Goal: Task Accomplishment & Management: Complete application form

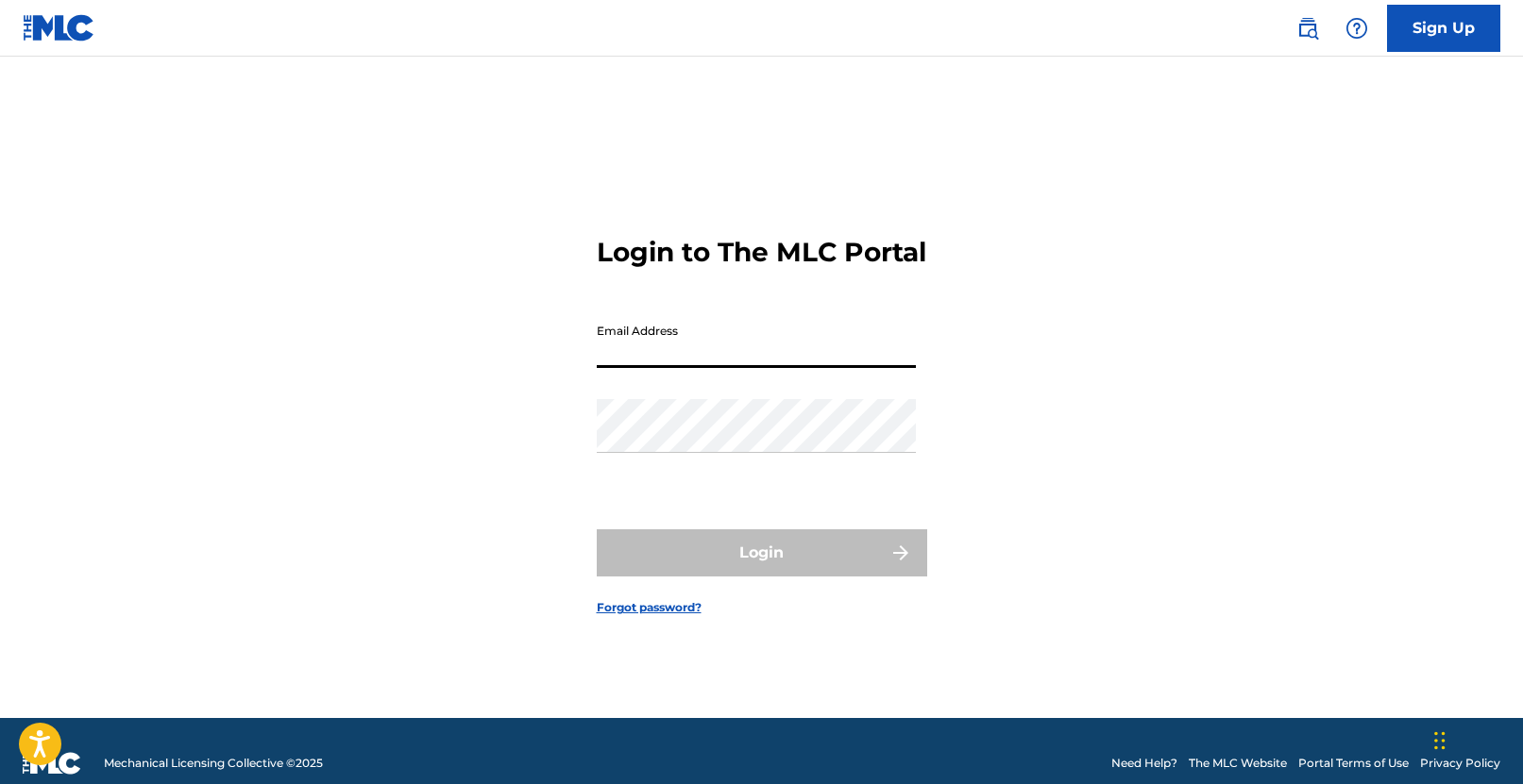
type input "[EMAIL_ADDRESS][DOMAIN_NAME]"
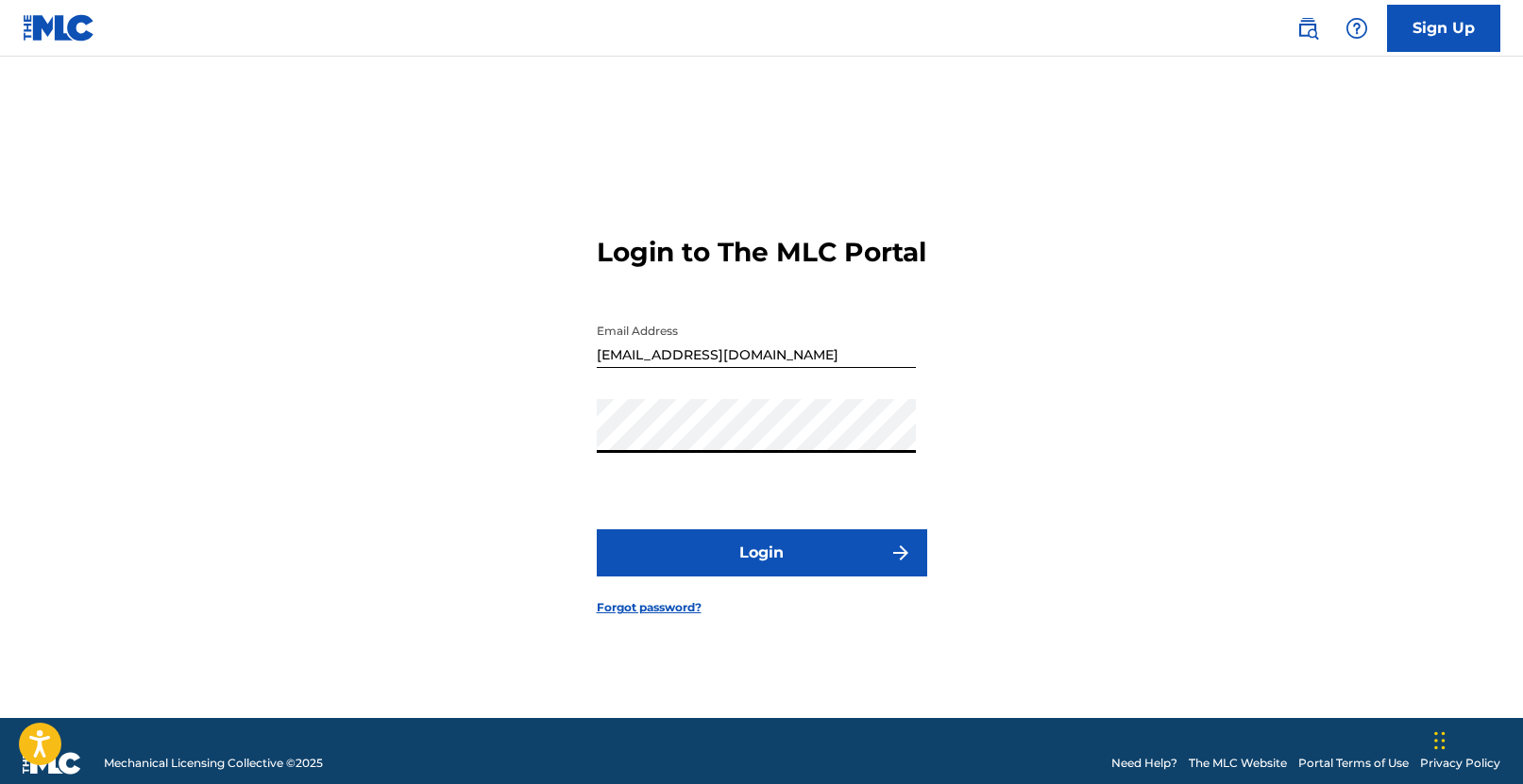
click at [699, 551] on button "Login" at bounding box center [762, 552] width 331 height 47
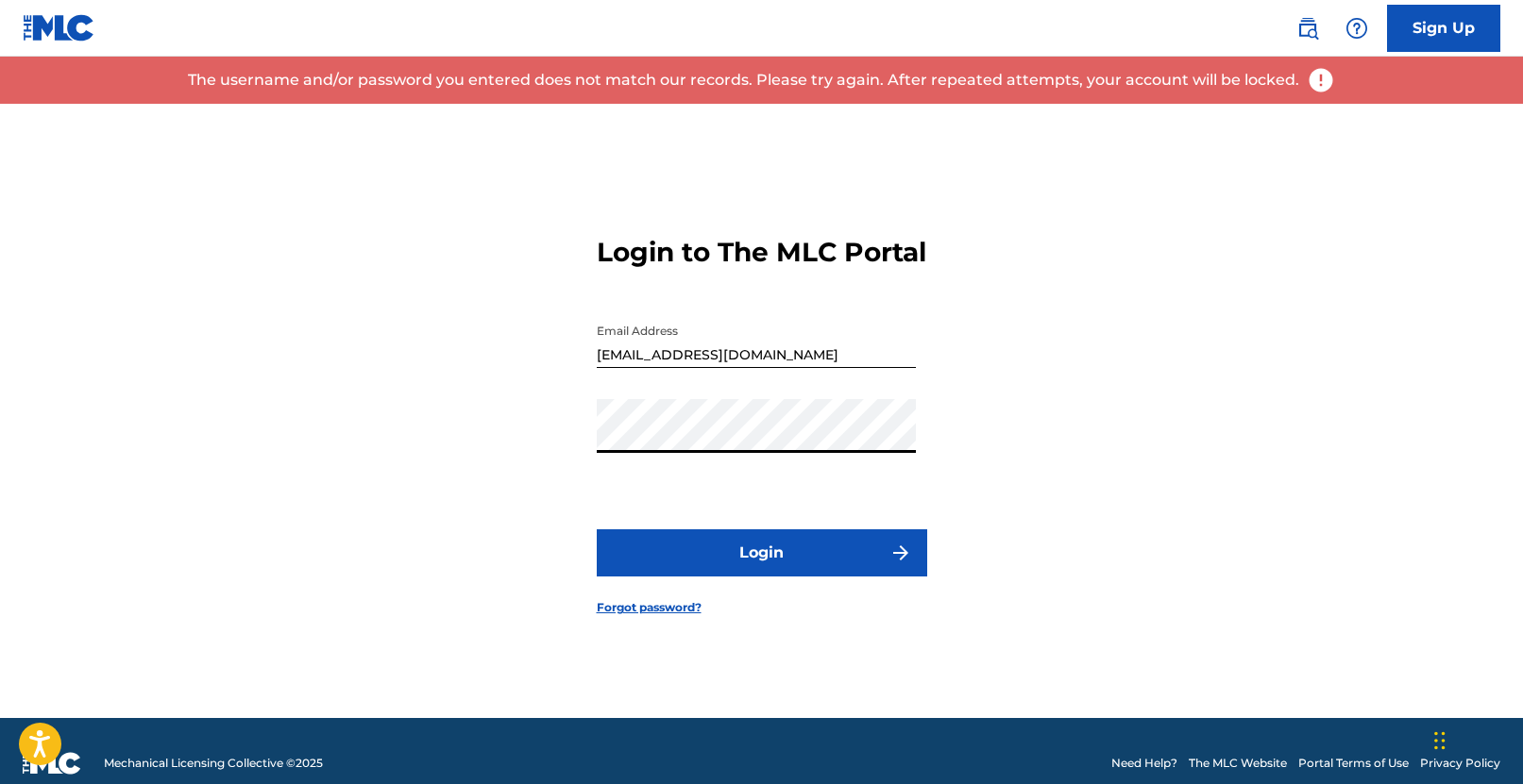
click at [672, 617] on link "Forgot password?" at bounding box center [649, 608] width 105 height 17
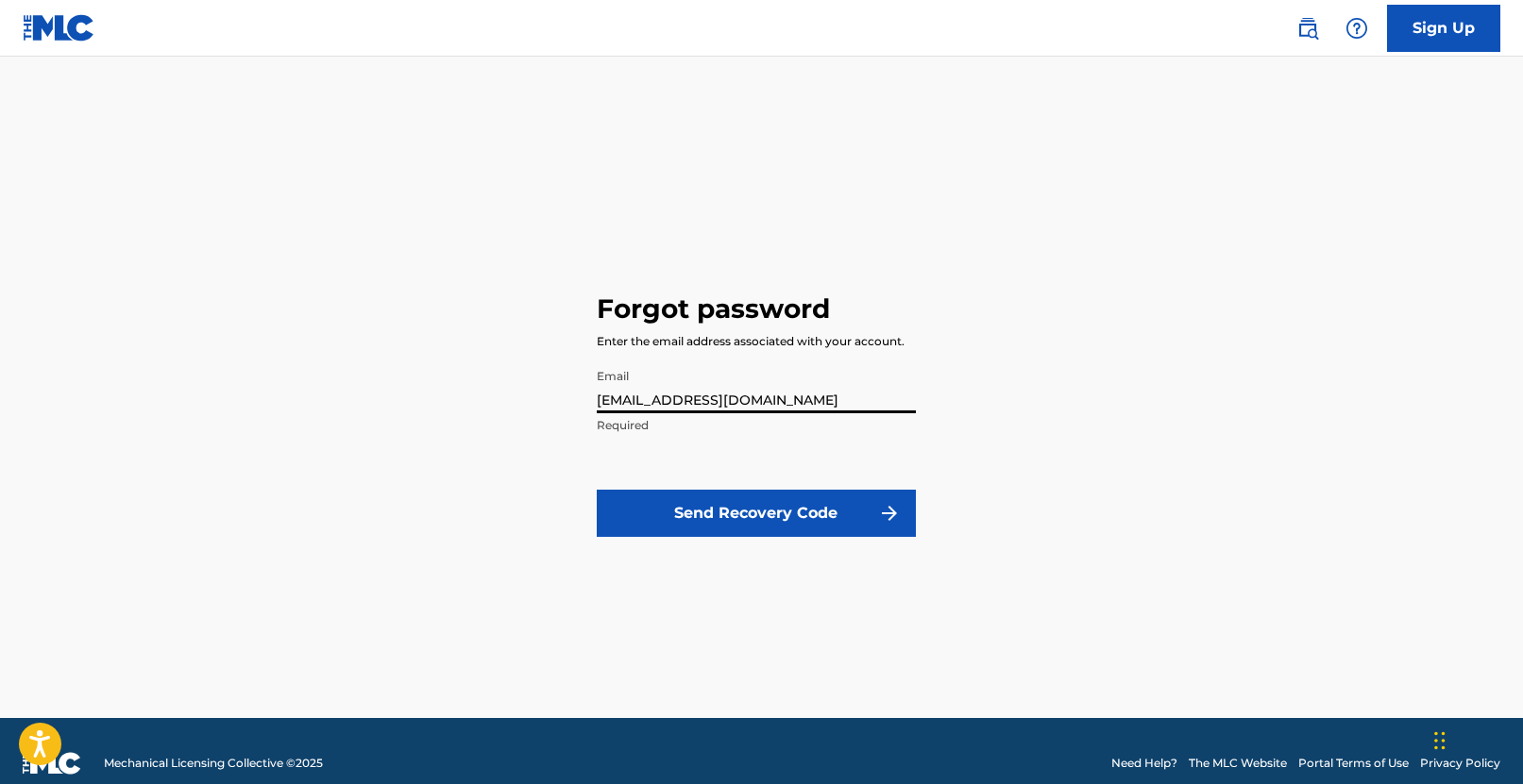
type input "[EMAIL_ADDRESS][DOMAIN_NAME]"
click at [731, 501] on button "Send Recovery Code" at bounding box center [757, 513] width 319 height 47
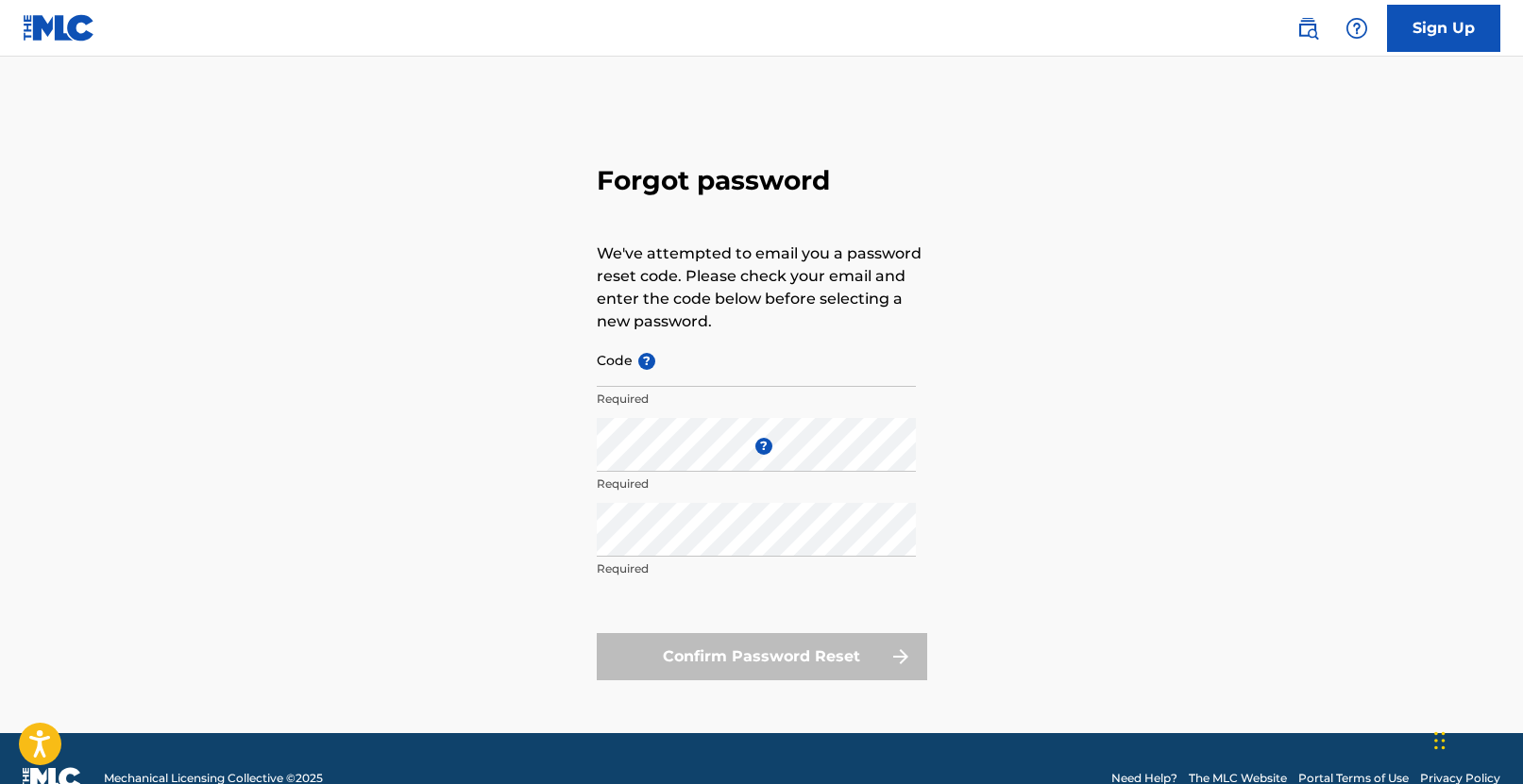
click at [1044, 378] on div "Forgot password We've attempted to email you a password reset code. Please chec…" at bounding box center [762, 418] width 1322 height 630
click at [1439, 24] on link "Sign Up" at bounding box center [1444, 28] width 114 height 47
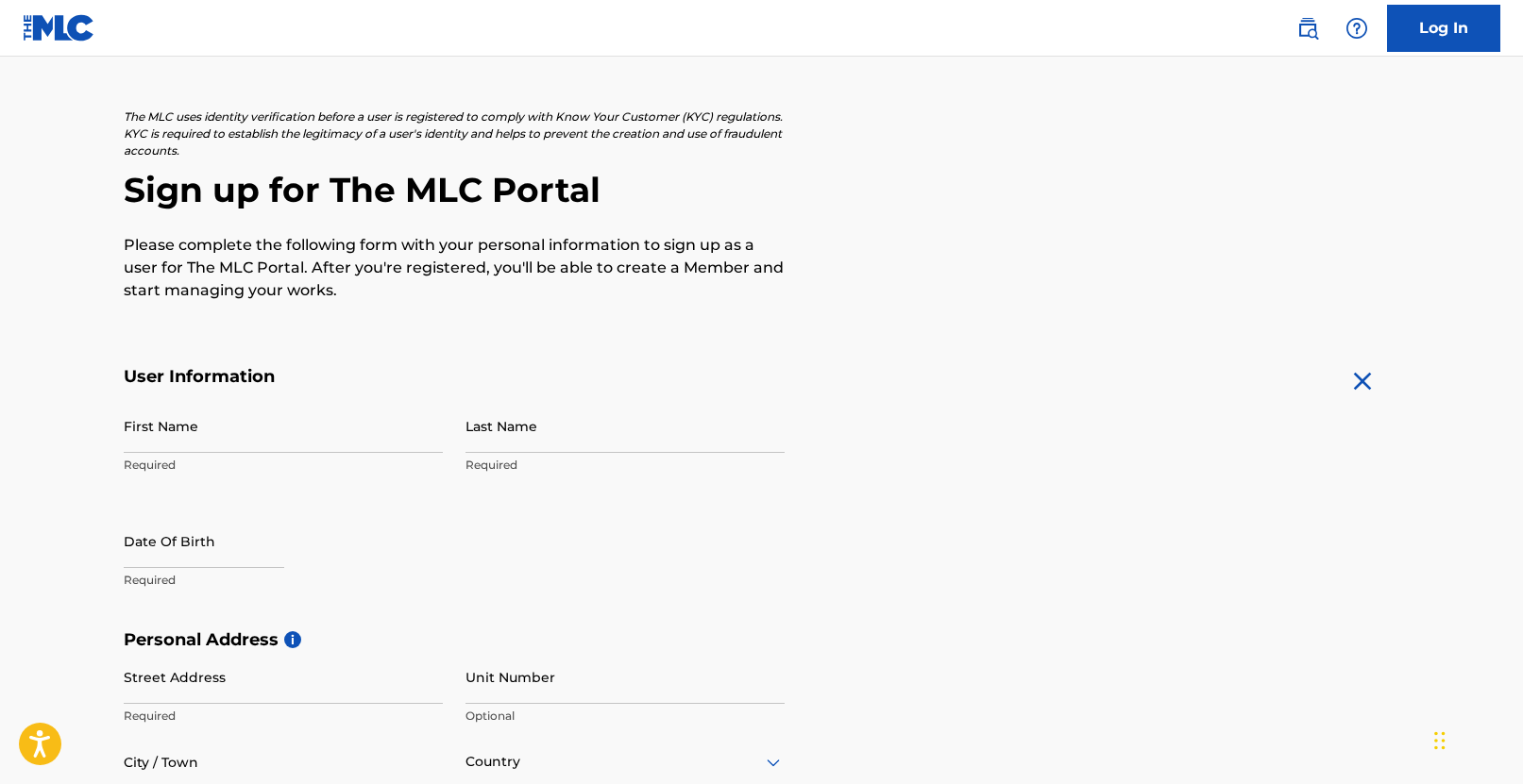
scroll to position [89, 0]
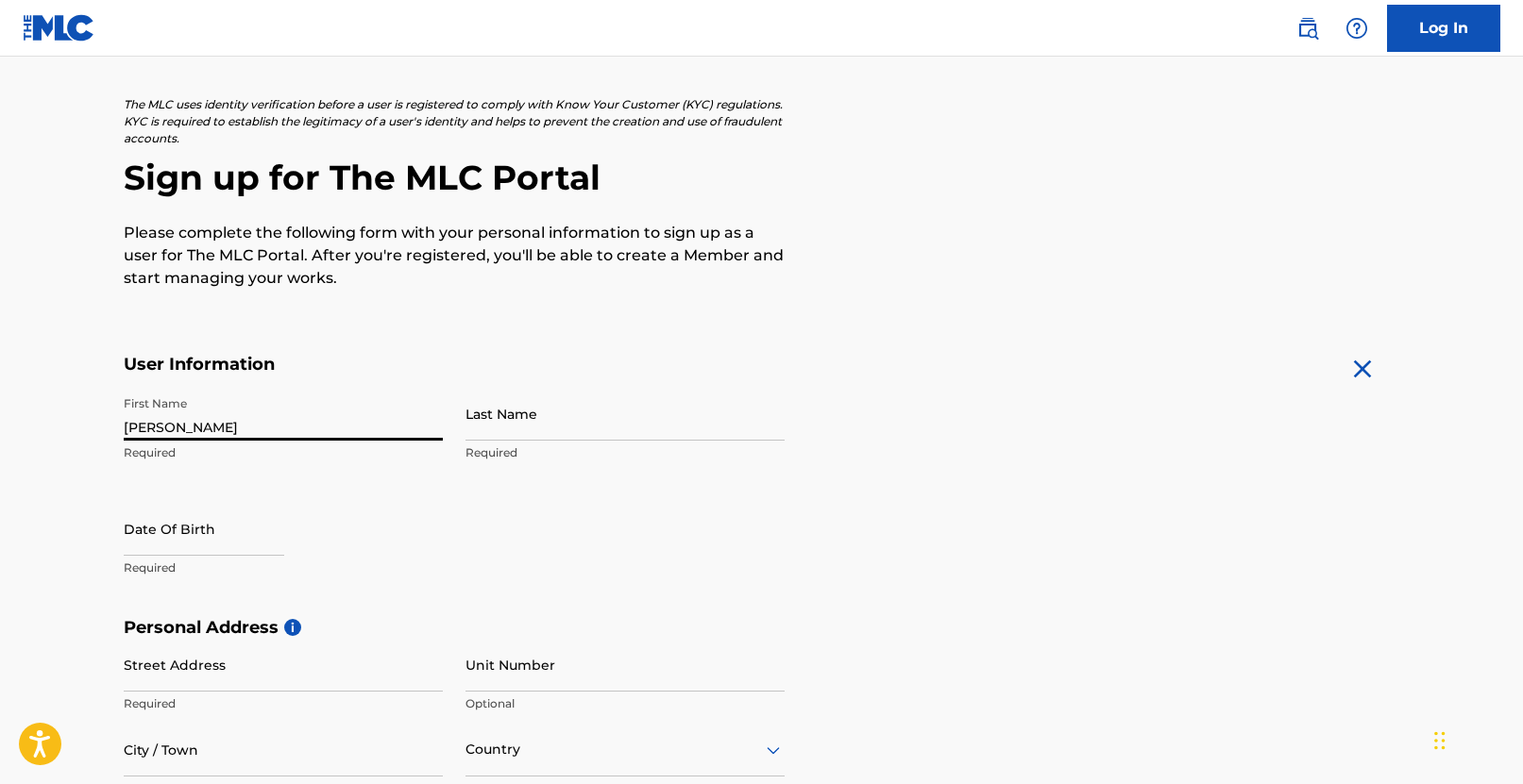
type input "[PERSON_NAME]"
select select "8"
select select "2025"
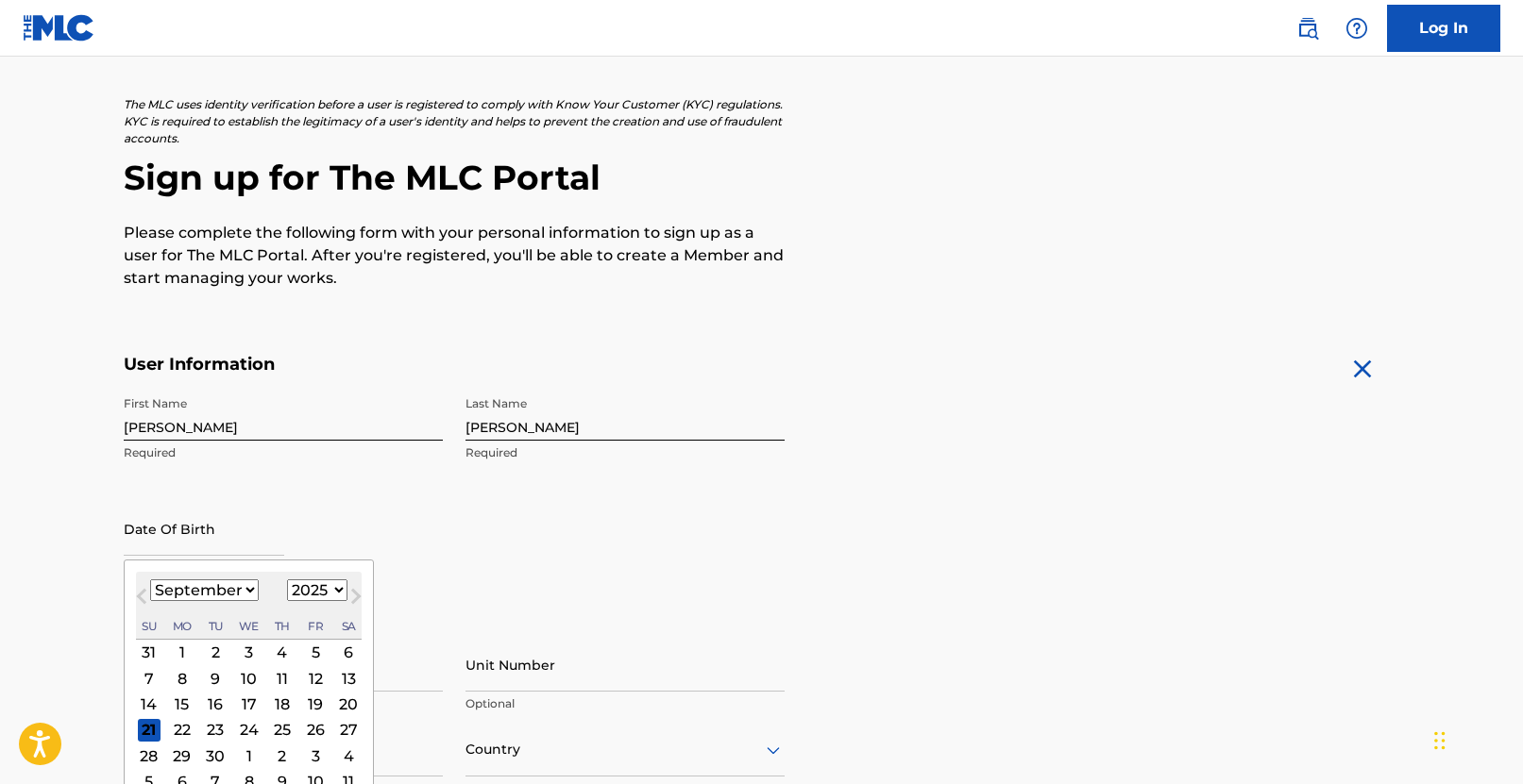
select select "9"
select select "1982"
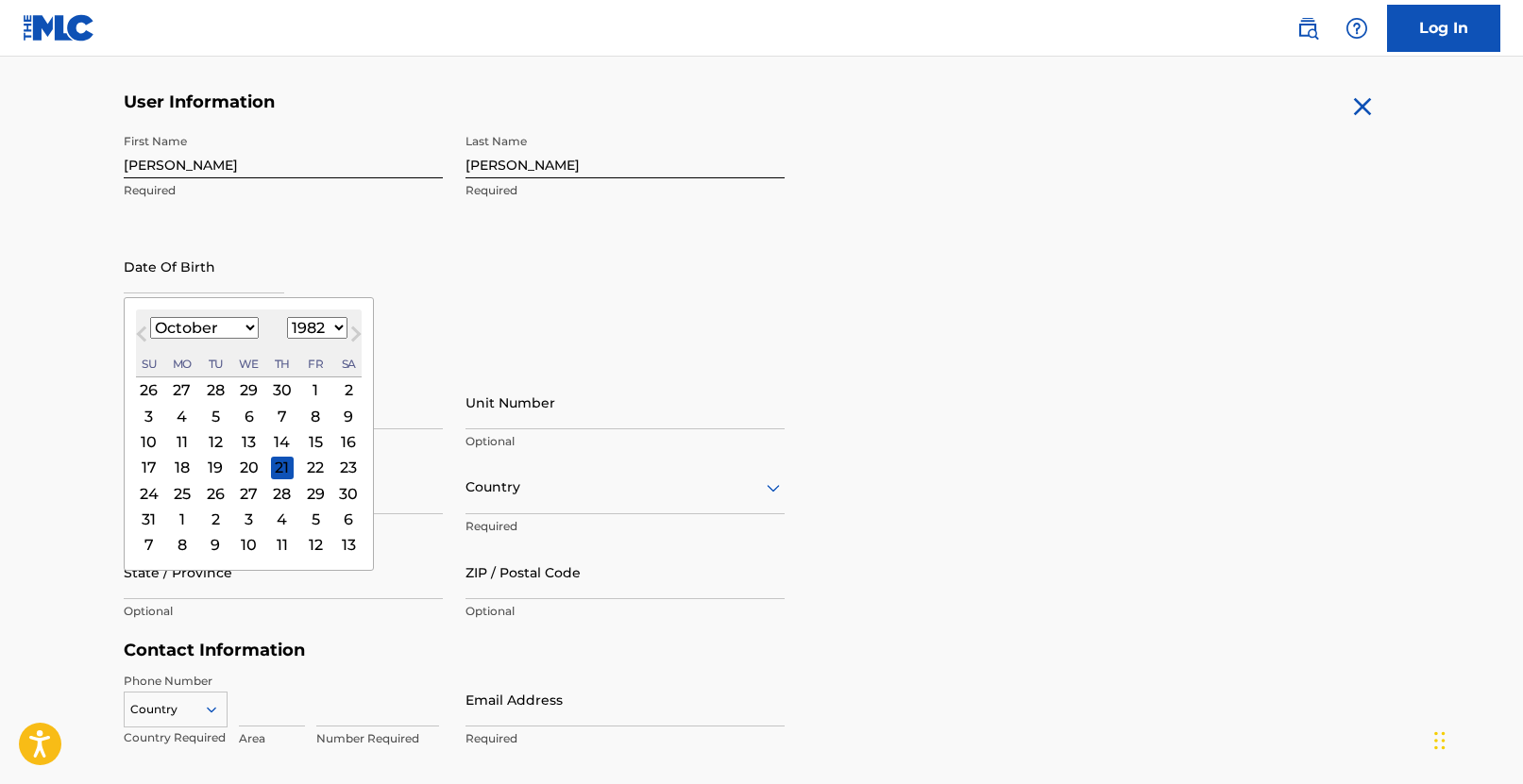
click at [184, 417] on div "4" at bounding box center [181, 415] width 23 height 23
type input "October 4 1982"
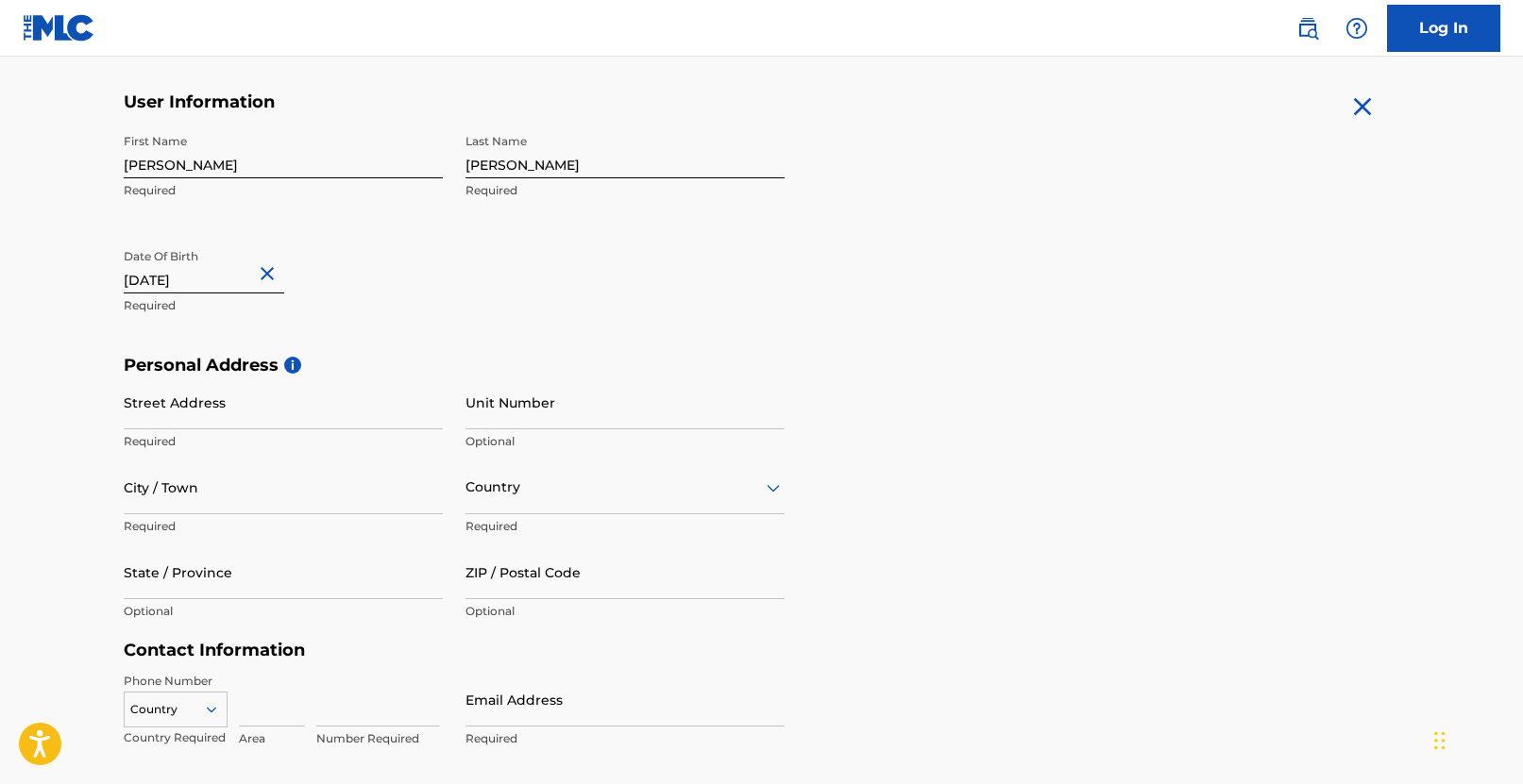
scroll to position [370, 0]
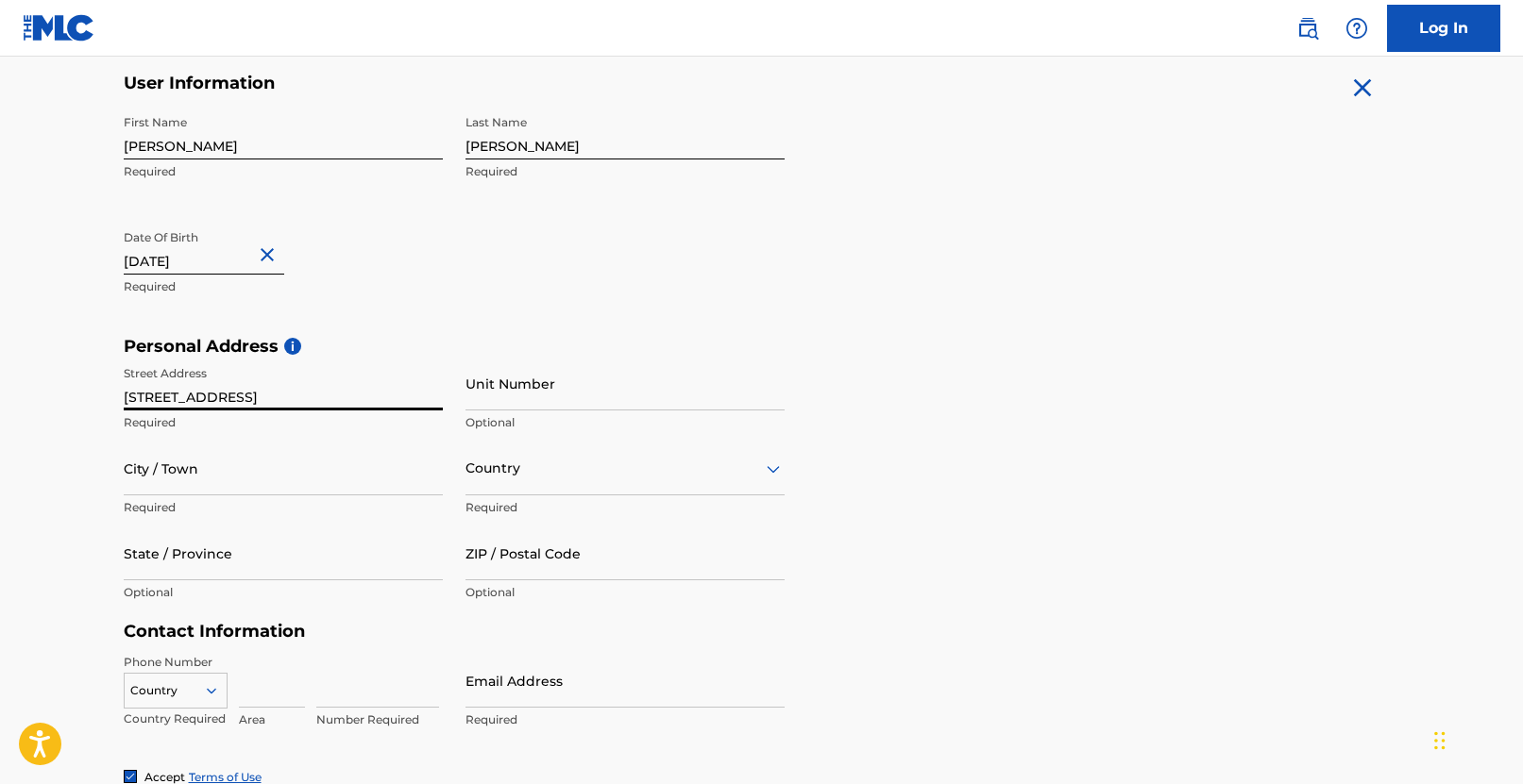
type input "[STREET_ADDRESS]"
type input "425"
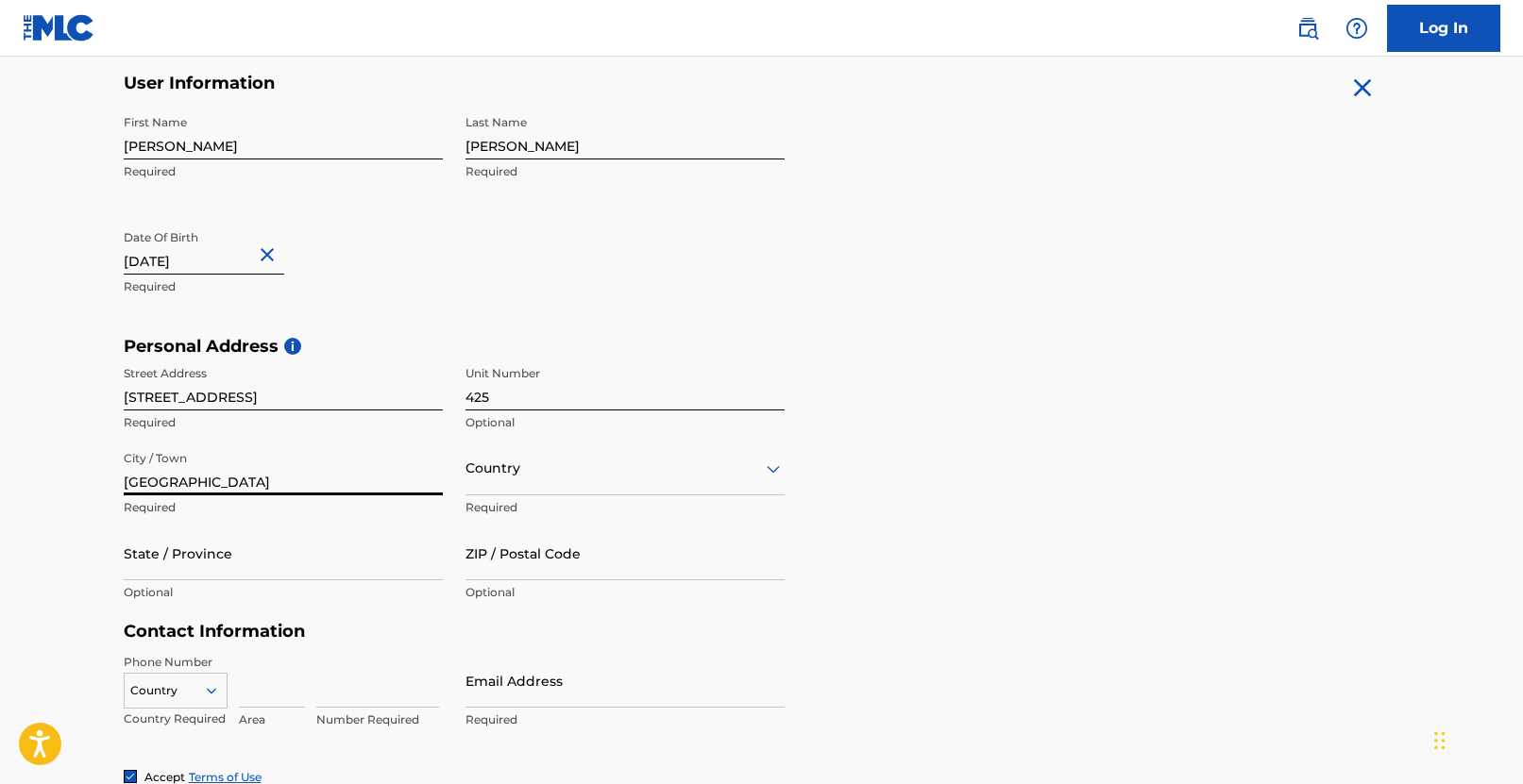
type input "[GEOGRAPHIC_DATA]"
type input "c"
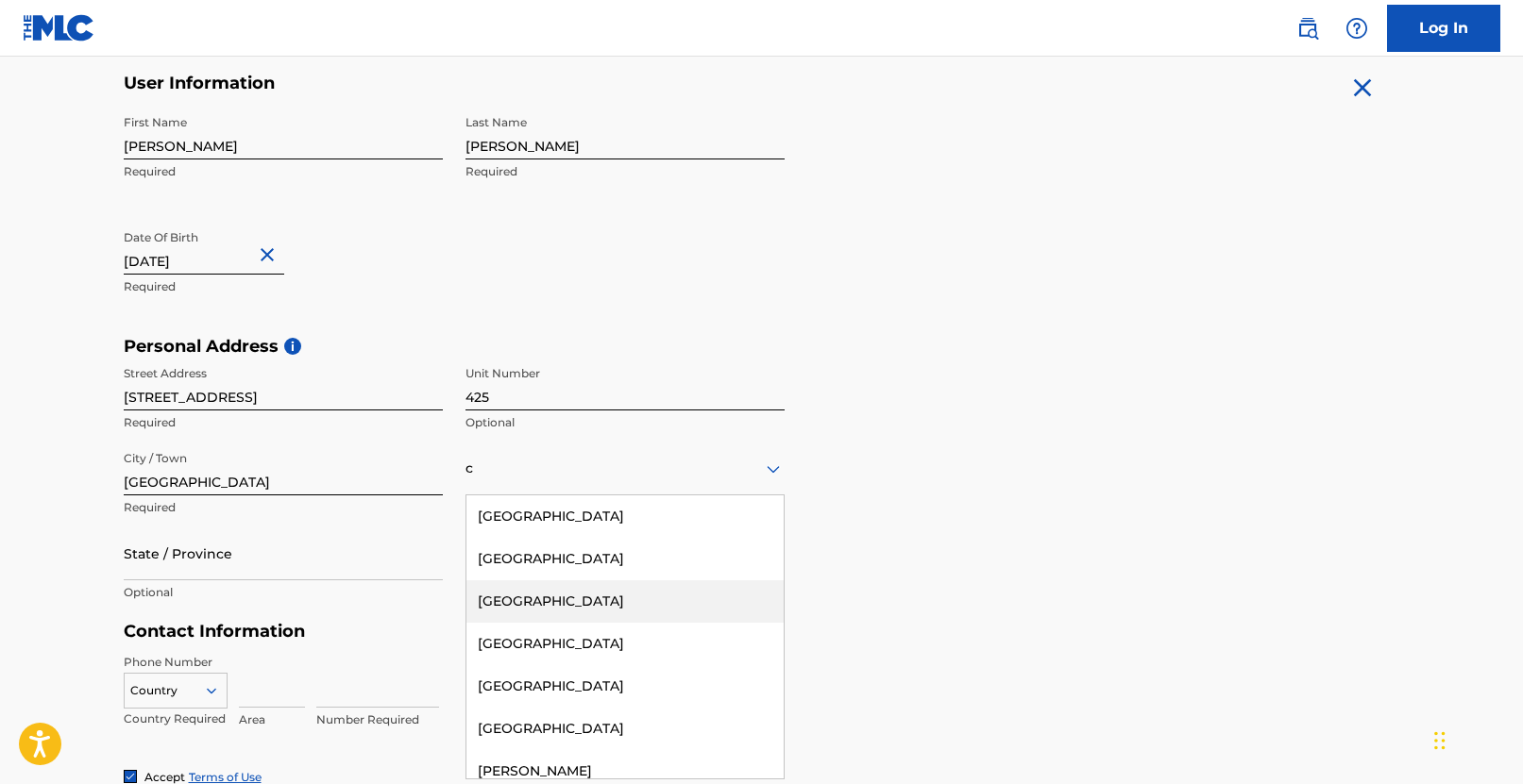
click at [542, 593] on div "[GEOGRAPHIC_DATA]" at bounding box center [625, 602] width 317 height 43
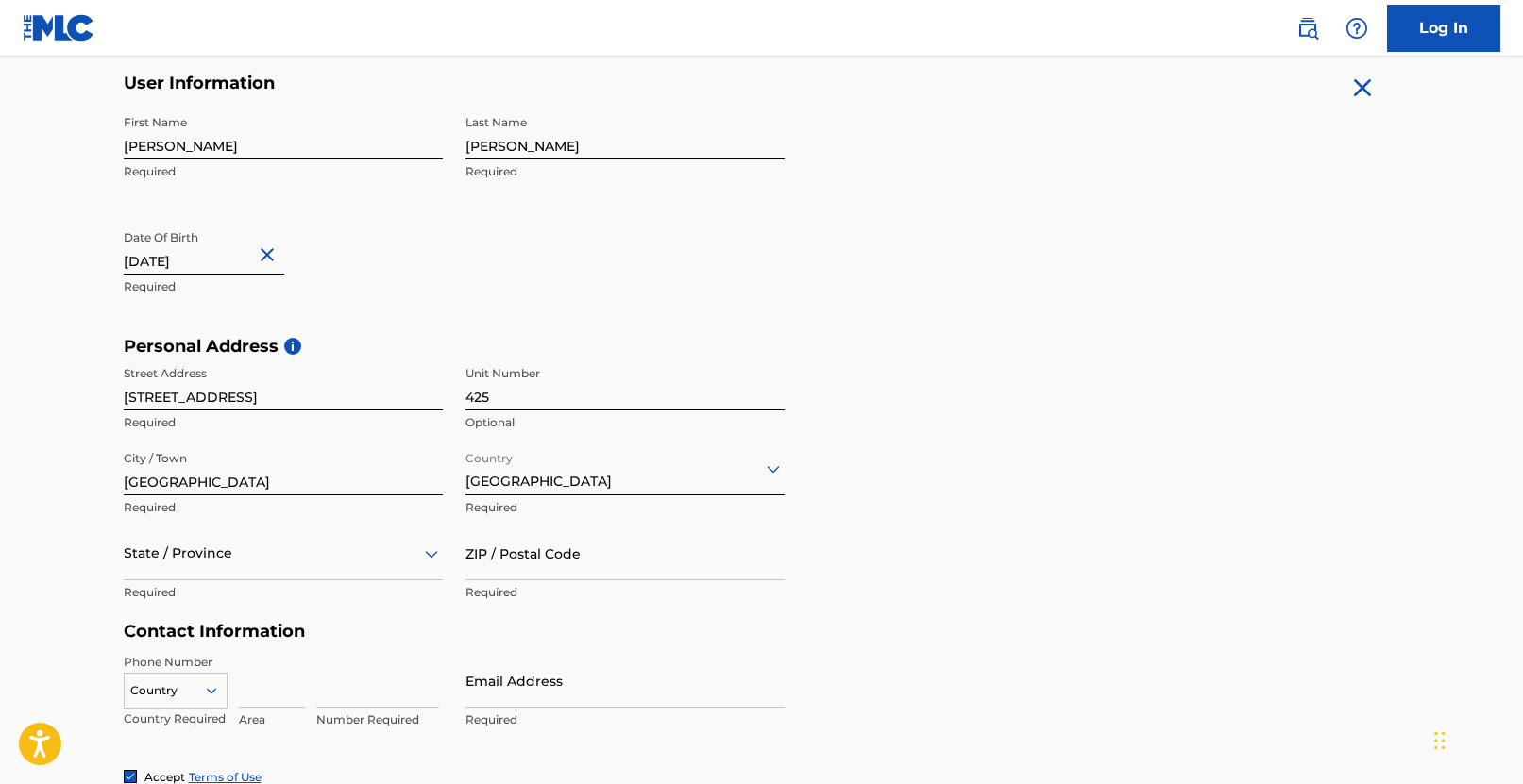
click at [314, 582] on div "State / Province Required" at bounding box center [283, 569] width 319 height 85
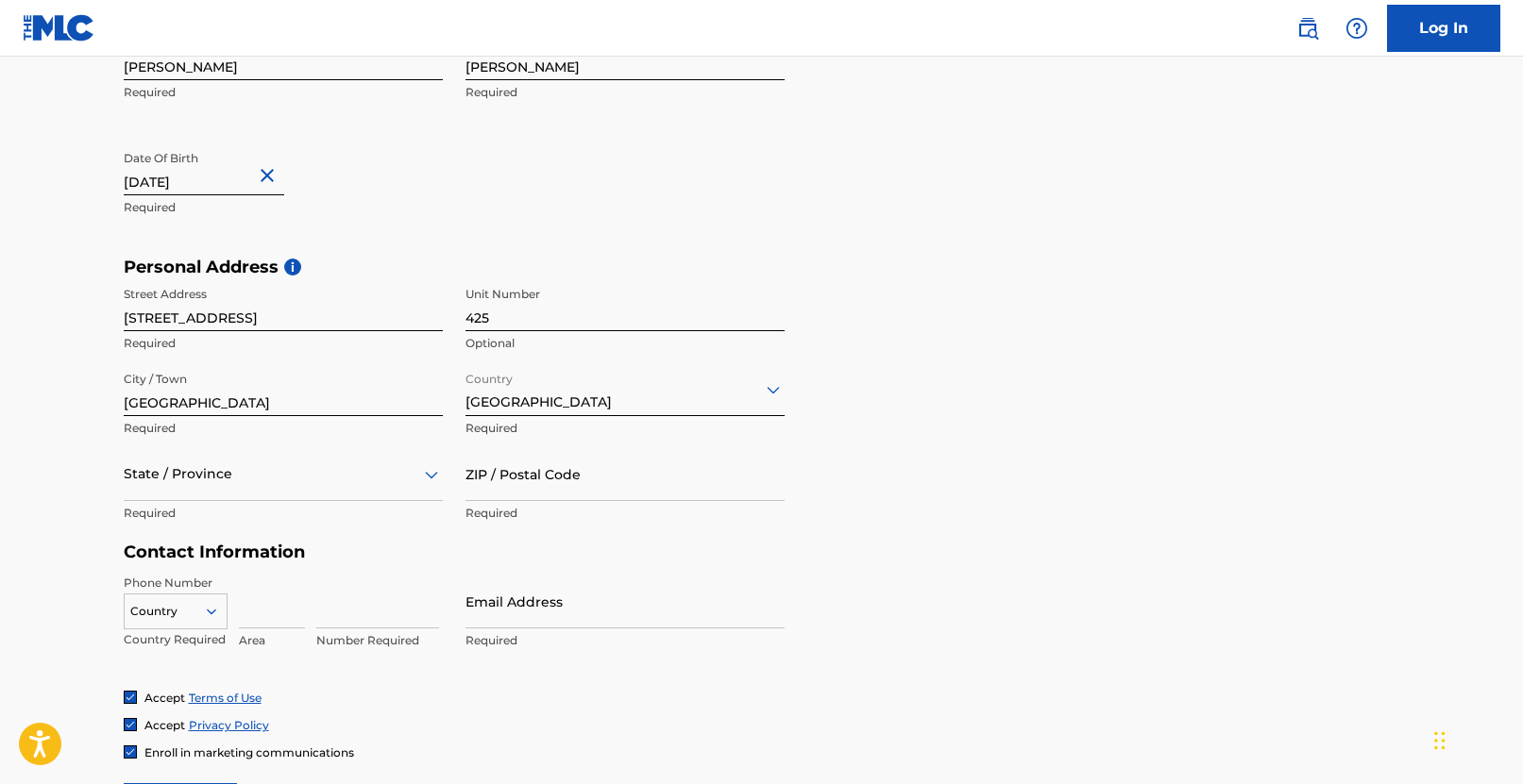
click at [302, 501] on div "State / Province" at bounding box center [283, 474] width 319 height 54
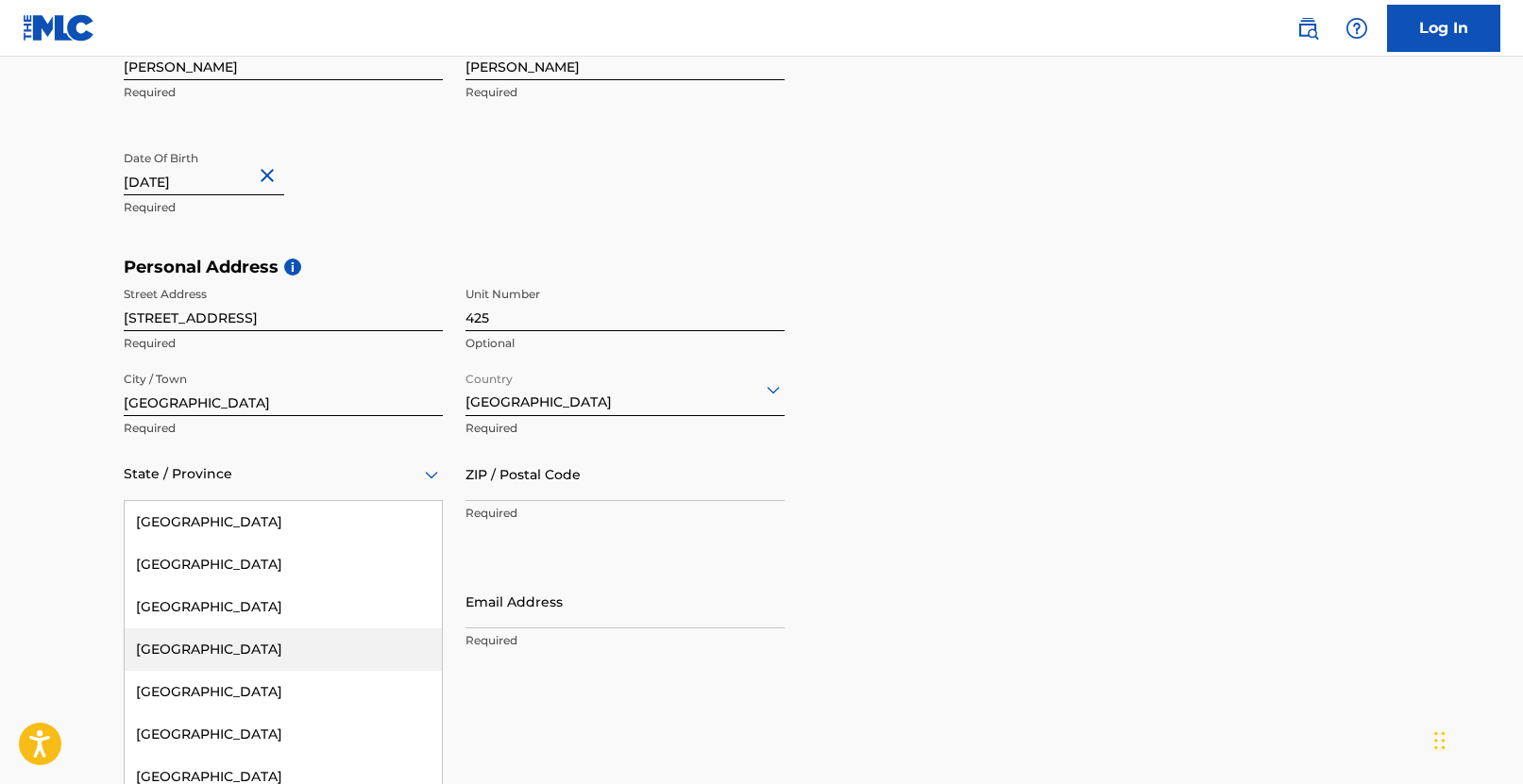
scroll to position [132, 0]
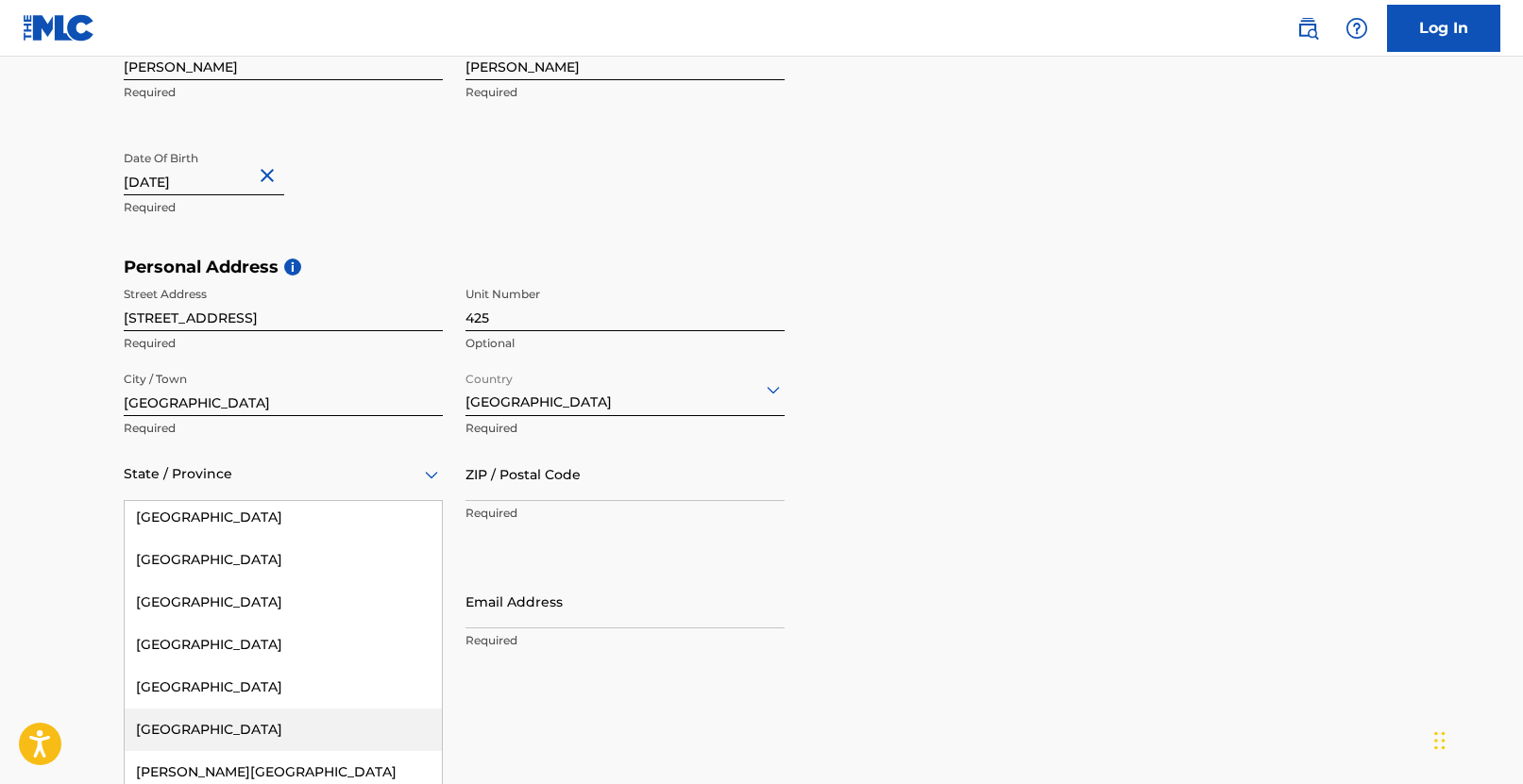
click at [236, 721] on div "[GEOGRAPHIC_DATA]" at bounding box center [283, 729] width 317 height 43
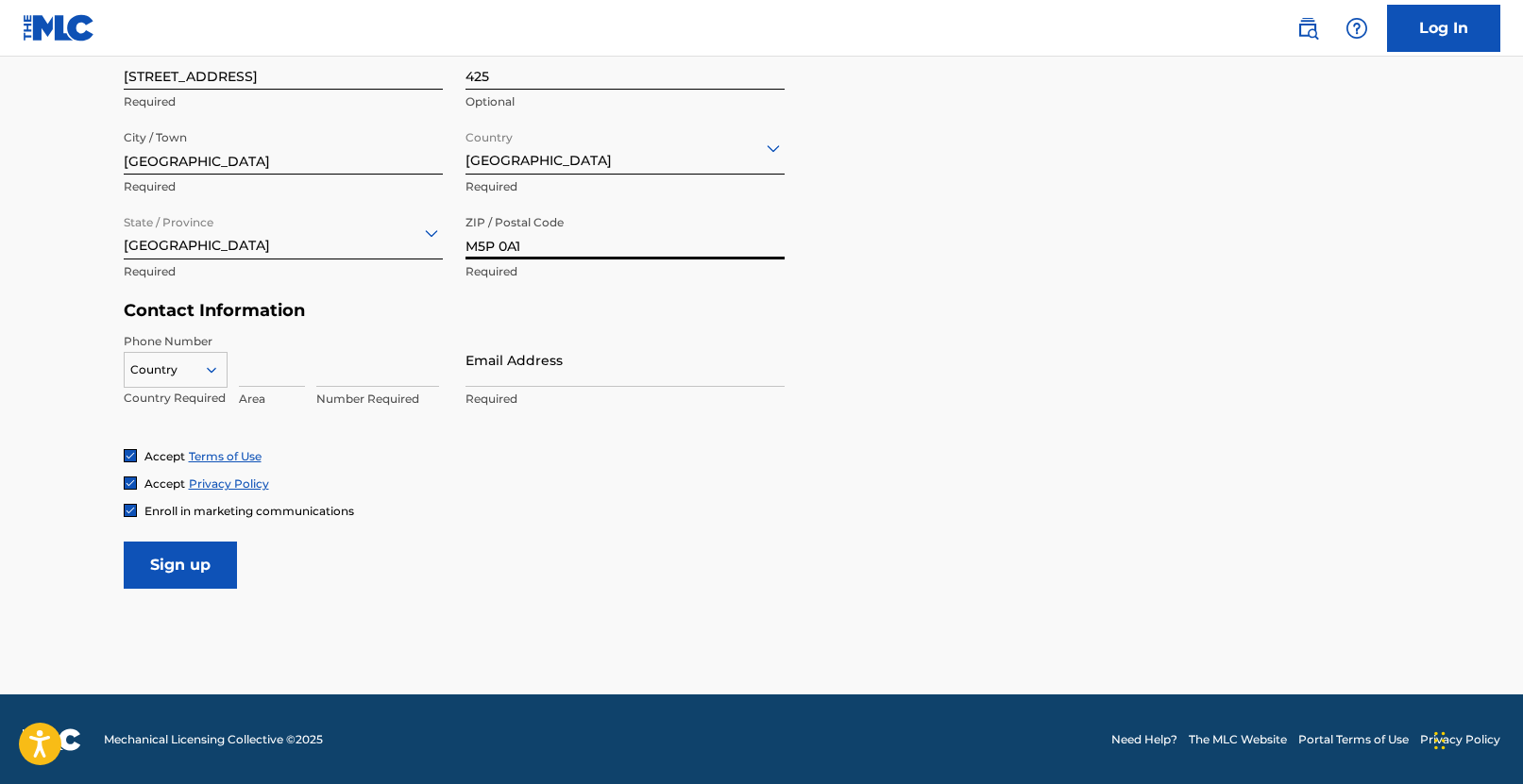
scroll to position [689, 0]
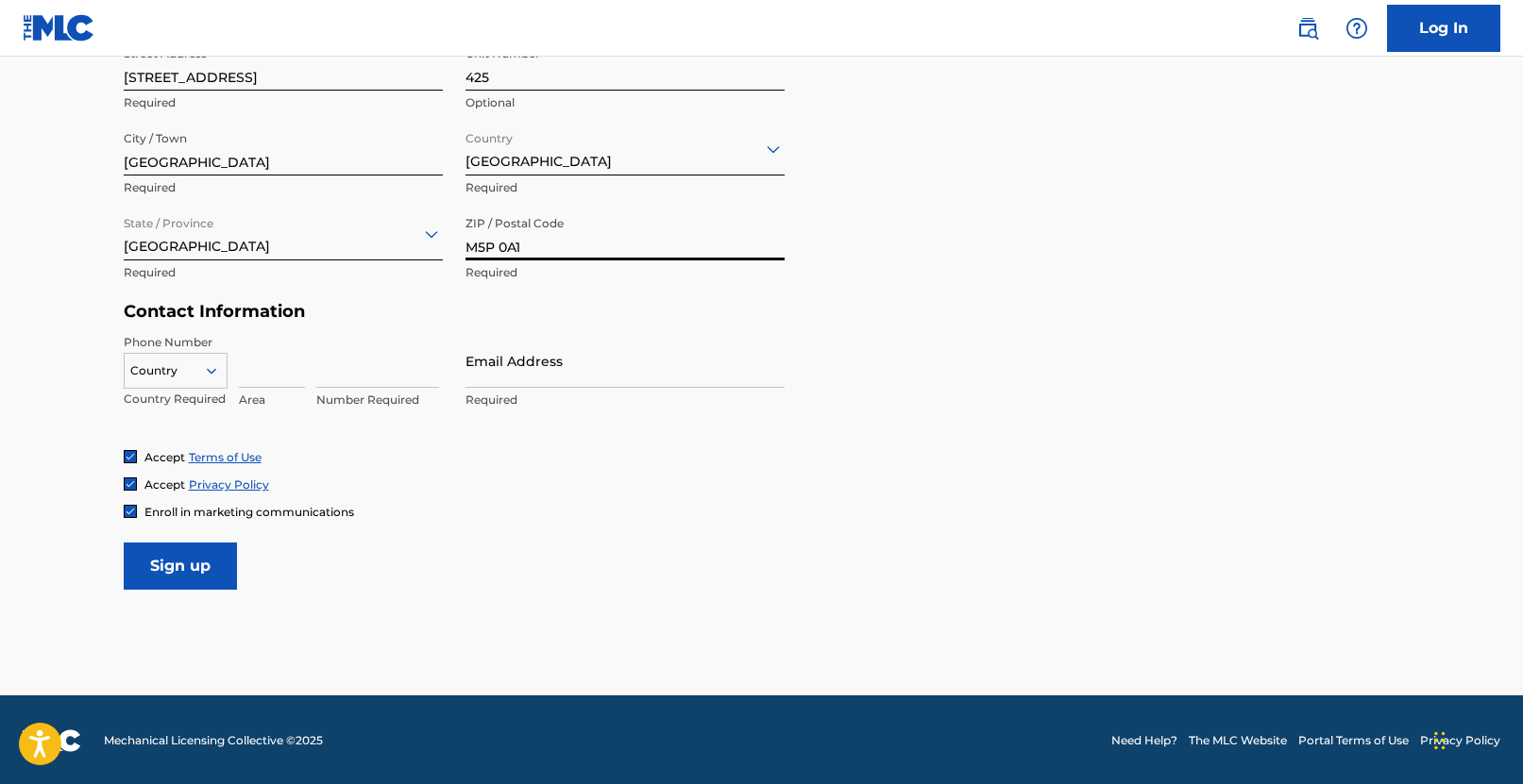
type input "M5P 0A1"
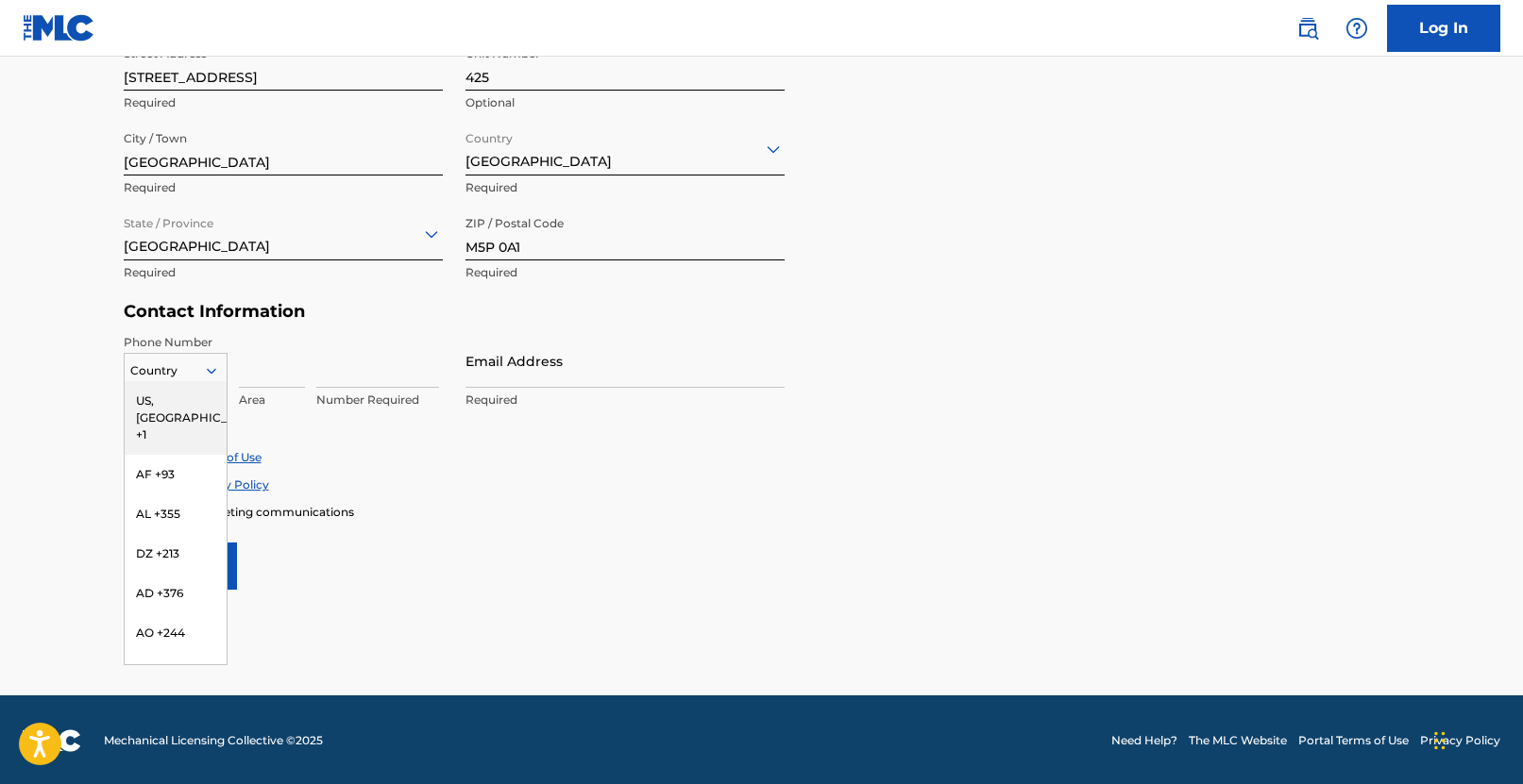
click at [216, 361] on div at bounding box center [175, 371] width 102 height 21
click at [169, 408] on div "US, [GEOGRAPHIC_DATA] +1" at bounding box center [175, 418] width 102 height 74
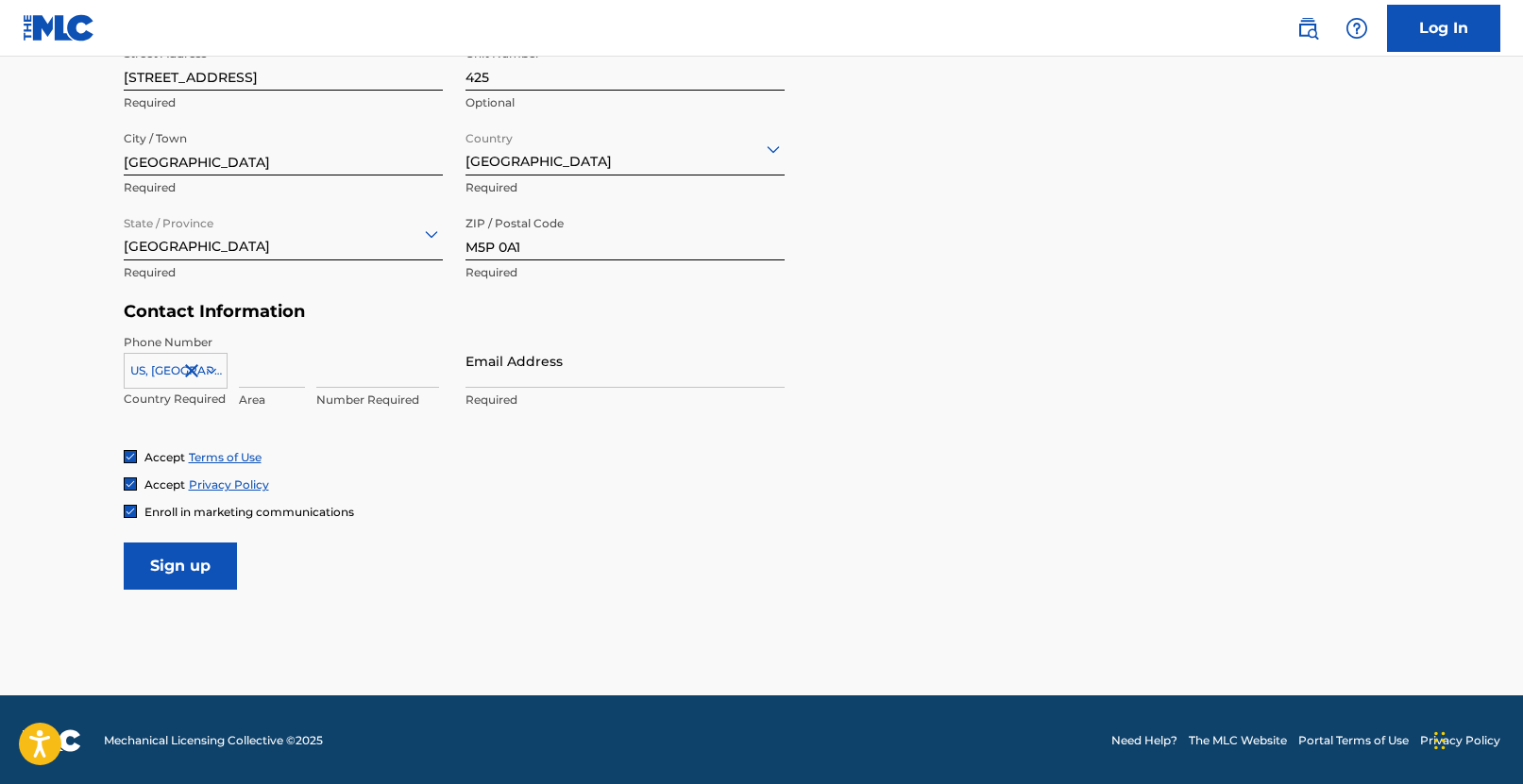
click at [262, 383] on input at bounding box center [272, 361] width 66 height 54
type input "613"
type input "3168624"
type input "[EMAIL_ADDRESS][DOMAIN_NAME]"
click at [133, 507] on img at bounding box center [130, 511] width 11 height 11
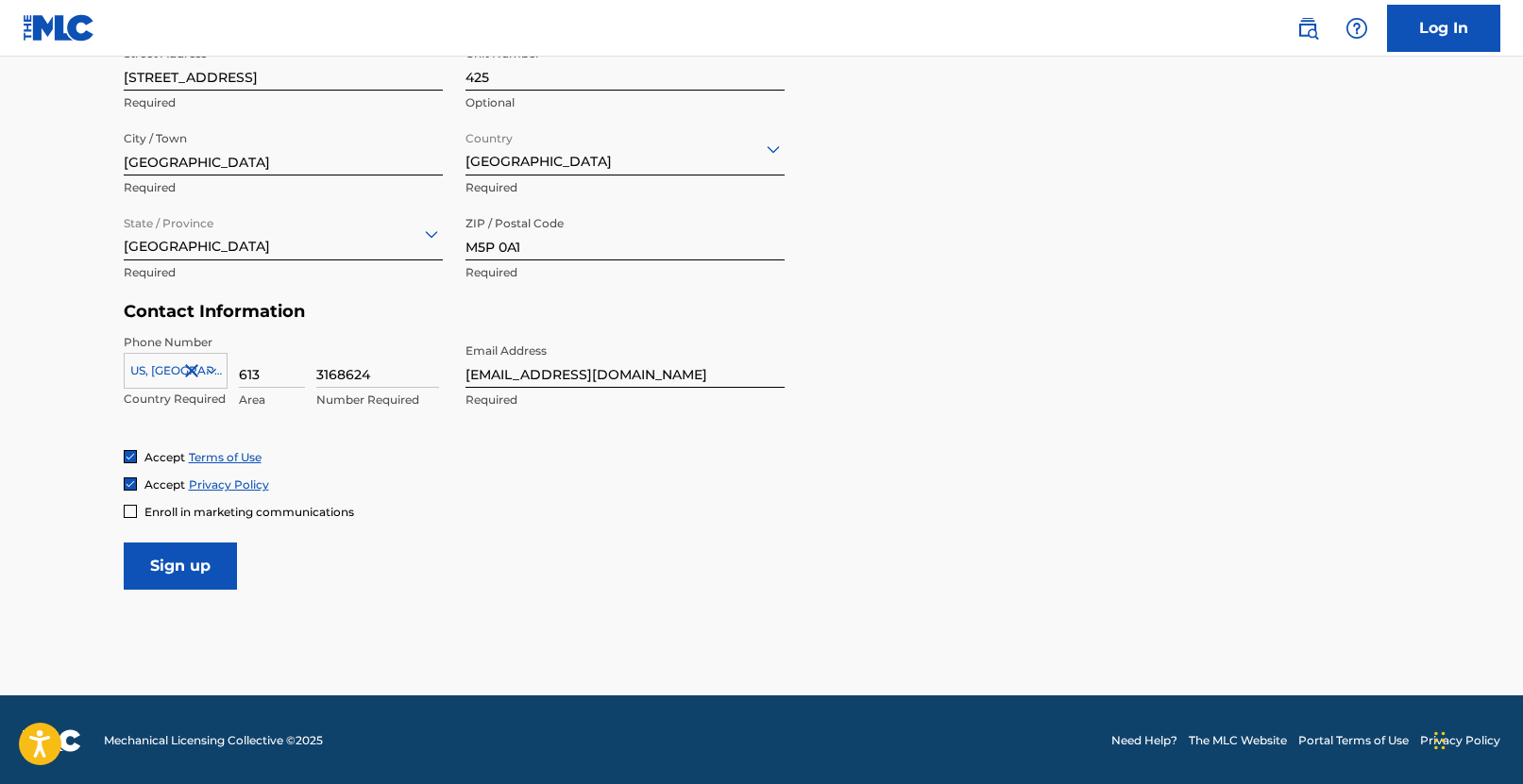
click at [212, 571] on input "Sign up" at bounding box center [180, 566] width 114 height 47
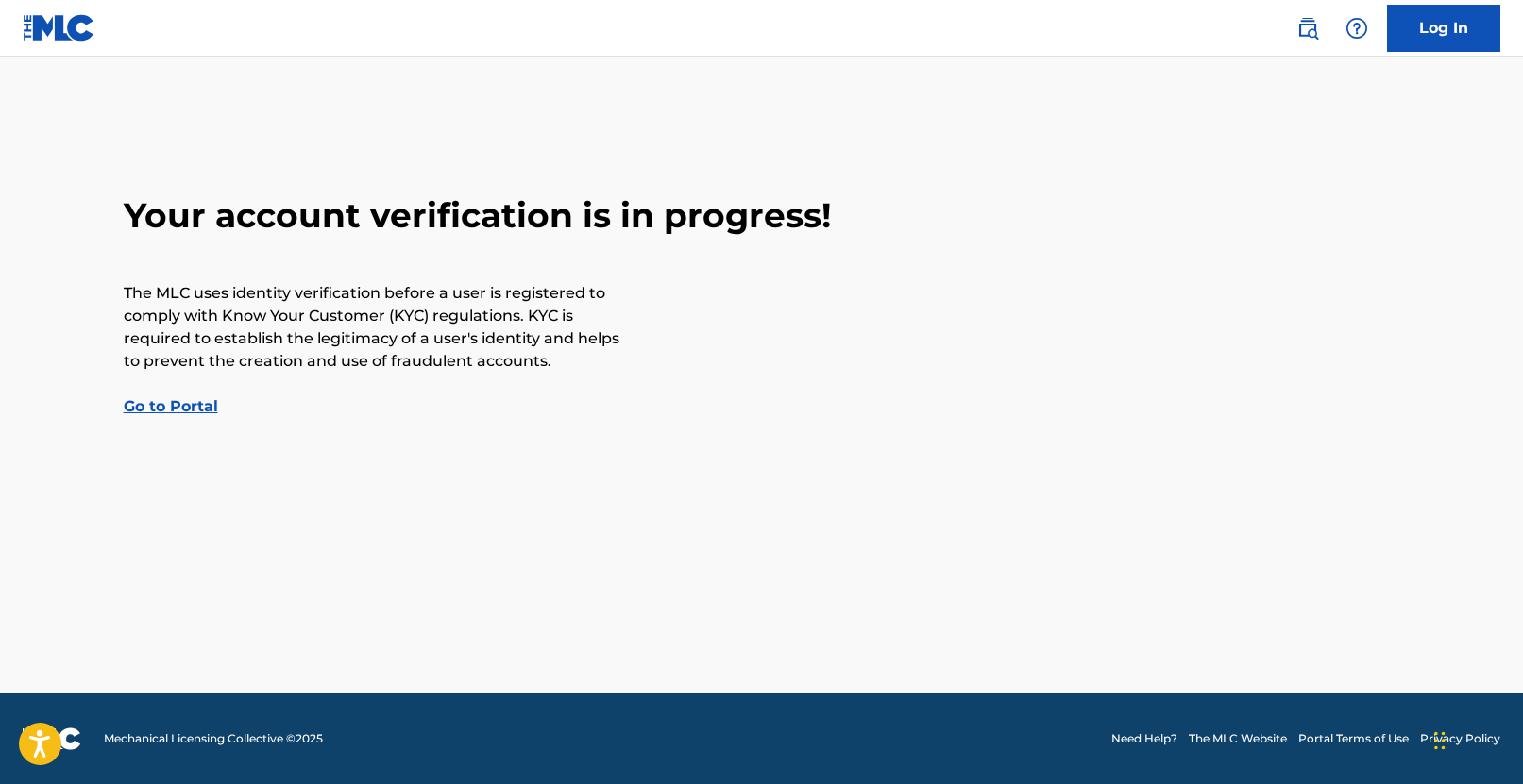
click at [176, 425] on main "Your account verification is in progress! The MLC uses identity verification be…" at bounding box center [762, 375] width 1523 height 637
click at [170, 412] on link "Go to Portal" at bounding box center [170, 406] width 95 height 18
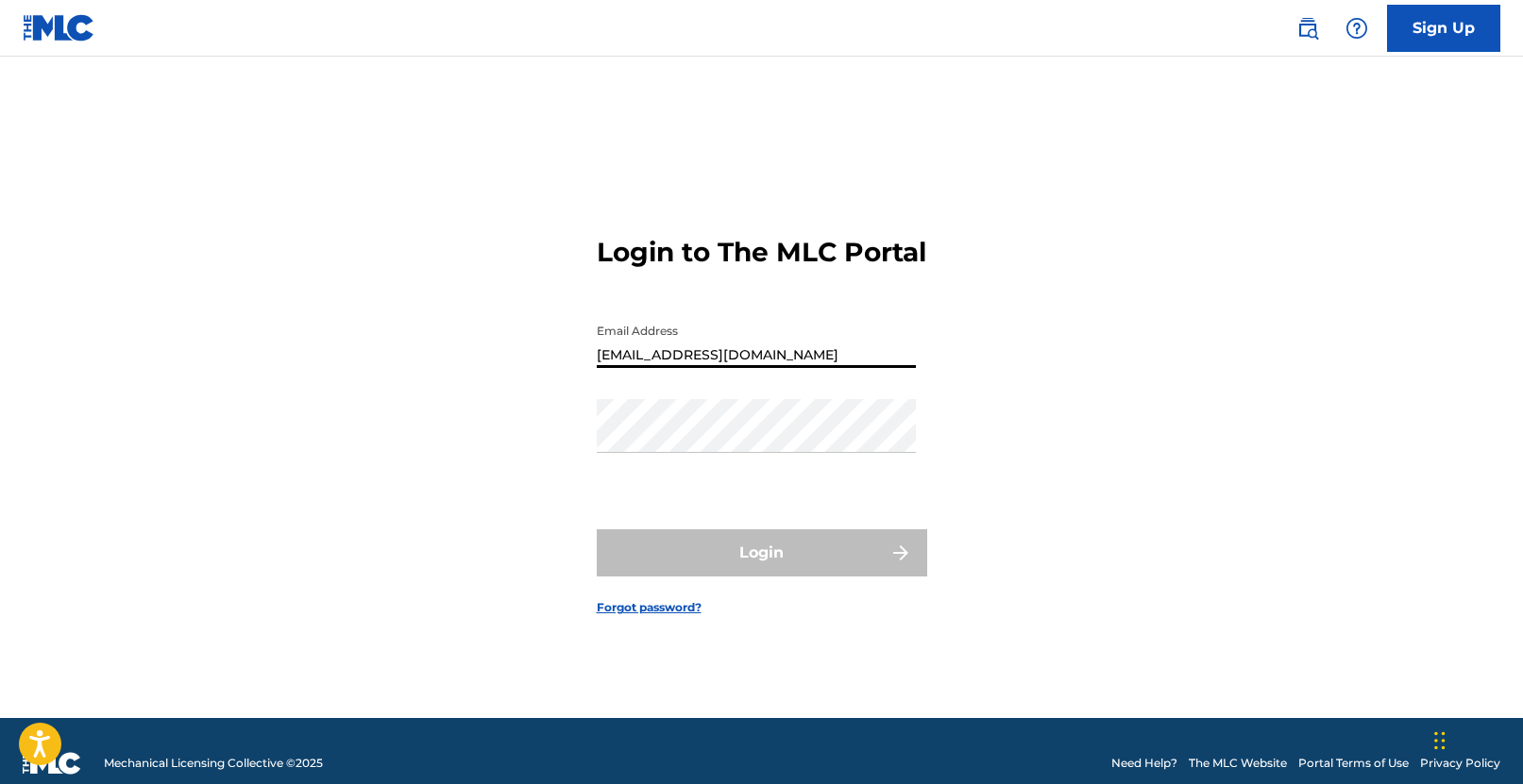
type input "[EMAIL_ADDRESS][DOMAIN_NAME]"
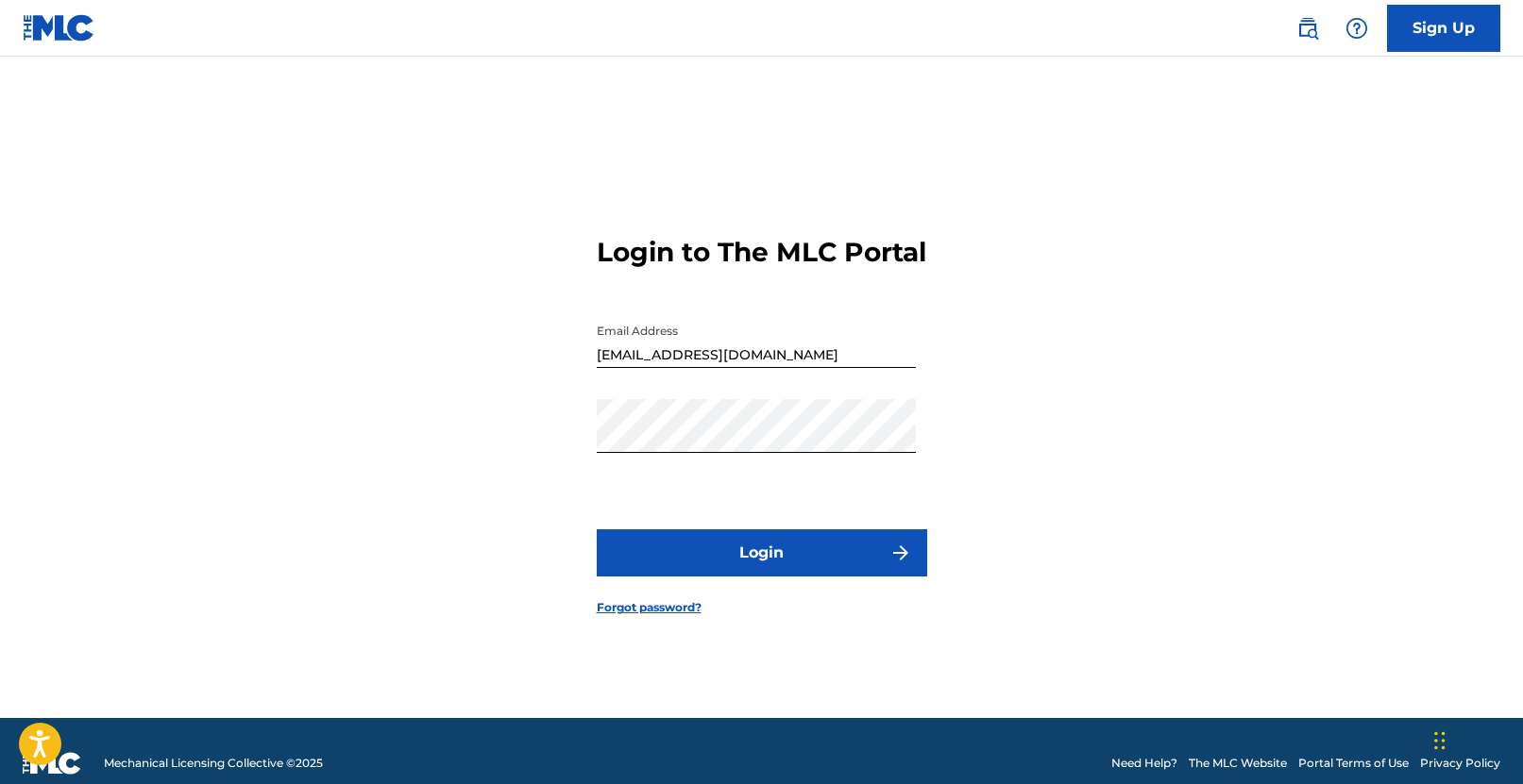
click at [801, 564] on button "Login" at bounding box center [762, 552] width 331 height 47
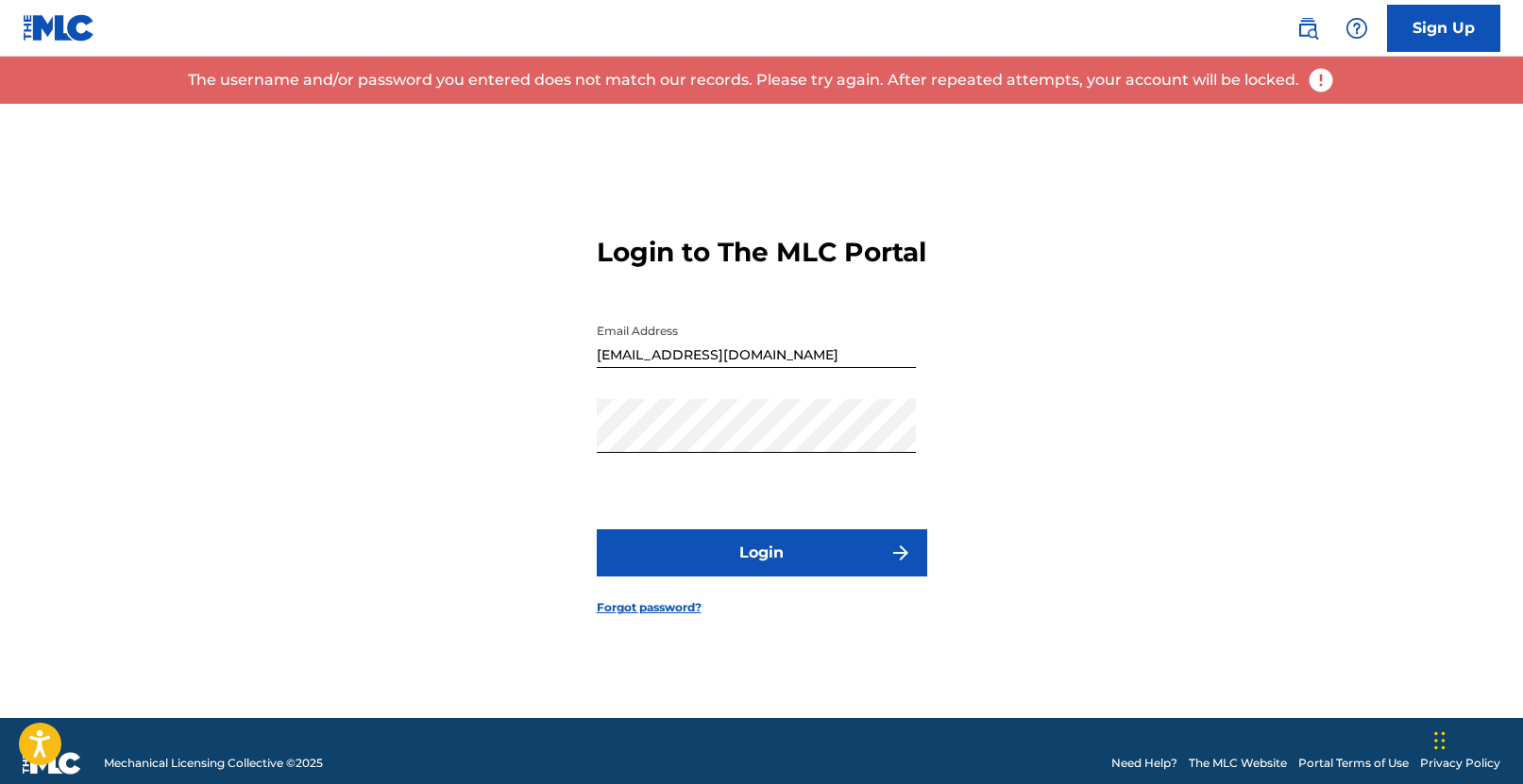
click at [769, 475] on div "Password" at bounding box center [757, 441] width 319 height 85
click at [763, 558] on button "Login" at bounding box center [762, 552] width 331 height 47
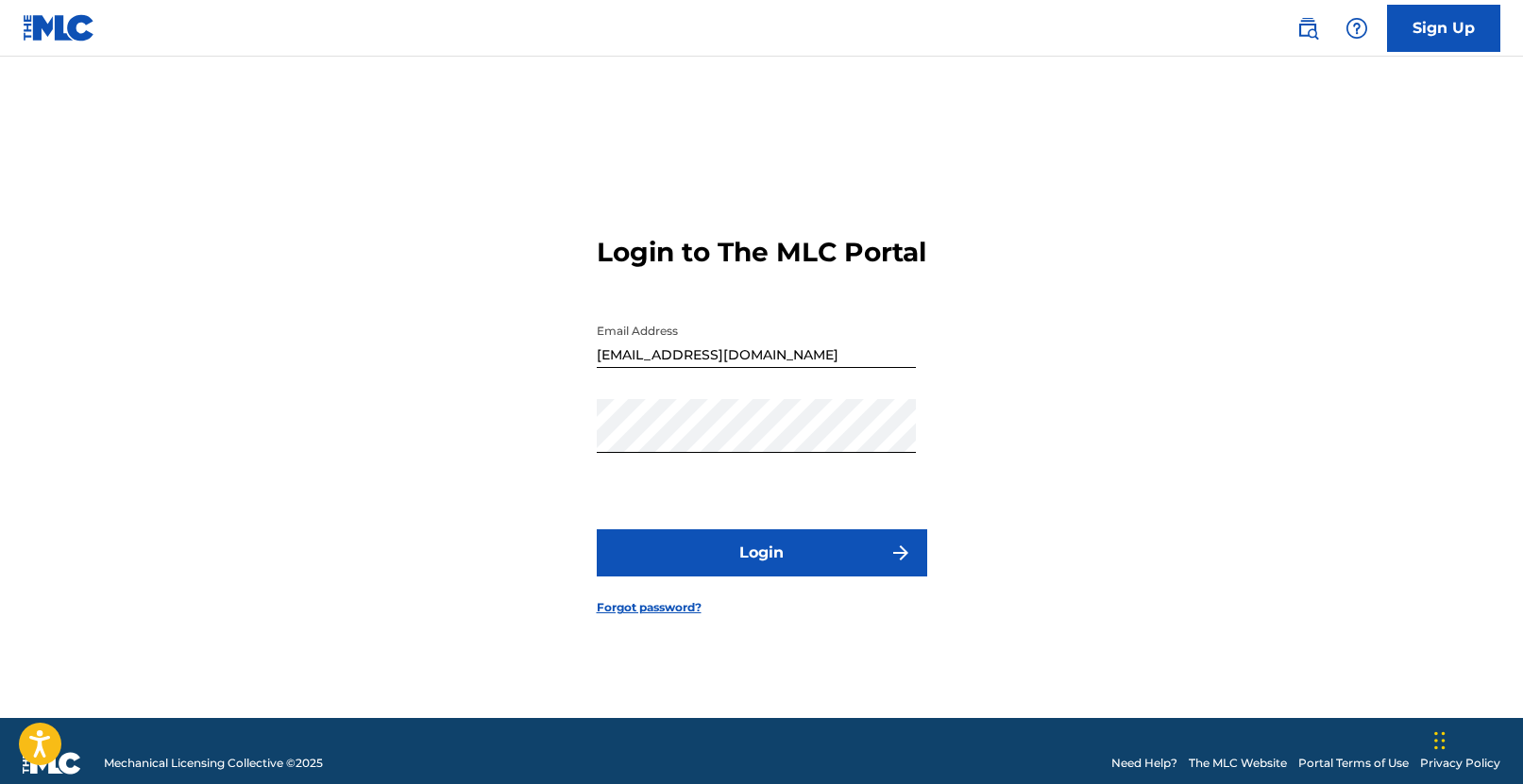
click at [1044, 372] on div "Login to The MLC Portal Email Address robteehan@gmail.com Password Login Forgot…" at bounding box center [762, 410] width 1322 height 615
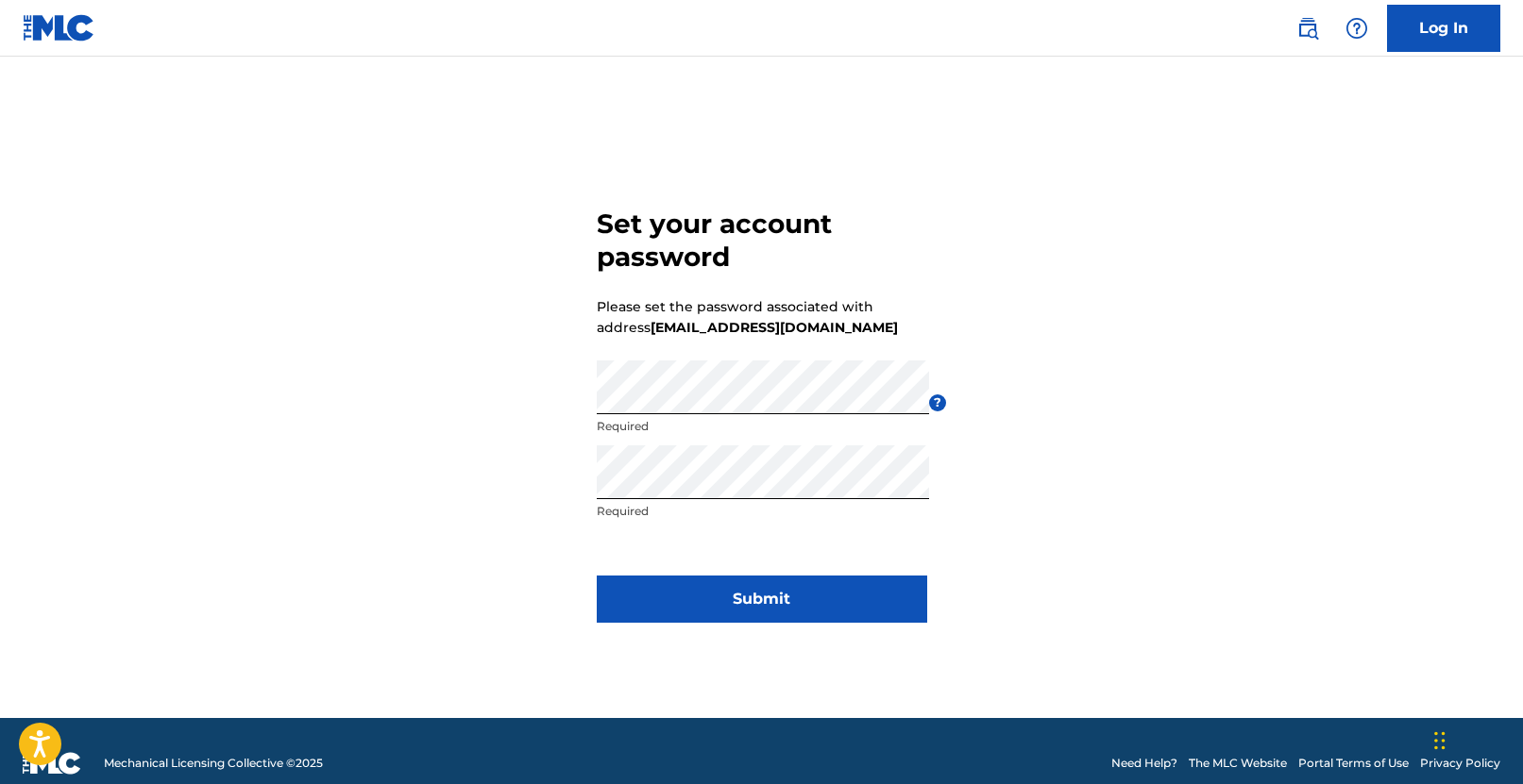
click at [726, 586] on button "Submit" at bounding box center [762, 599] width 331 height 47
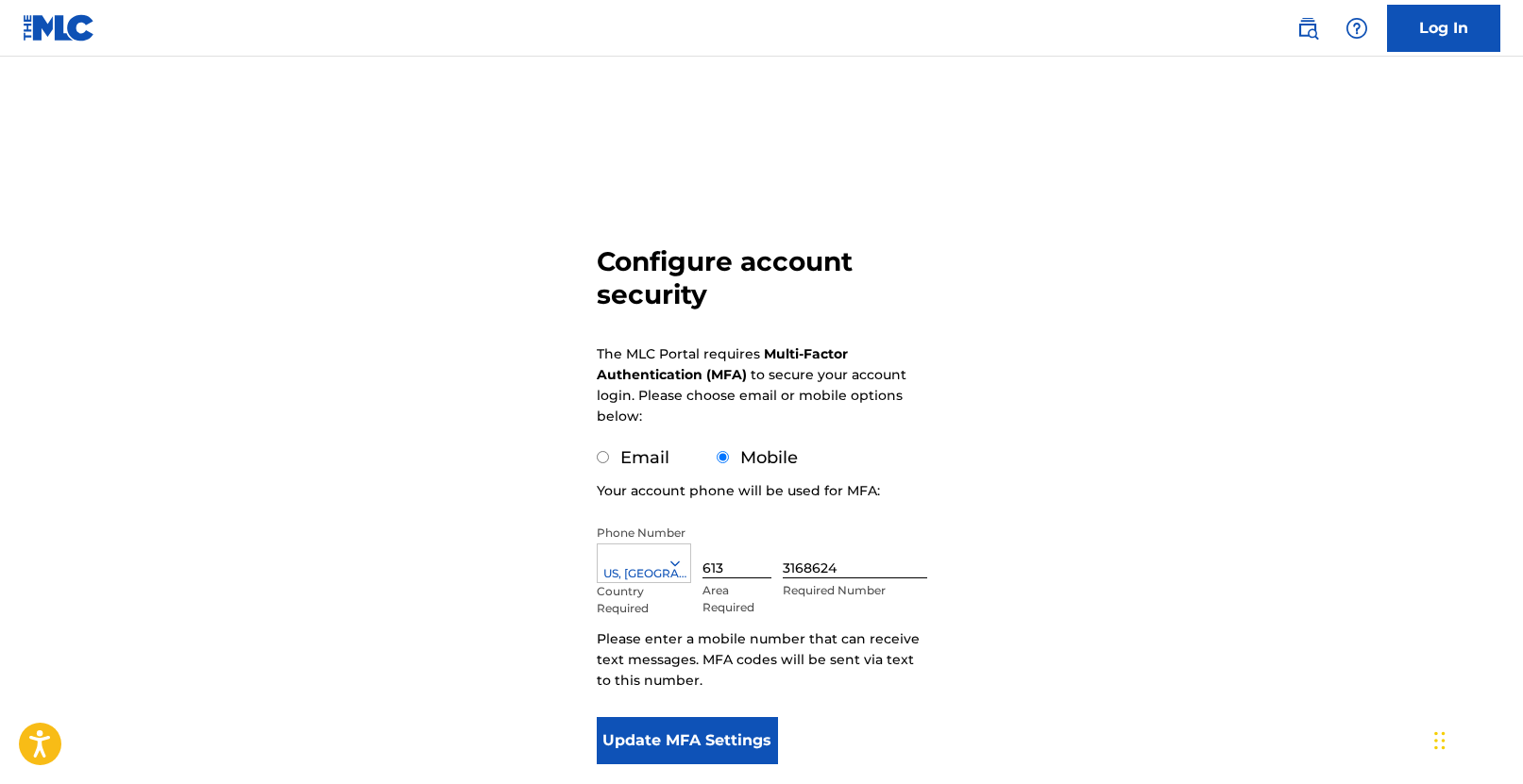
scroll to position [118, 0]
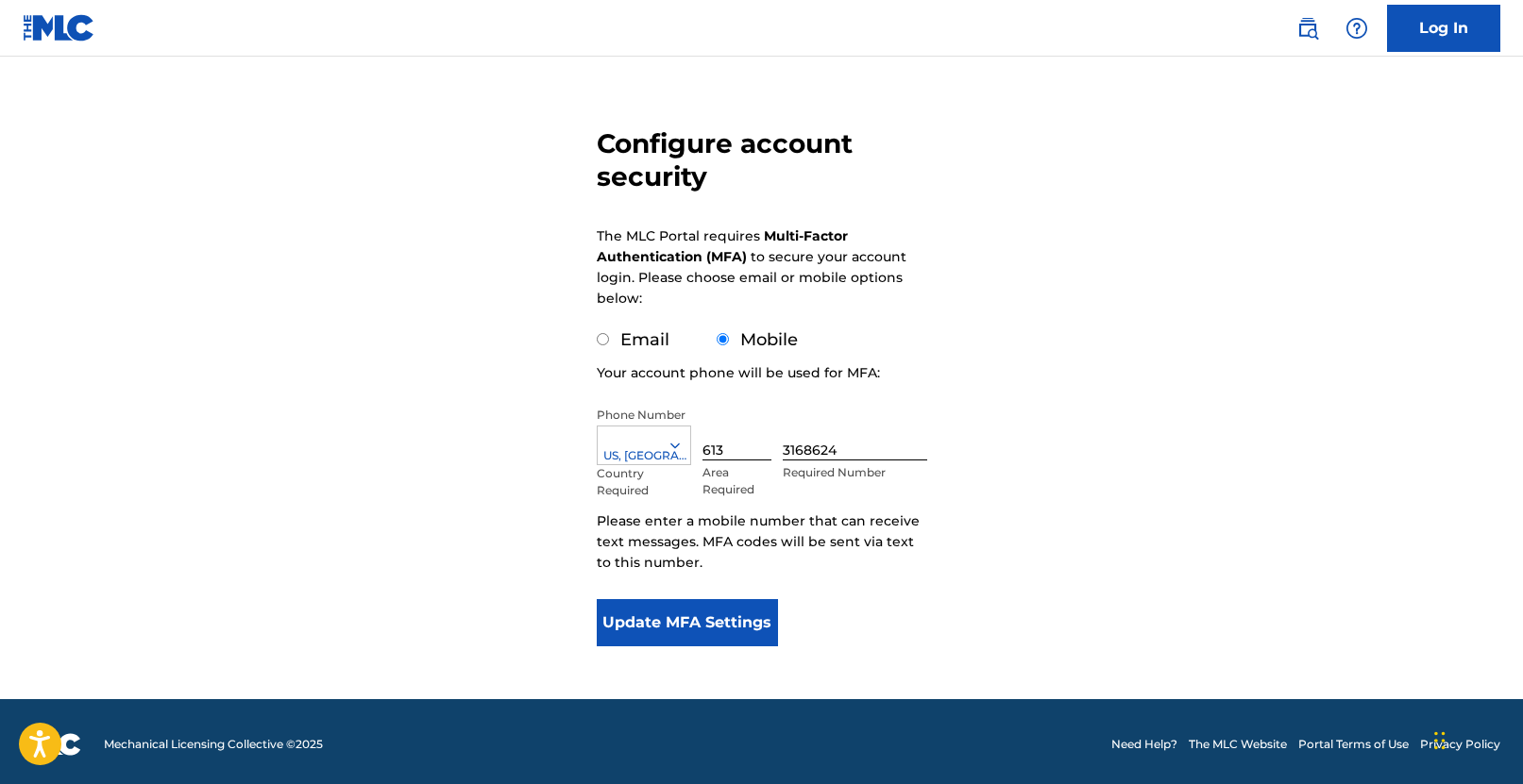
click at [695, 617] on button "Update MFA Settings" at bounding box center [688, 623] width 182 height 47
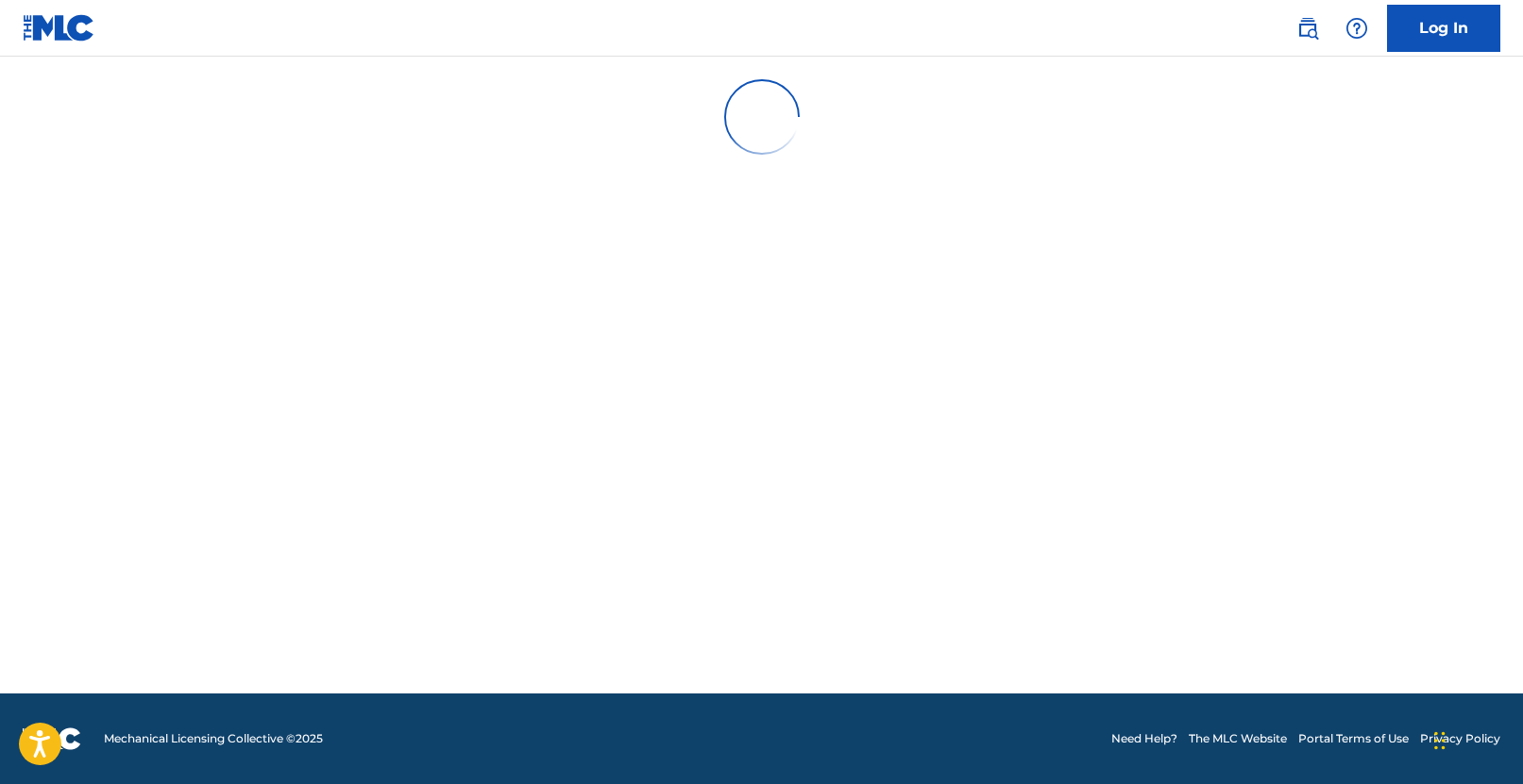
scroll to position [0, 0]
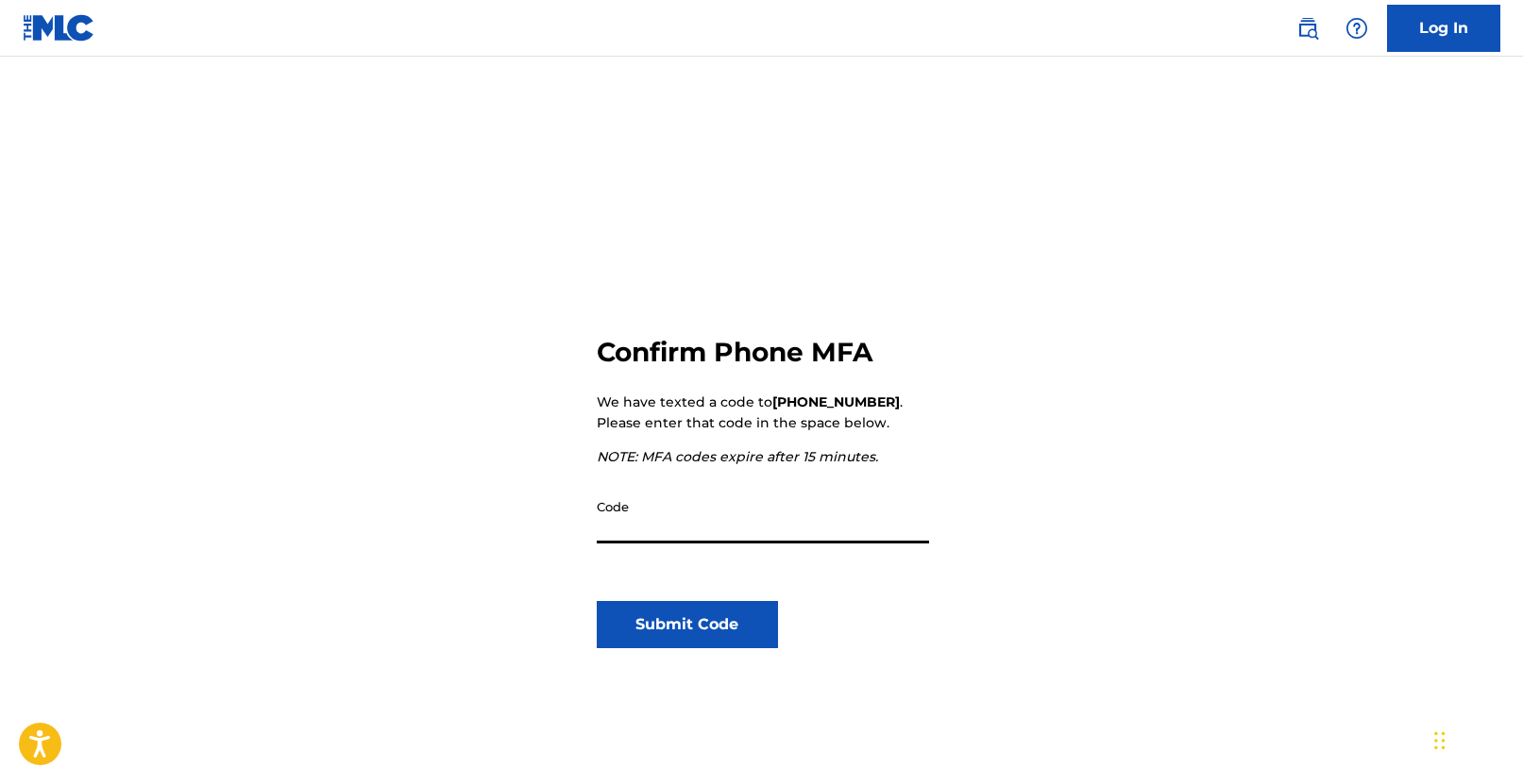
click at [730, 518] on input "Code" at bounding box center [762, 517] width 332 height 54
click at [732, 516] on input "Code" at bounding box center [762, 517] width 332 height 54
type input "645409"
click at [742, 619] on button "Submit Code" at bounding box center [688, 624] width 182 height 47
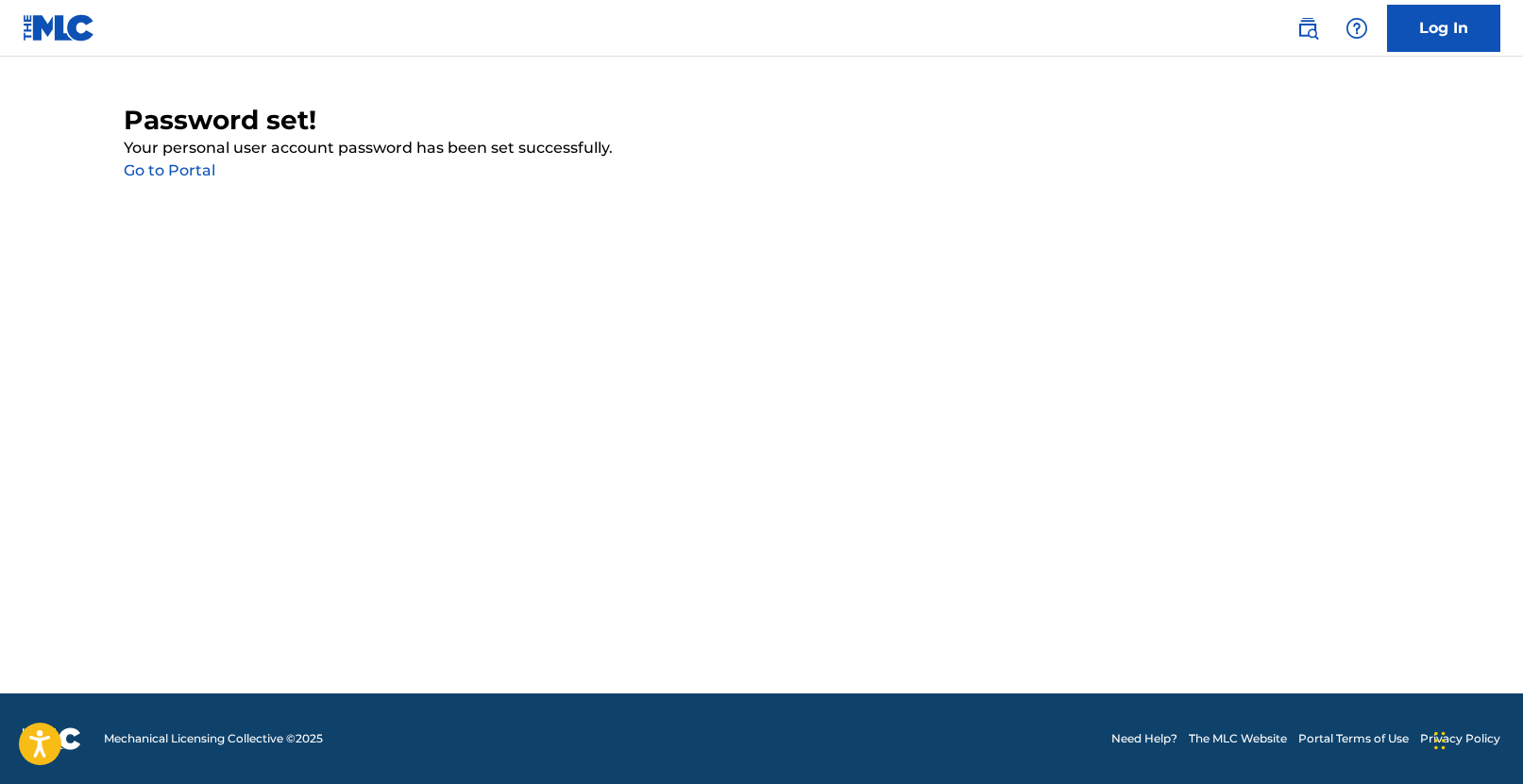
click at [187, 175] on link "Go to Portal" at bounding box center [169, 170] width 92 height 18
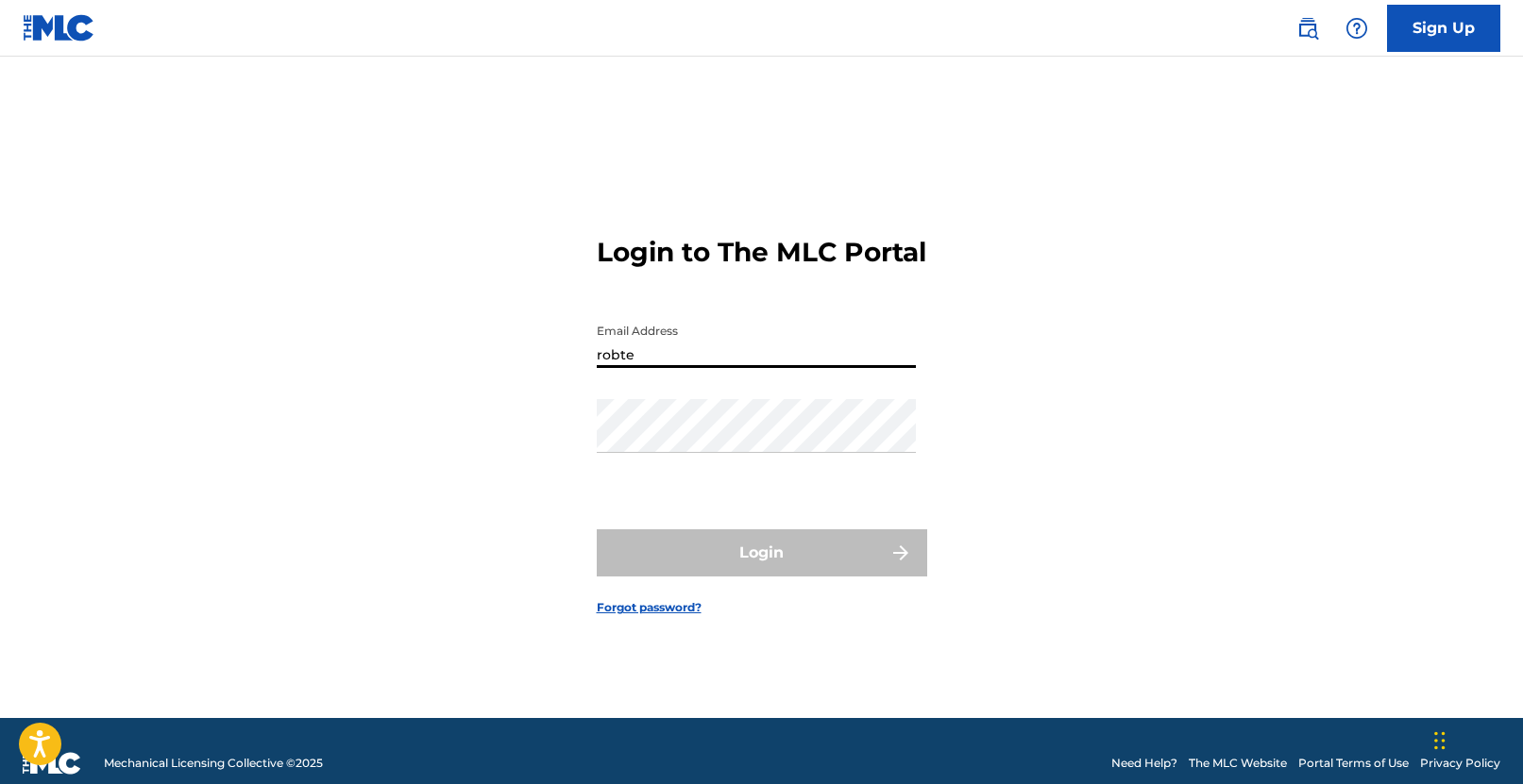
type input "[EMAIL_ADDRESS][DOMAIN_NAME]"
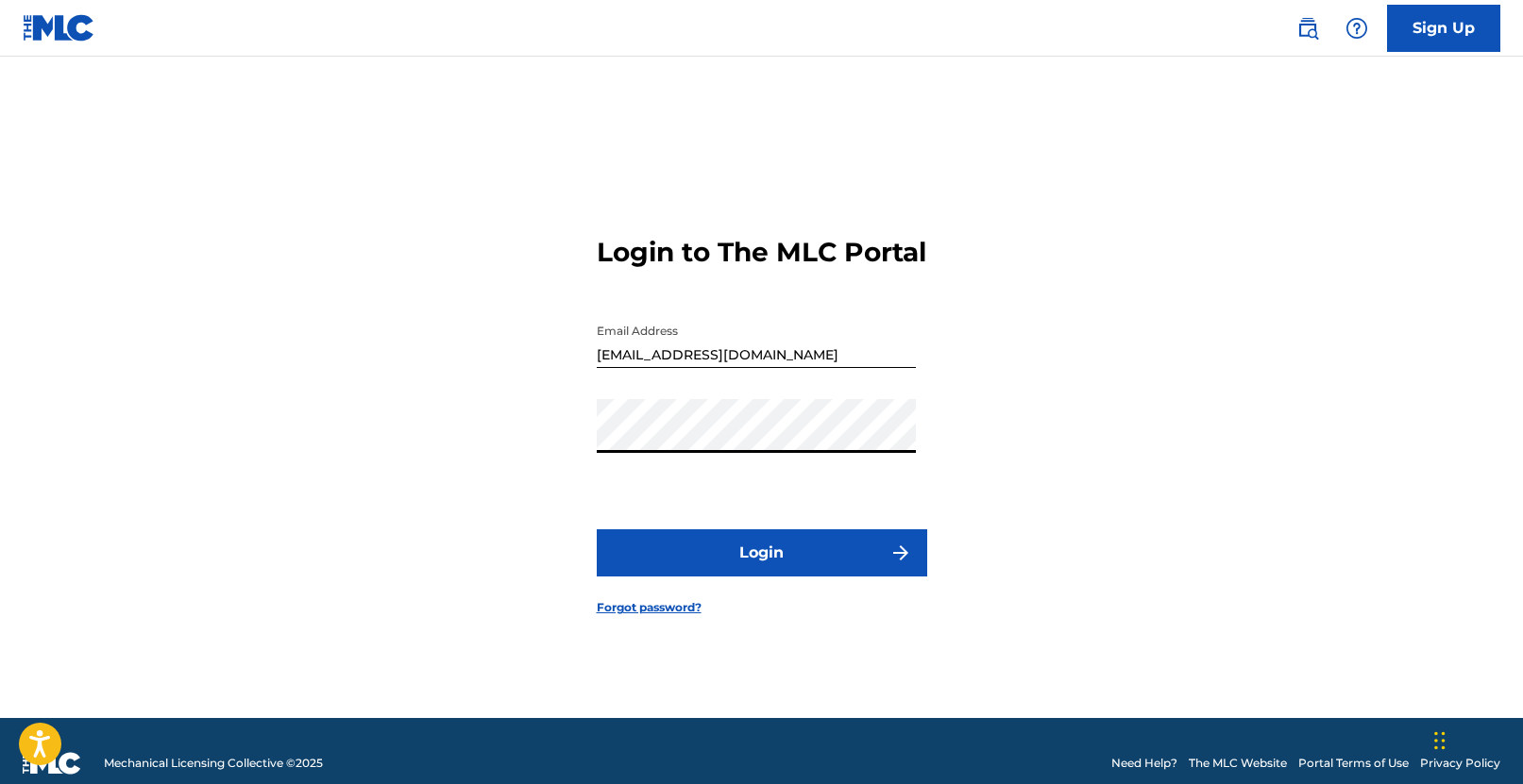
click at [724, 561] on button "Login" at bounding box center [762, 552] width 331 height 47
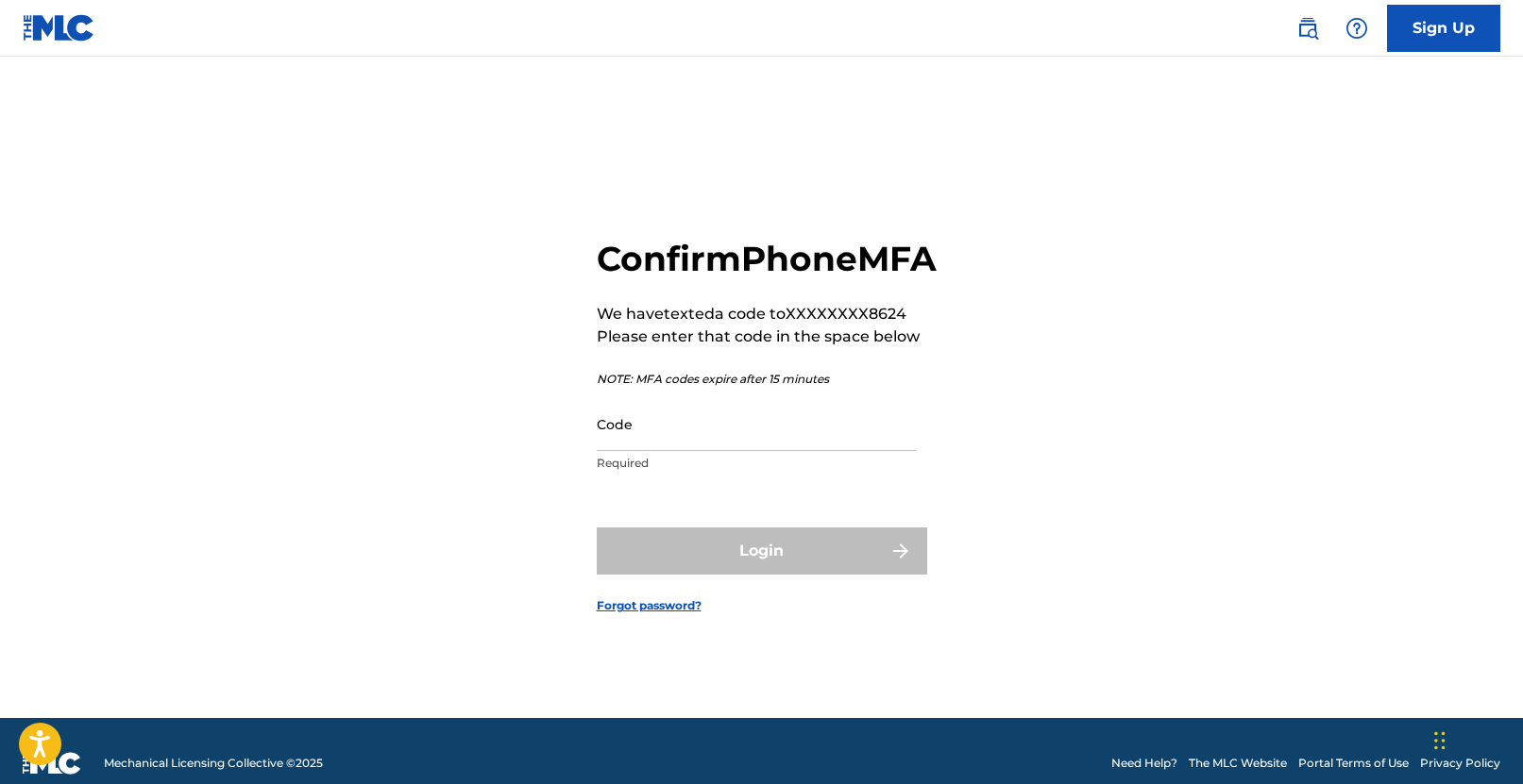
click at [736, 472] on p "Required" at bounding box center [757, 463] width 319 height 17
drag, startPoint x: 736, startPoint y: 487, endPoint x: 728, endPoint y: 475, distance: 14.4
click at [728, 475] on div "Code Required" at bounding box center [757, 439] width 319 height 85
click at [696, 450] on input "Code" at bounding box center [757, 424] width 319 height 54
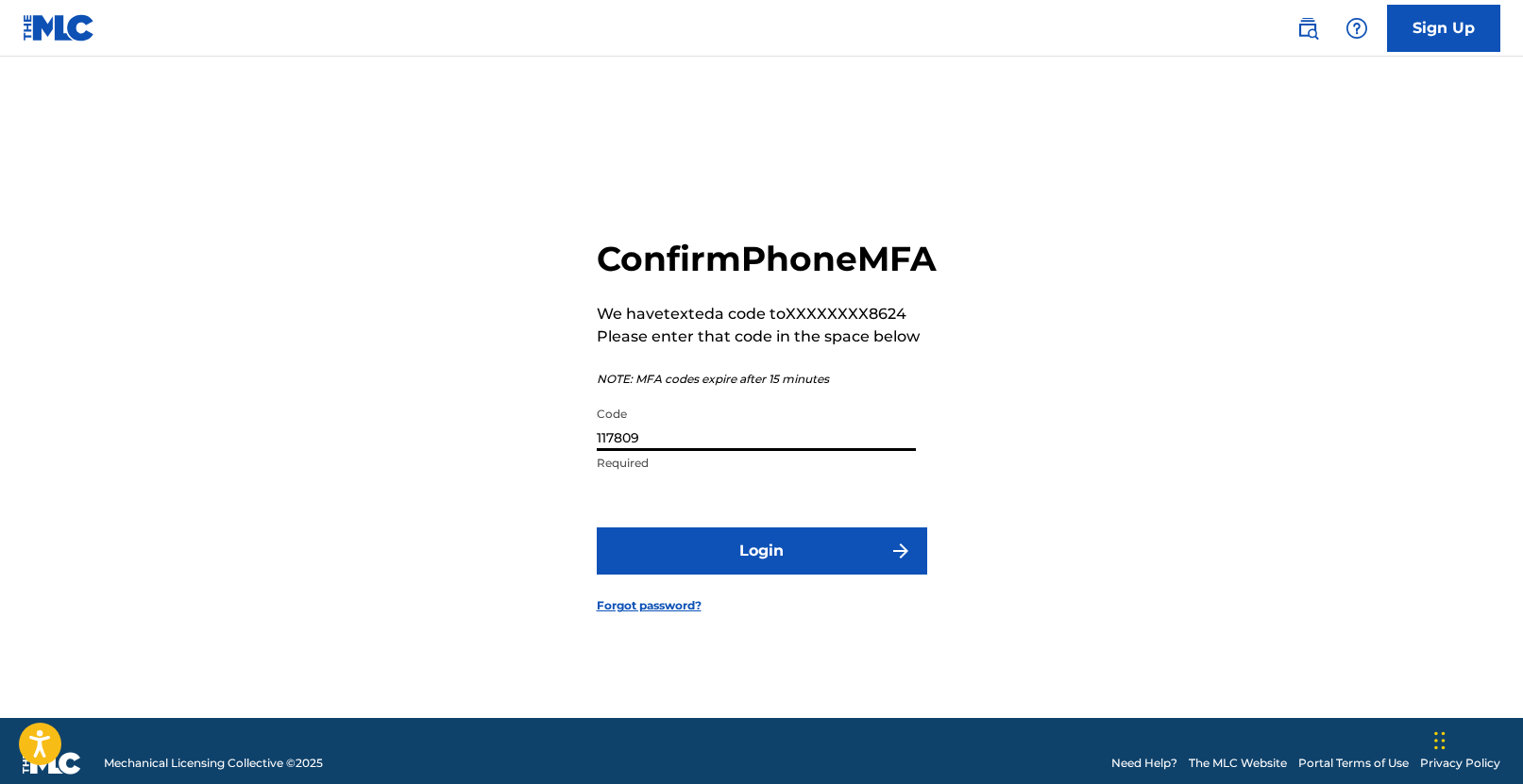
type input "117809"
click at [753, 563] on button "Login" at bounding box center [762, 551] width 331 height 47
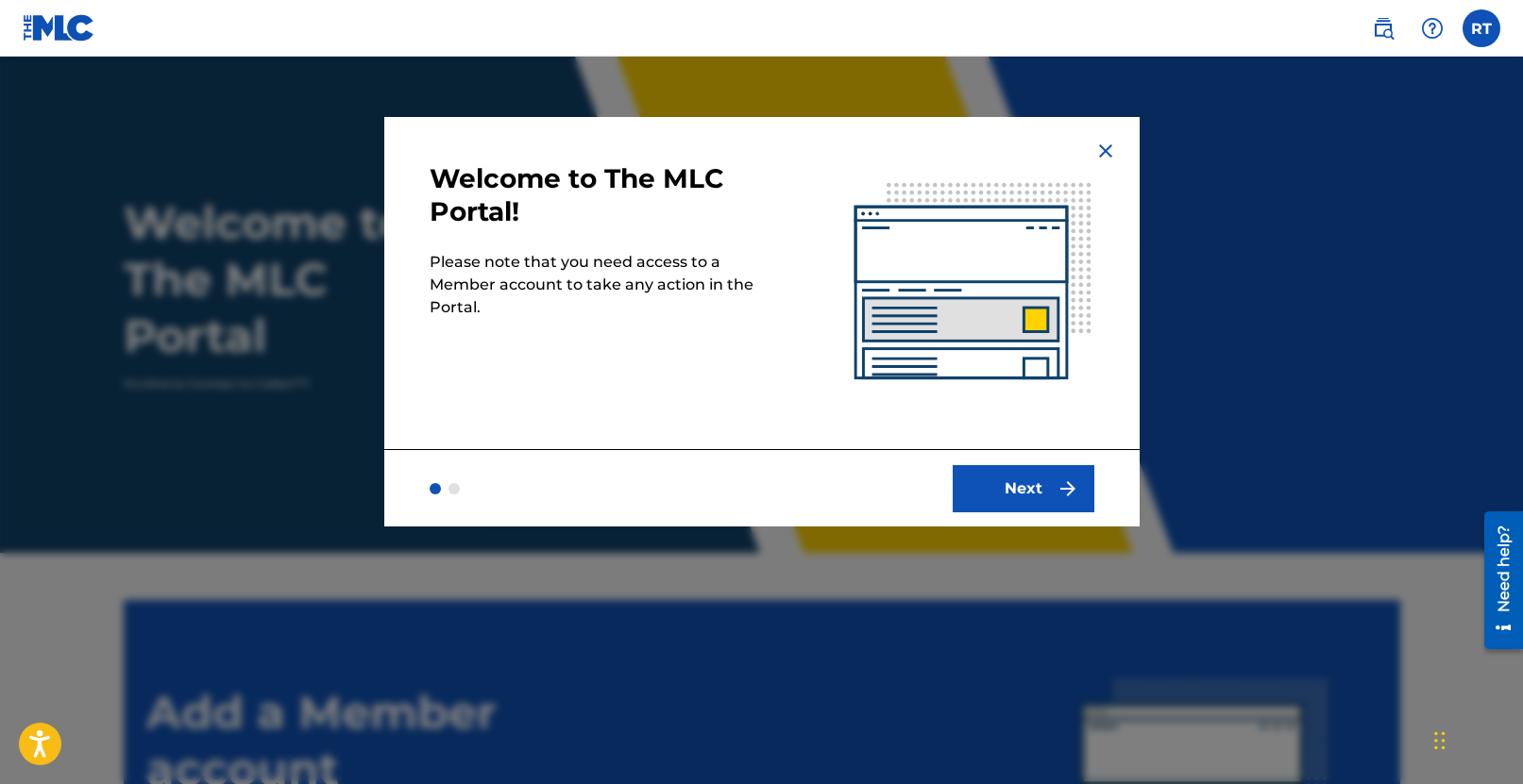
click at [1039, 487] on button "Next" at bounding box center [1024, 488] width 142 height 47
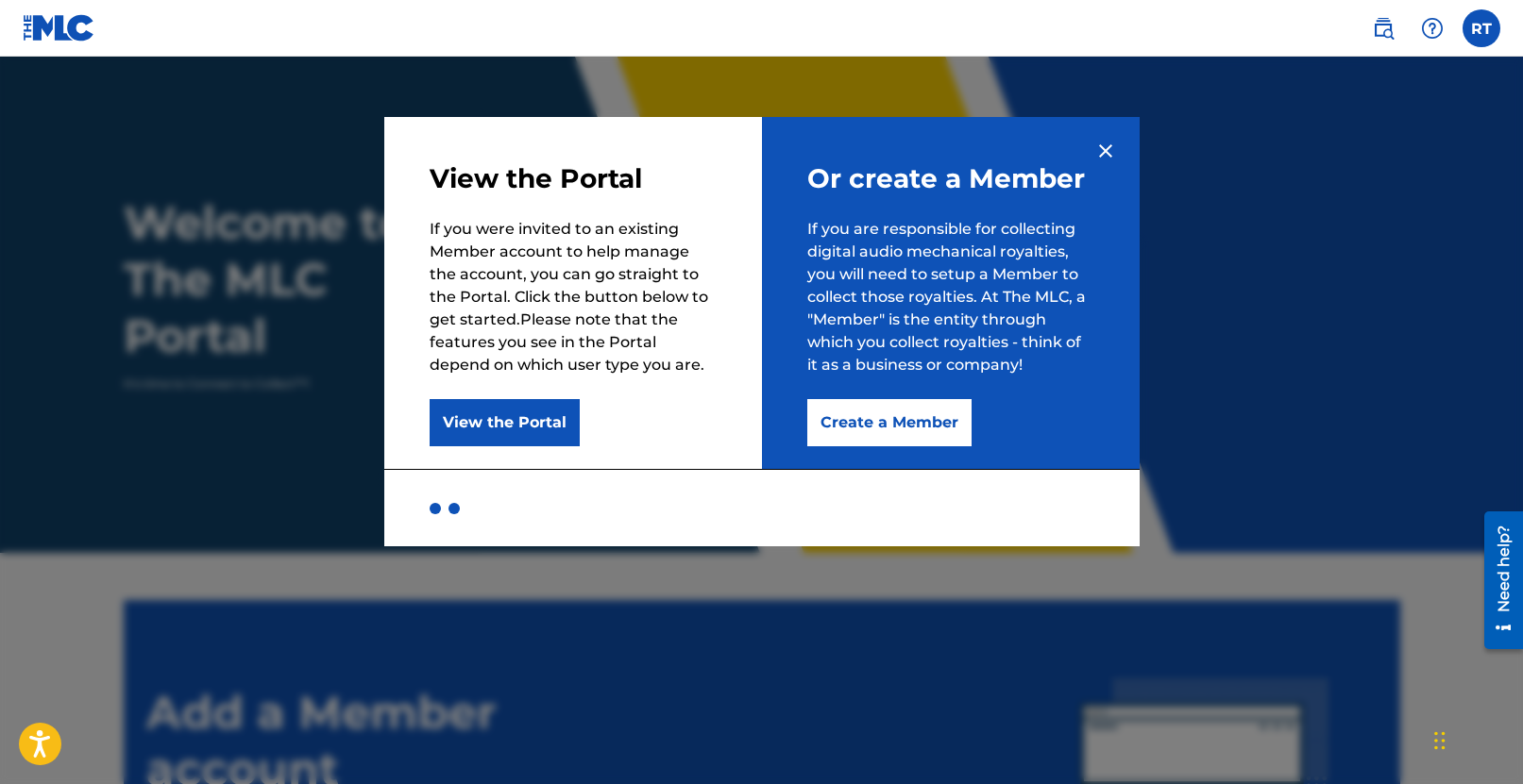
click at [895, 430] on button "Create a Member" at bounding box center [889, 422] width 164 height 47
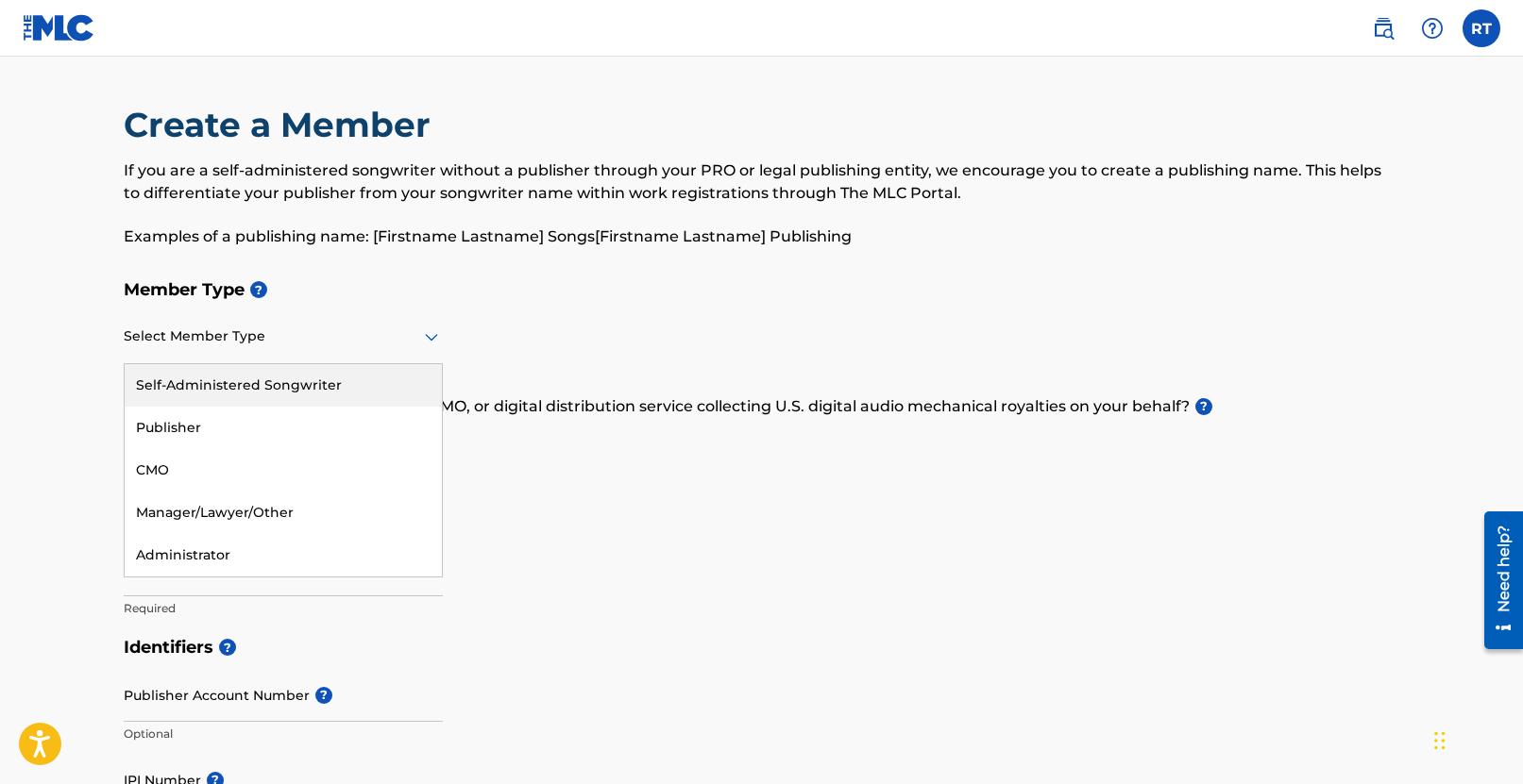
click at [386, 343] on div at bounding box center [283, 337] width 319 height 24
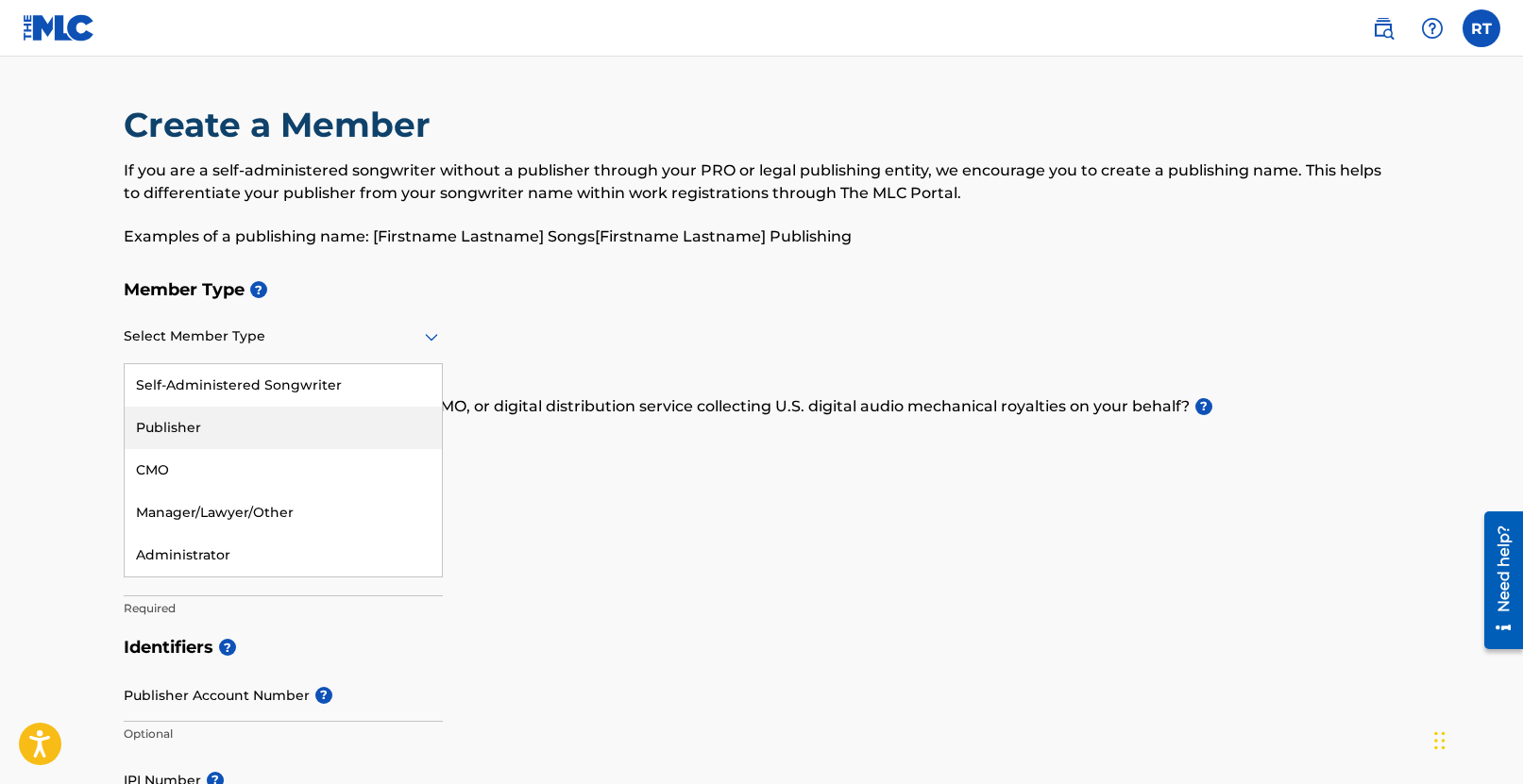
click at [274, 444] on div "Publisher" at bounding box center [283, 427] width 317 height 43
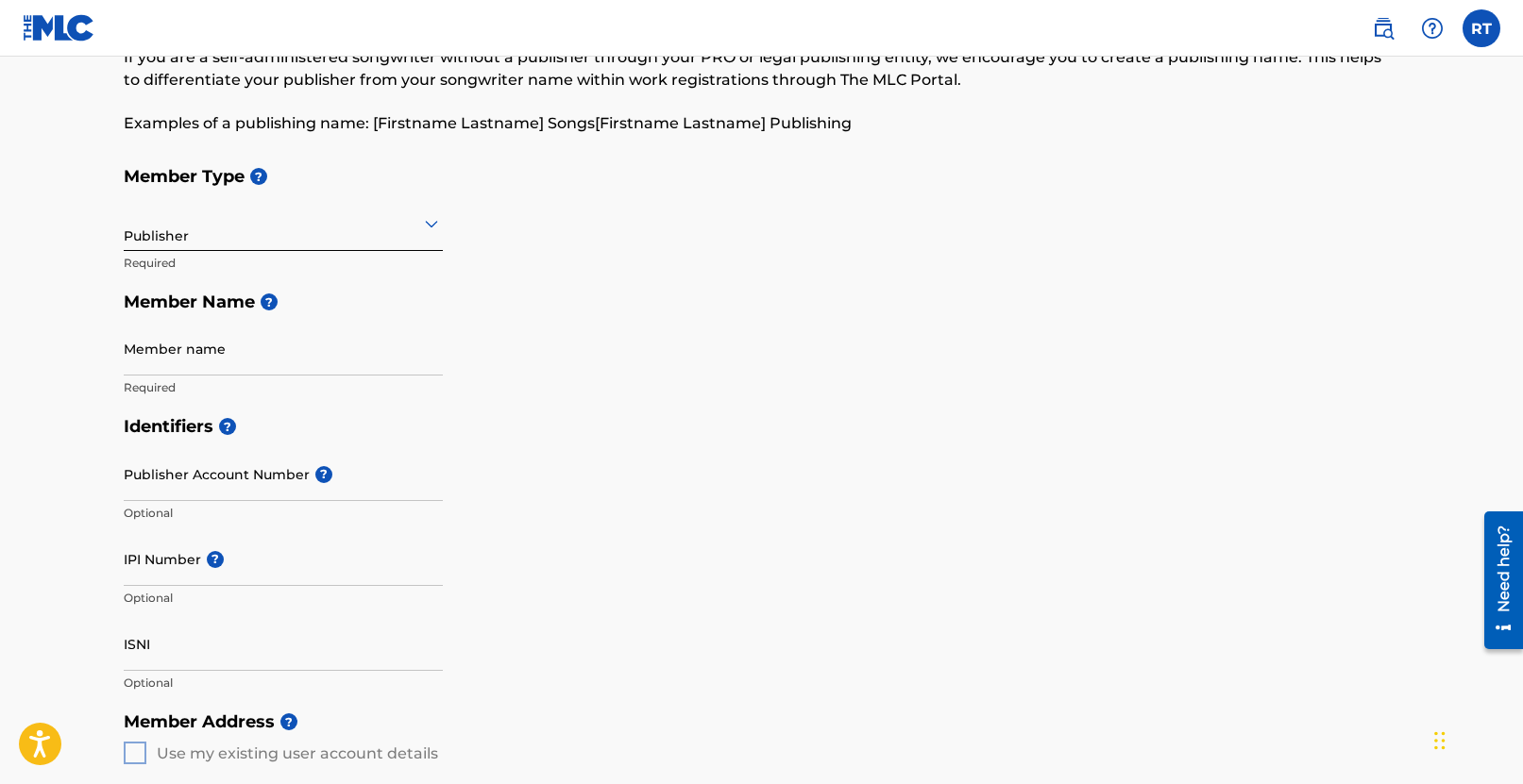
scroll to position [171, 0]
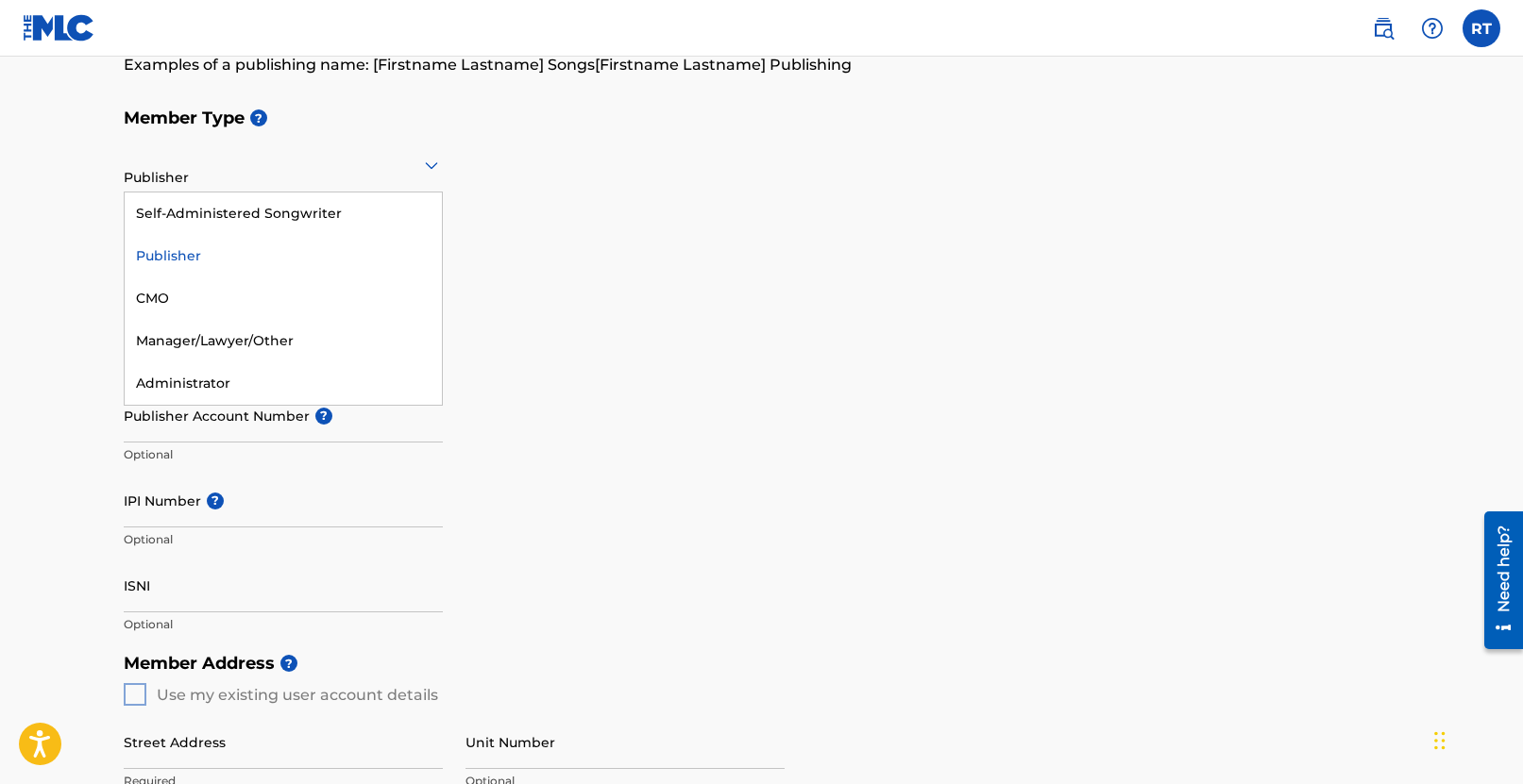
click at [438, 169] on icon at bounding box center [432, 164] width 23 height 23
click at [295, 222] on div "Self-Administered Songwriter" at bounding box center [283, 213] width 317 height 43
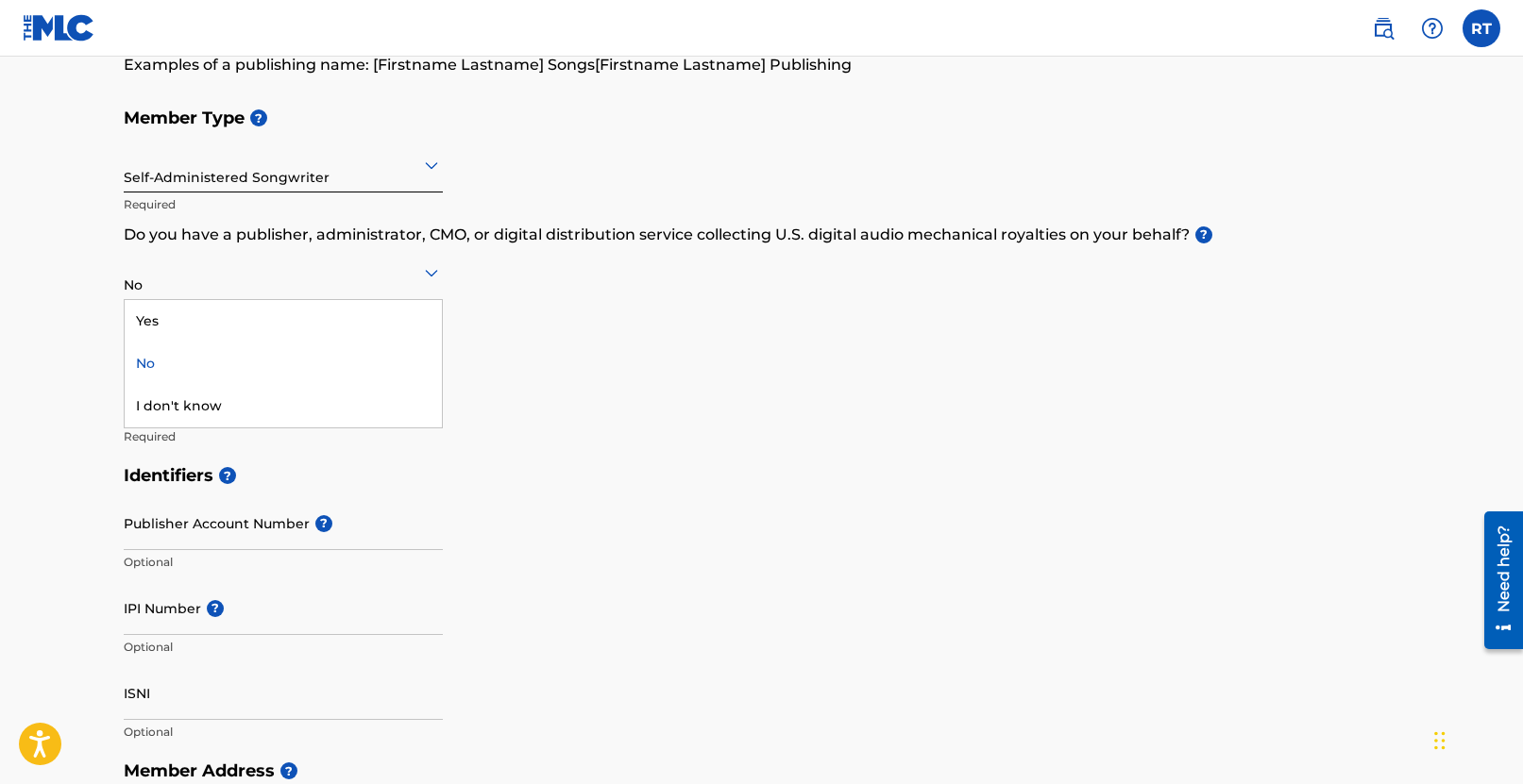
click at [434, 271] on icon at bounding box center [431, 274] width 13 height 8
click at [344, 411] on div "I don't know" at bounding box center [283, 406] width 317 height 43
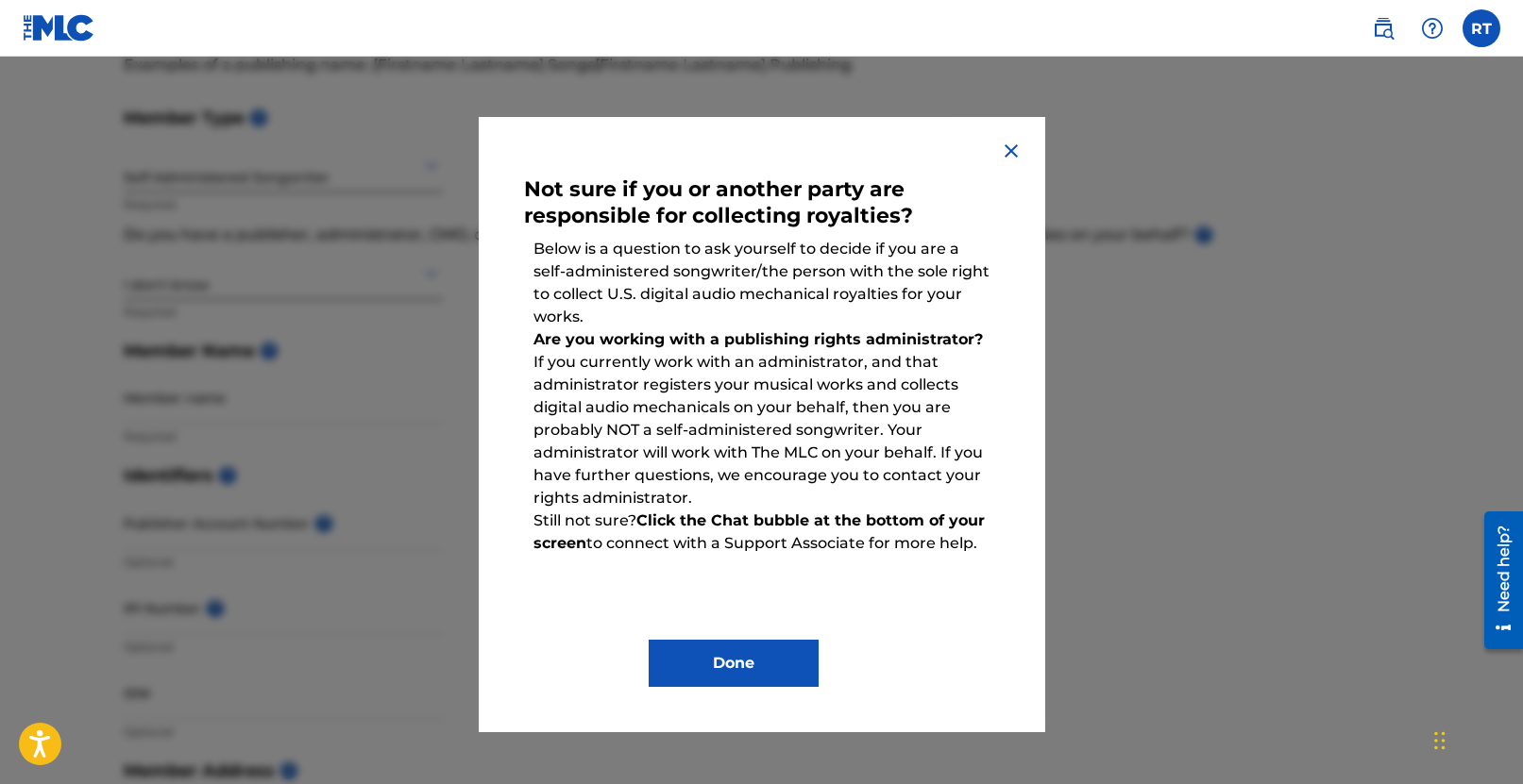
click at [1024, 154] on div "Not sure if you or another party are responsible for collecting royalties? Belo…" at bounding box center [762, 424] width 566 height 616
click at [1015, 154] on img at bounding box center [1011, 150] width 23 height 23
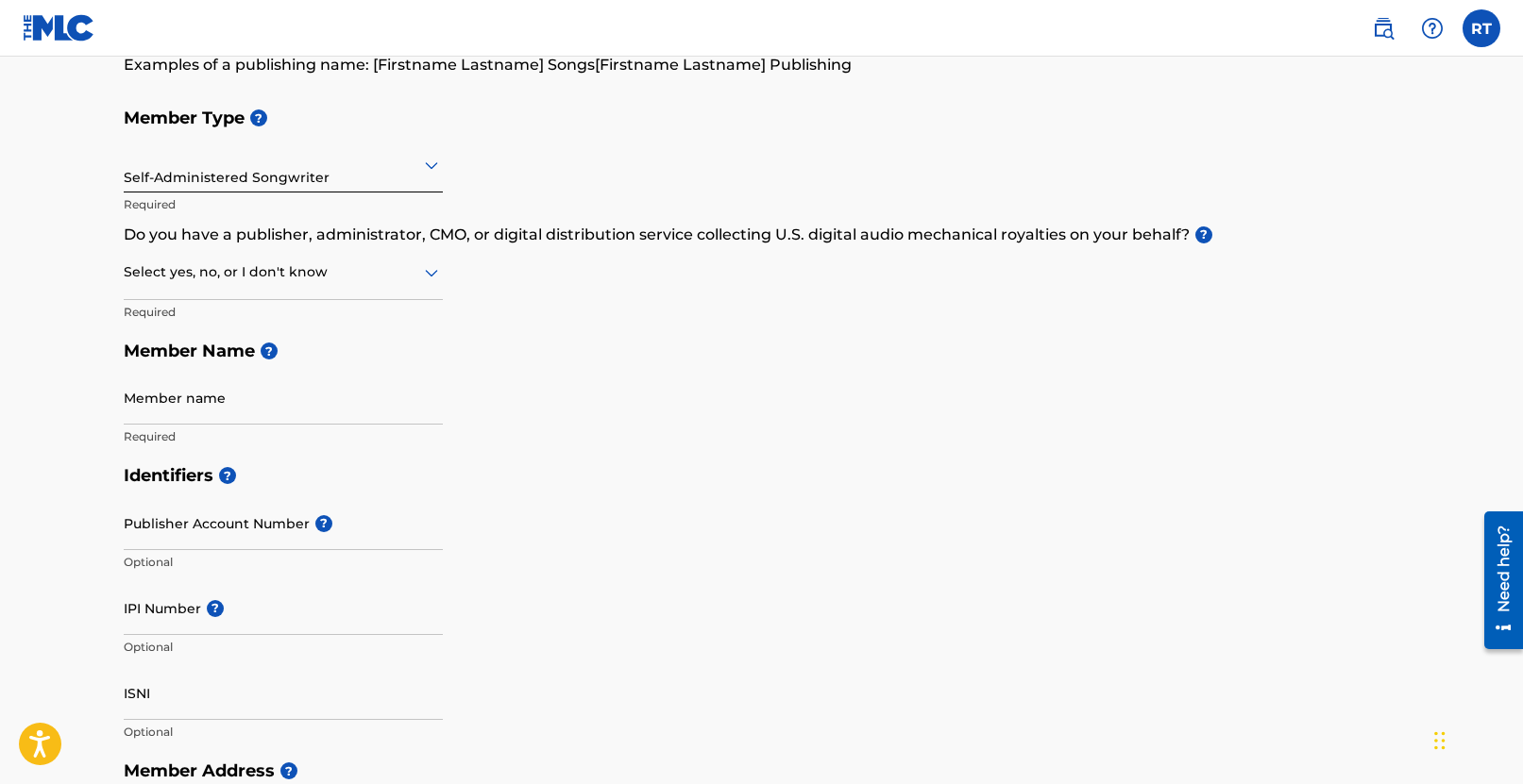
click at [392, 291] on div "Select yes, no, or I don't know" at bounding box center [283, 273] width 319 height 54
drag, startPoint x: 304, startPoint y: 341, endPoint x: 302, endPoint y: 350, distance: 9.2
click at [302, 353] on div "Yes No I don't know" at bounding box center [283, 364] width 317 height 128
click at [301, 356] on div "No" at bounding box center [283, 364] width 317 height 43
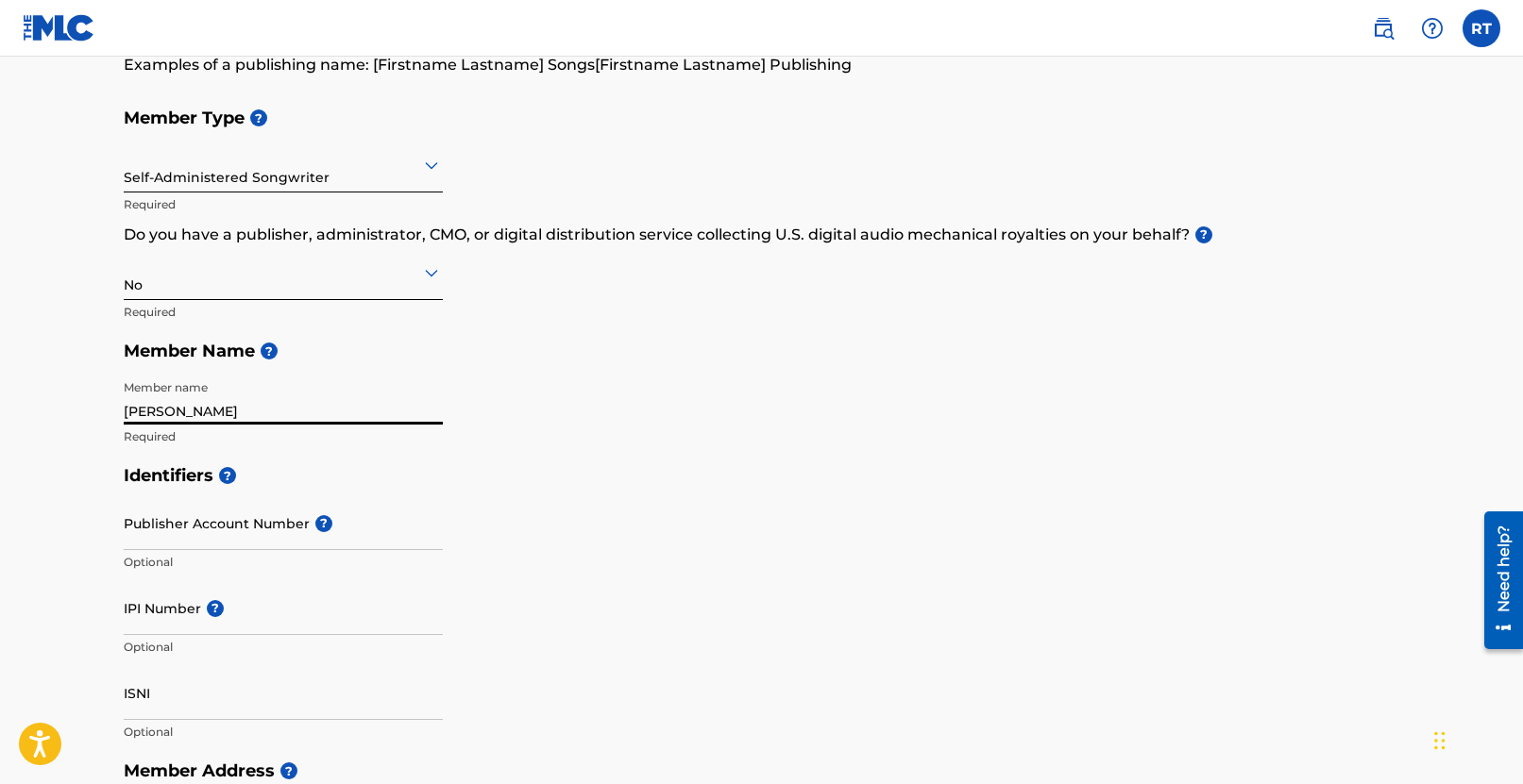
type input "[PERSON_NAME]"
click at [593, 518] on div "Identifiers ? Publisher Account Number ? Optional IPI Number ? Optional ISNI Op…" at bounding box center [762, 604] width 1277 height 296
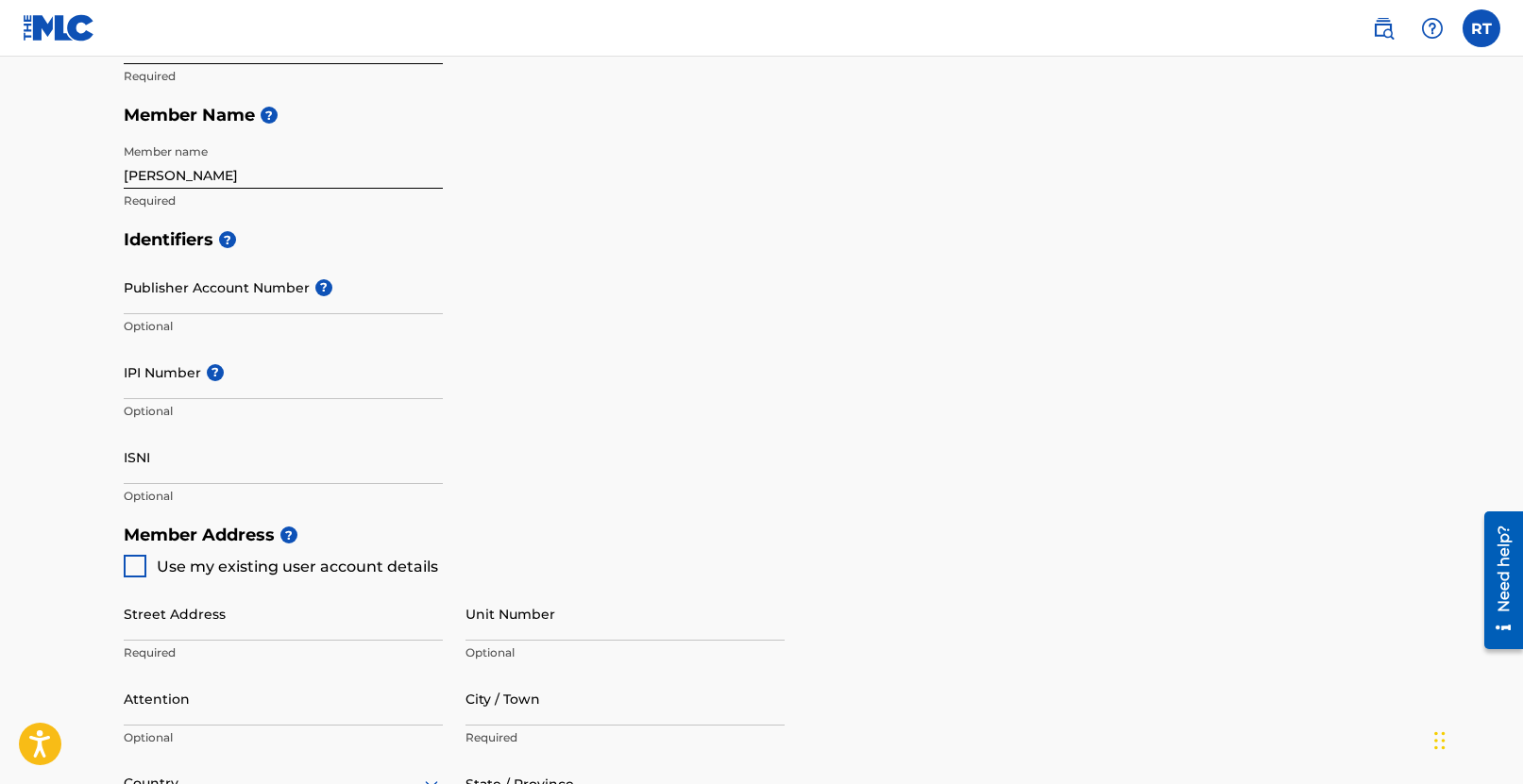
click at [292, 382] on input "IPI Number ?" at bounding box center [283, 373] width 319 height 54
paste input "527877900"
type input "527877900"
click at [704, 310] on div "Identifiers ? Publisher Account Number ? Optional IPI Number ? 527877900 Option…" at bounding box center [762, 368] width 1277 height 296
click at [127, 458] on input "ISNI" at bounding box center [283, 457] width 319 height 54
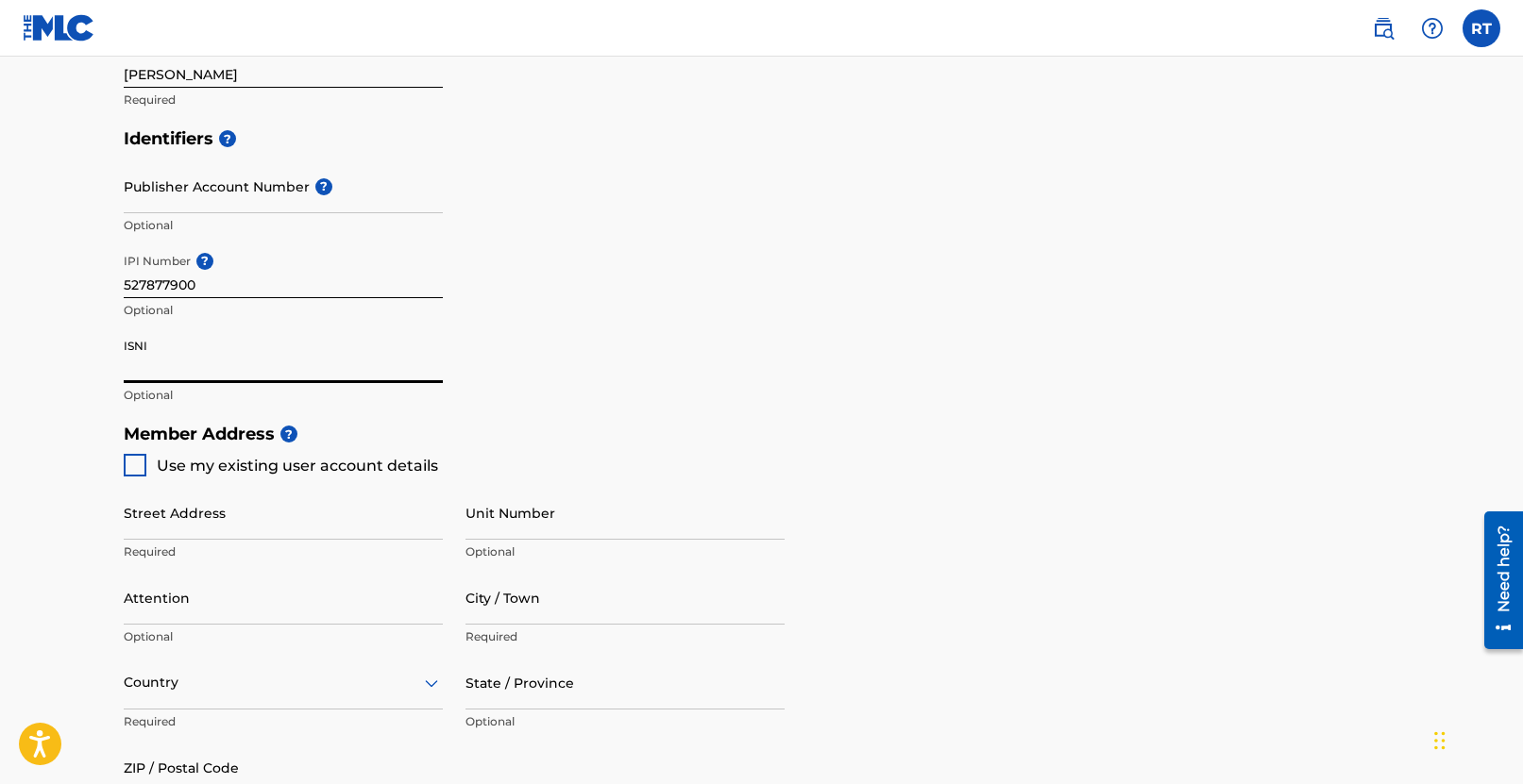
scroll to position [633, 0]
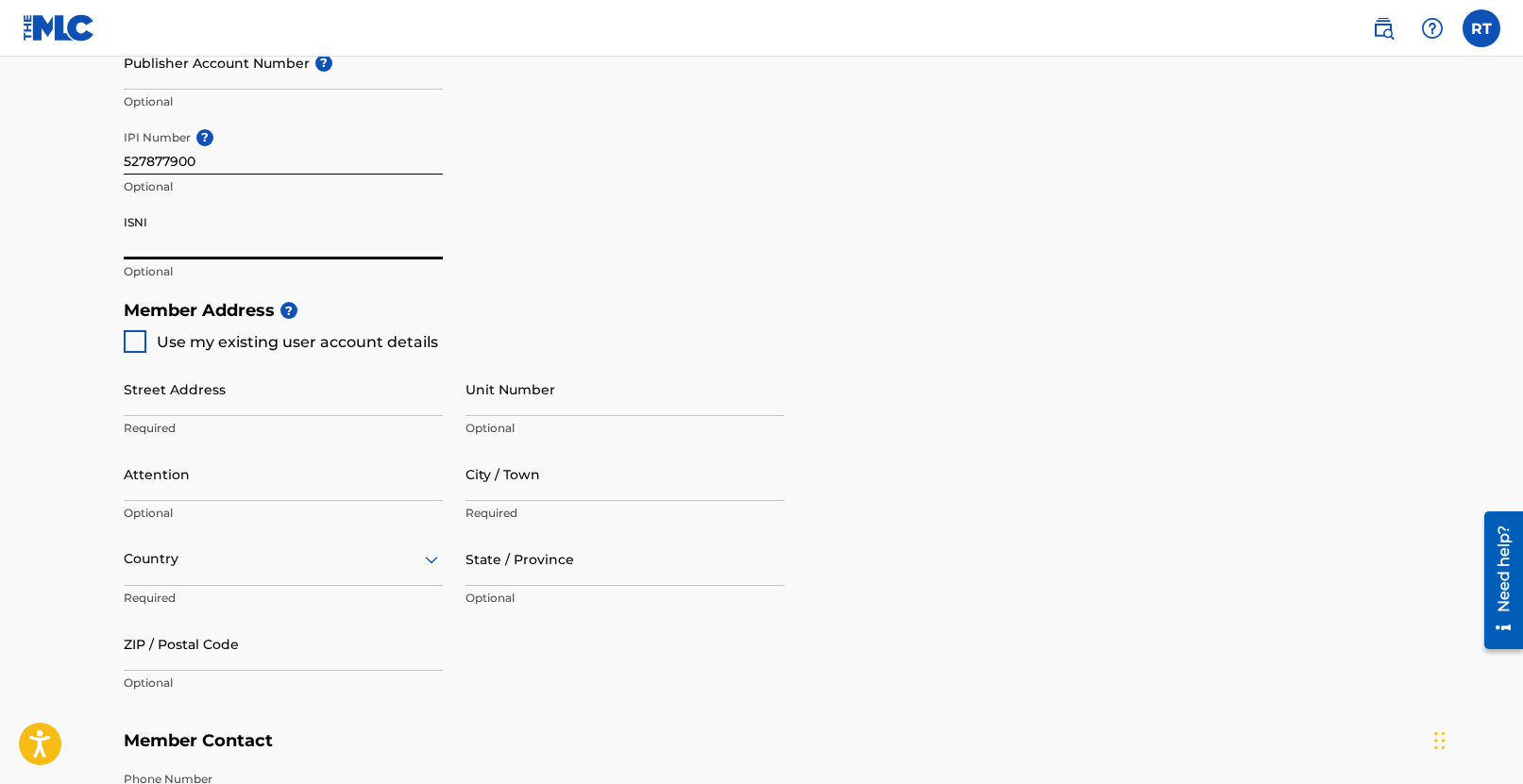
click at [143, 334] on div at bounding box center [135, 342] width 23 height 23
type input "[STREET_ADDRESS]"
type input "[GEOGRAPHIC_DATA]"
type input "M5P 0A1"
type input "613"
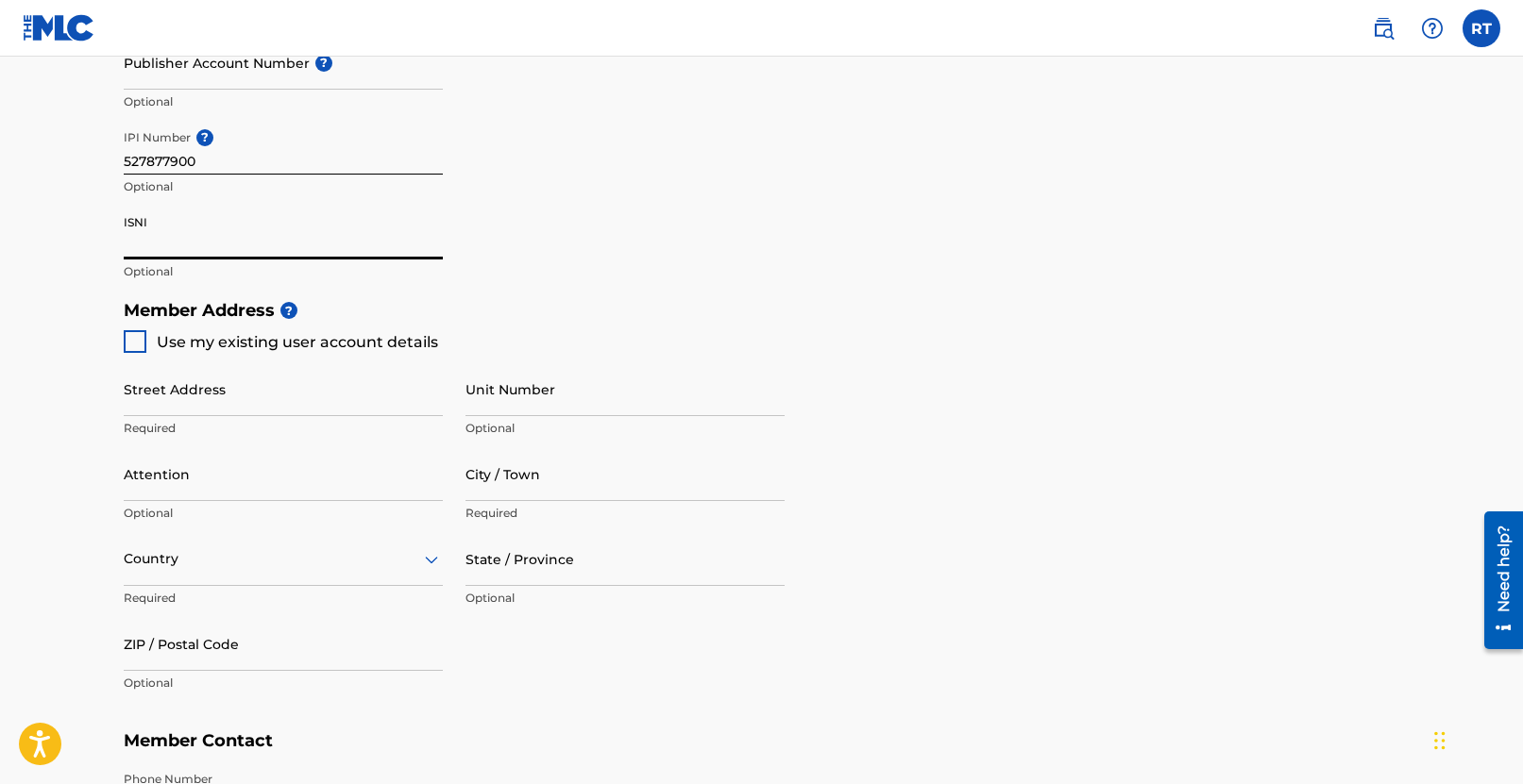
type input "3168624"
type input "[EMAIL_ADDRESS][DOMAIN_NAME]"
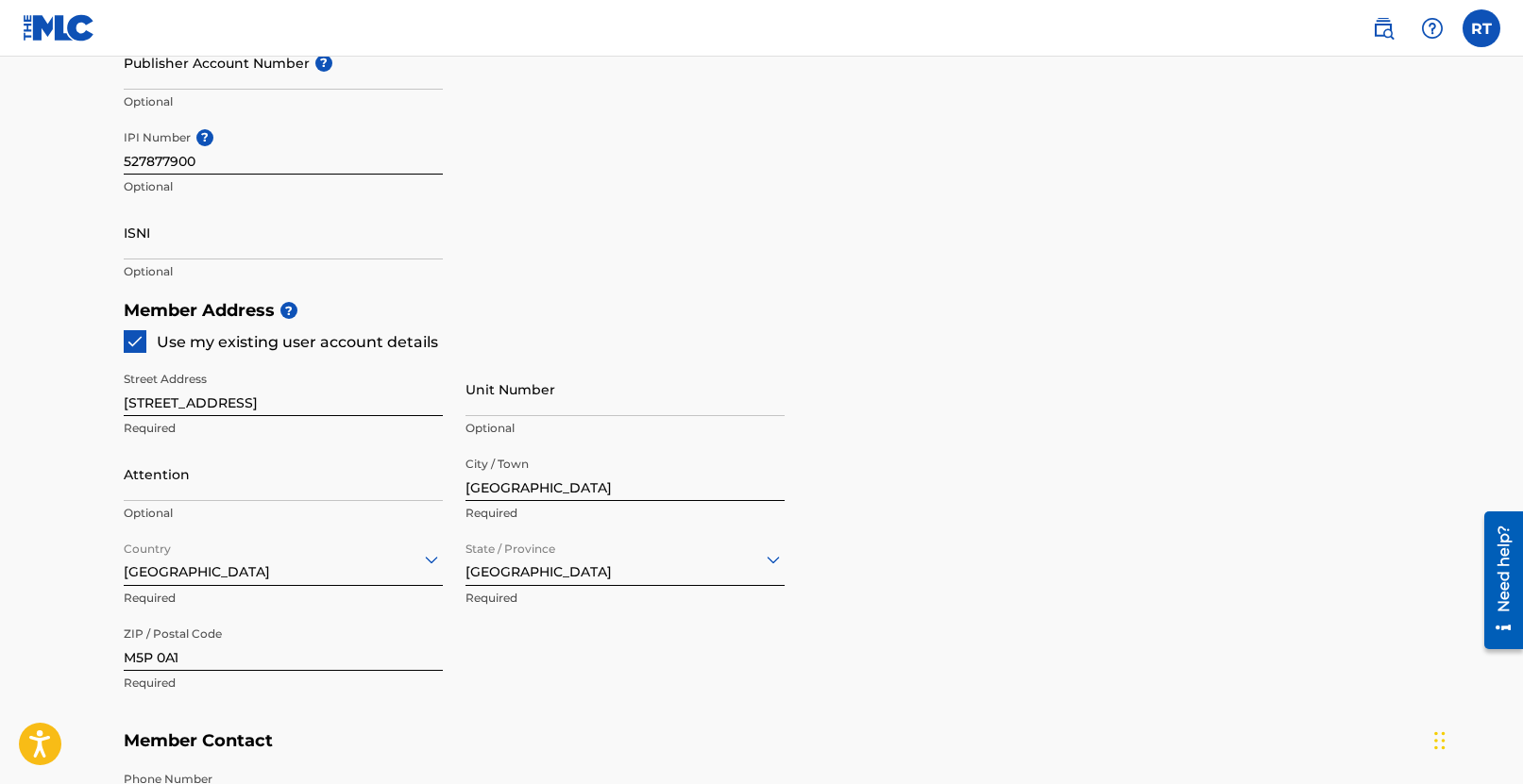
scroll to position [983, 0]
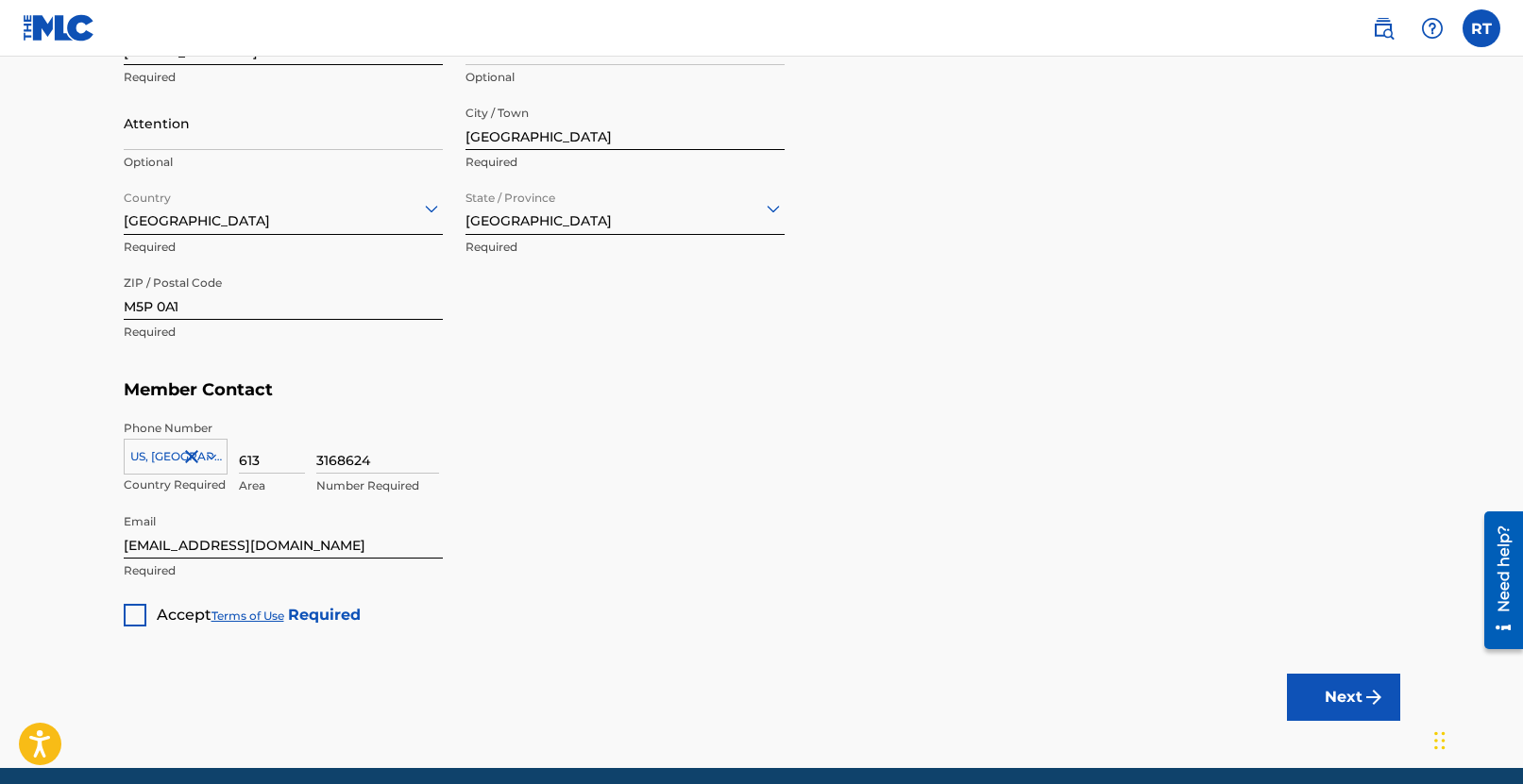
click at [139, 608] on div at bounding box center [135, 615] width 23 height 23
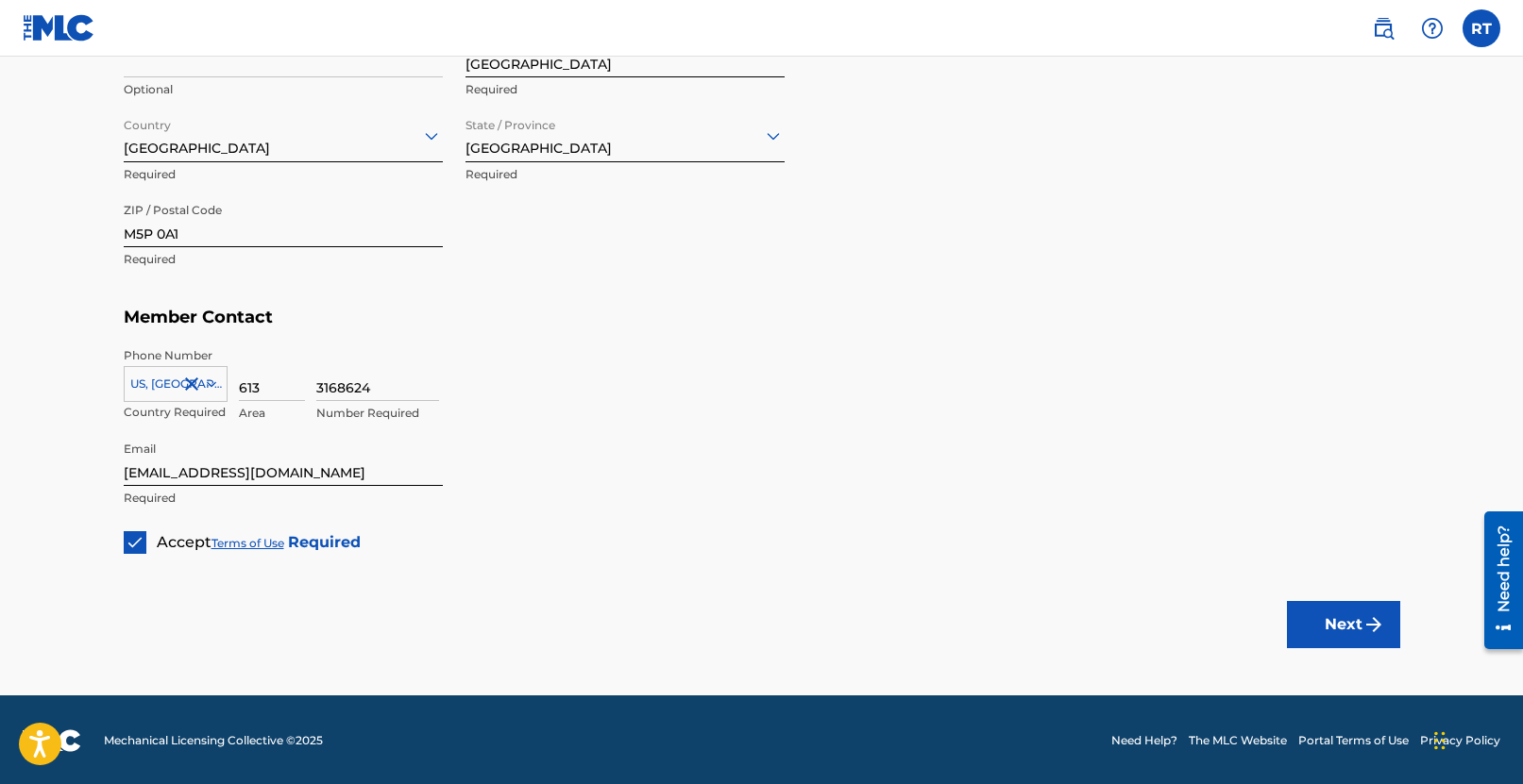
scroll to position [1055, 0]
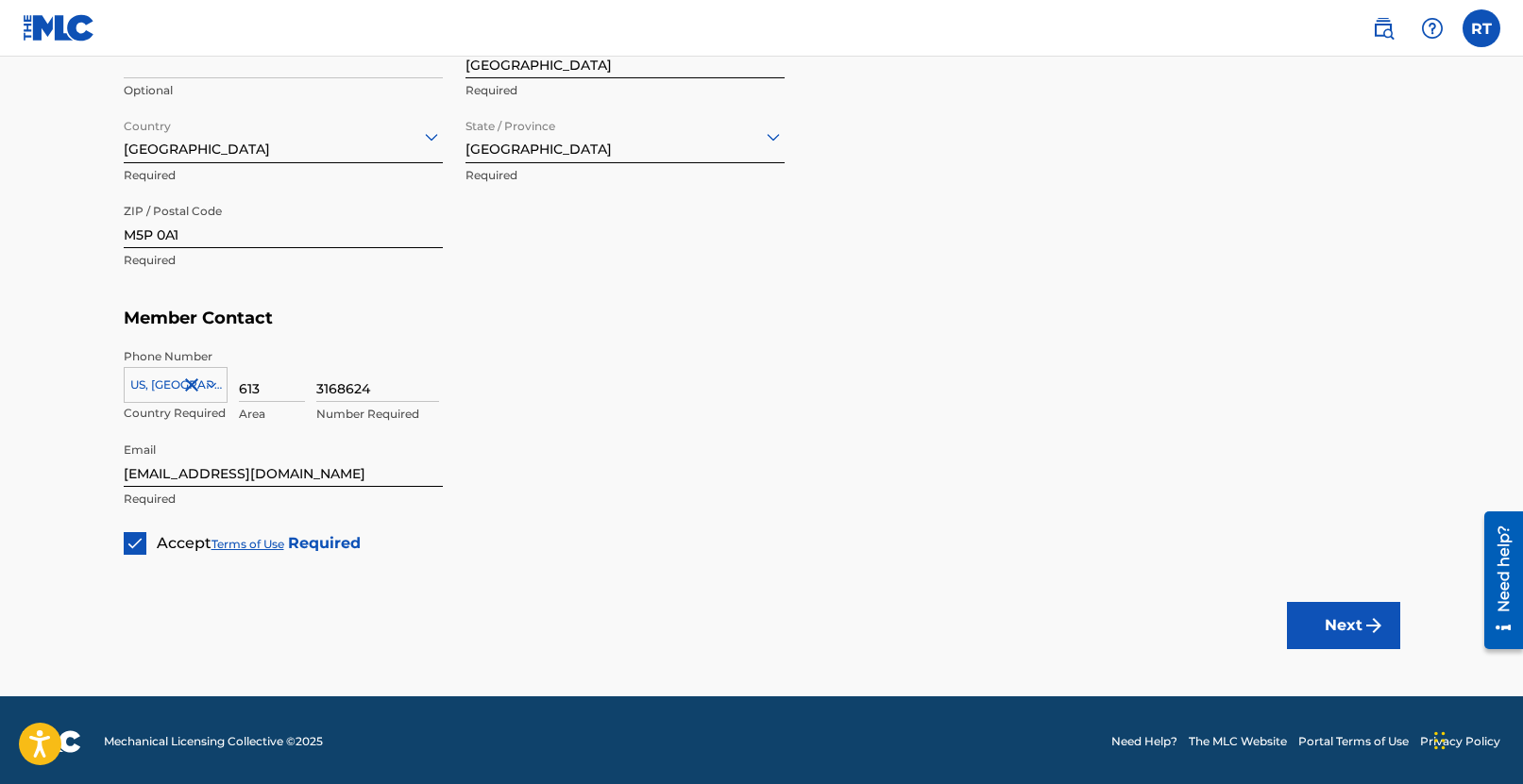
click at [1317, 617] on button "Next" at bounding box center [1344, 625] width 114 height 47
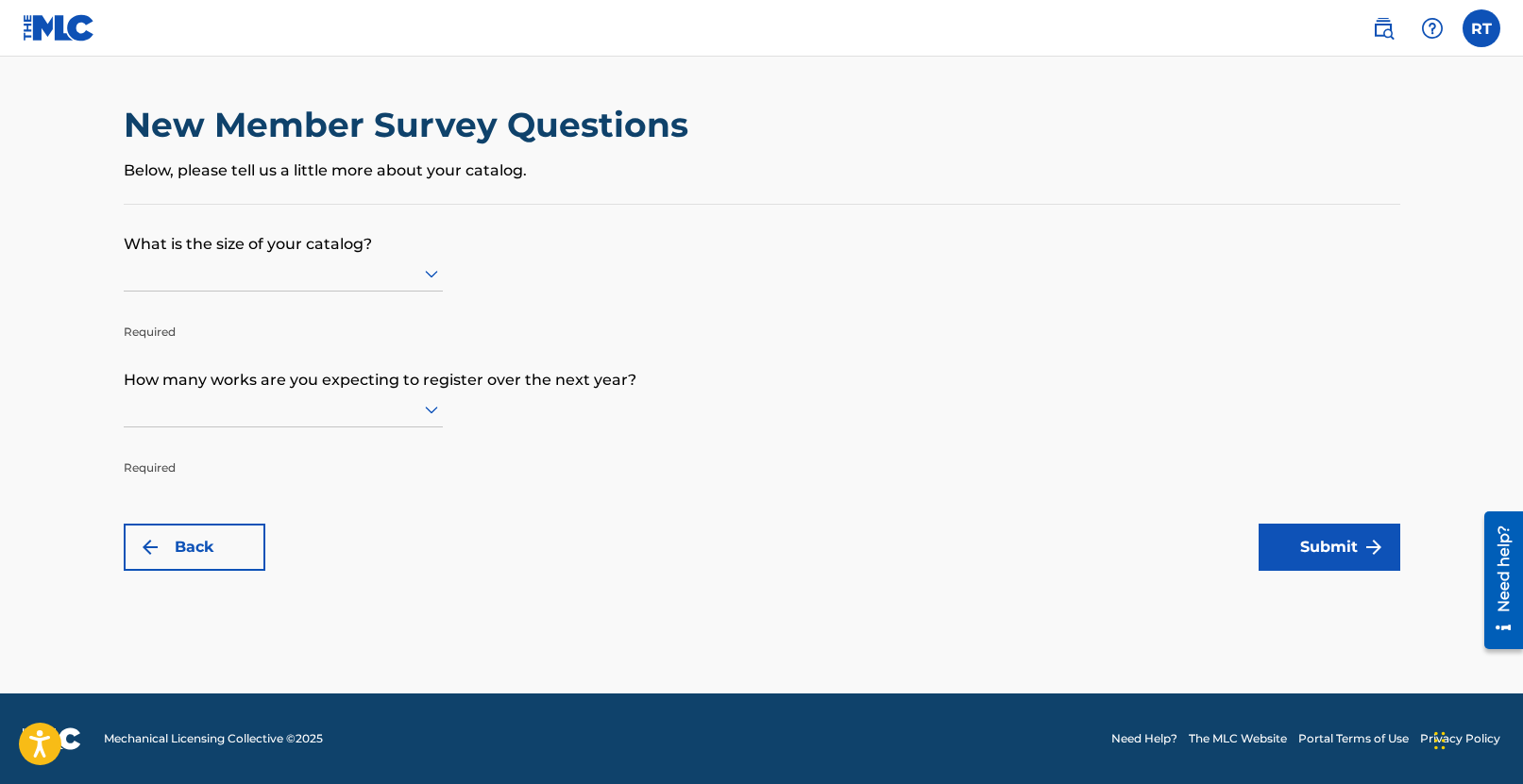
click at [399, 278] on div at bounding box center [283, 273] width 319 height 24
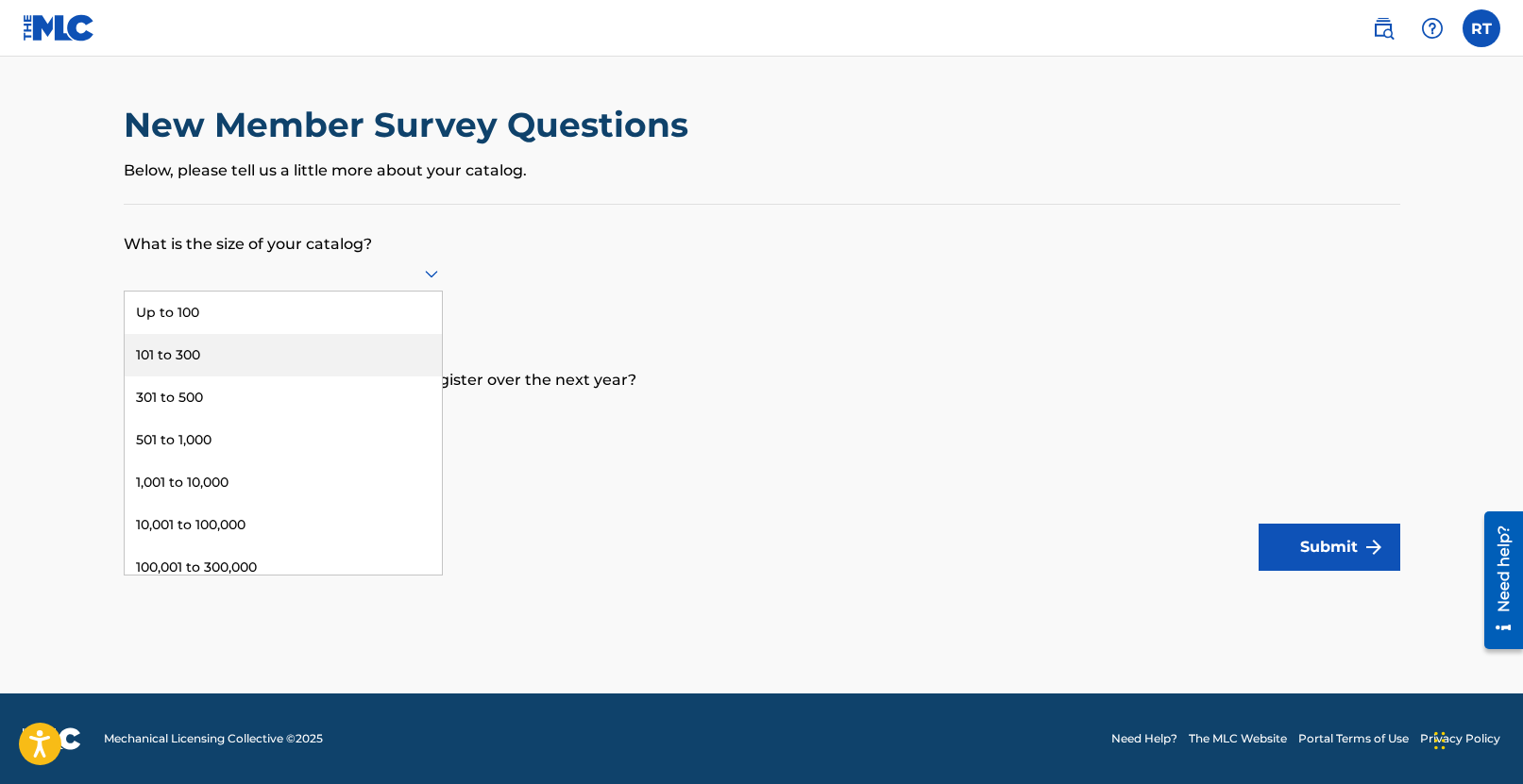
click at [311, 377] on div "101 to 300" at bounding box center [283, 355] width 317 height 43
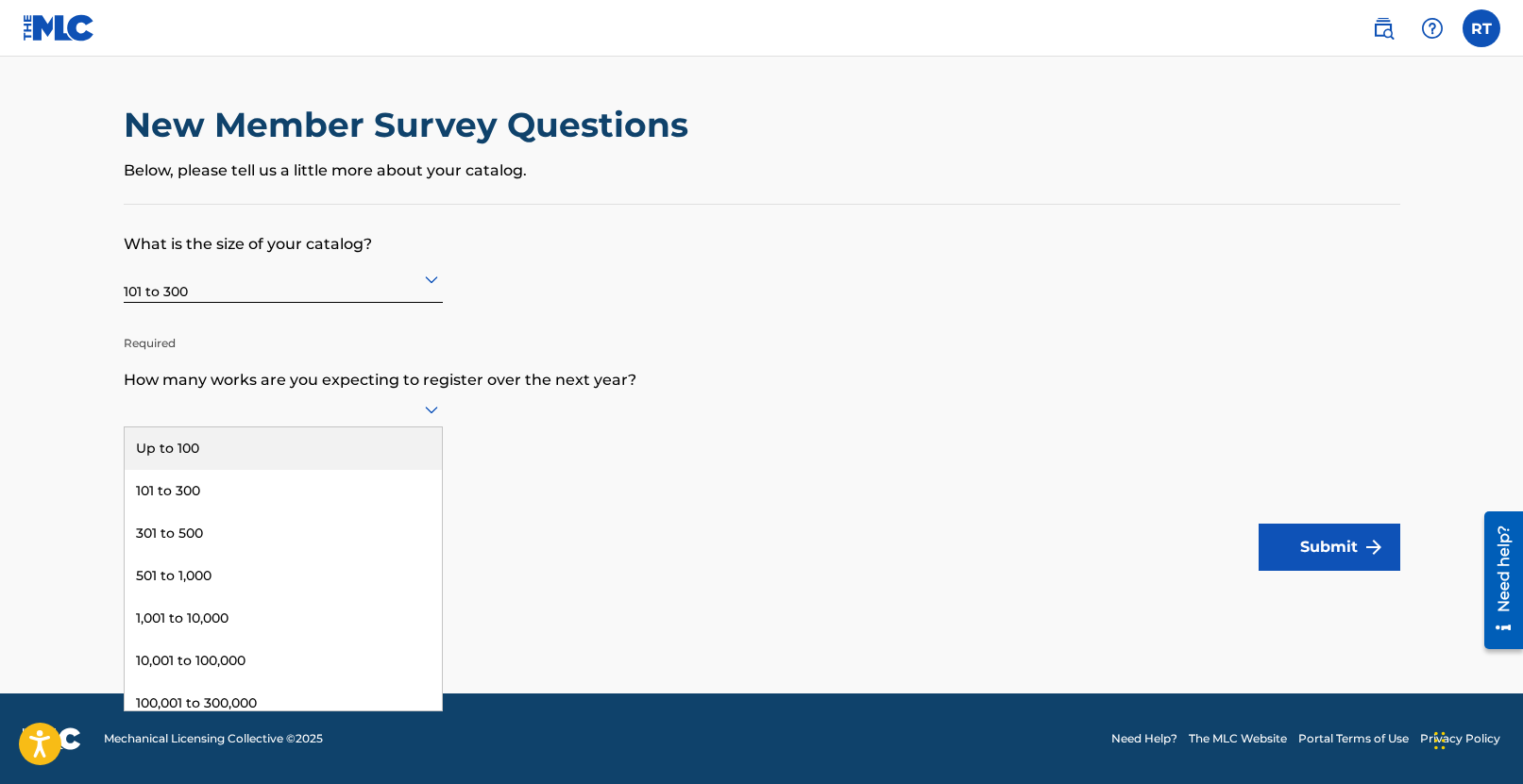
click at [414, 427] on div at bounding box center [283, 409] width 319 height 36
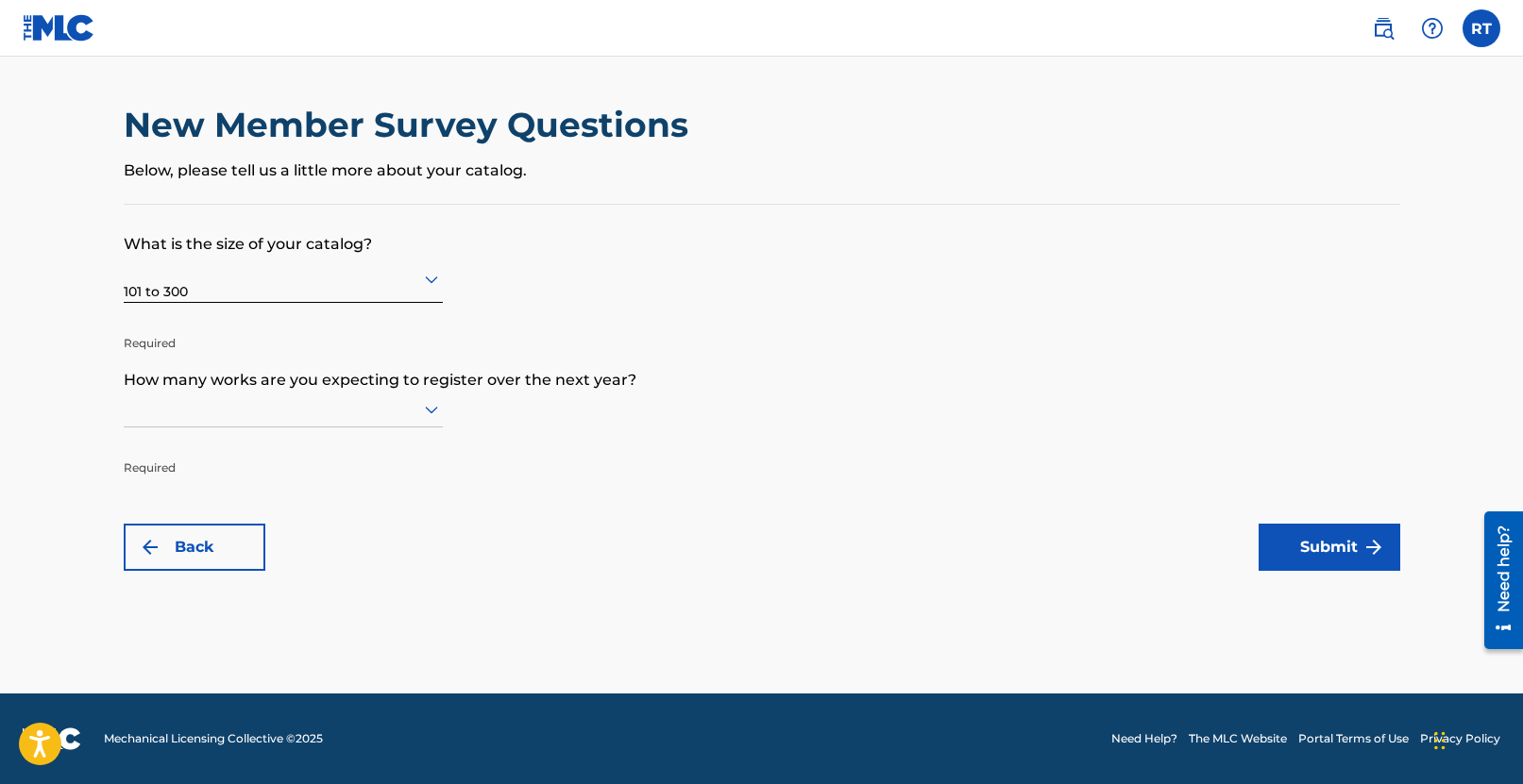
click at [414, 427] on div at bounding box center [283, 409] width 319 height 36
click at [408, 416] on div at bounding box center [283, 409] width 319 height 24
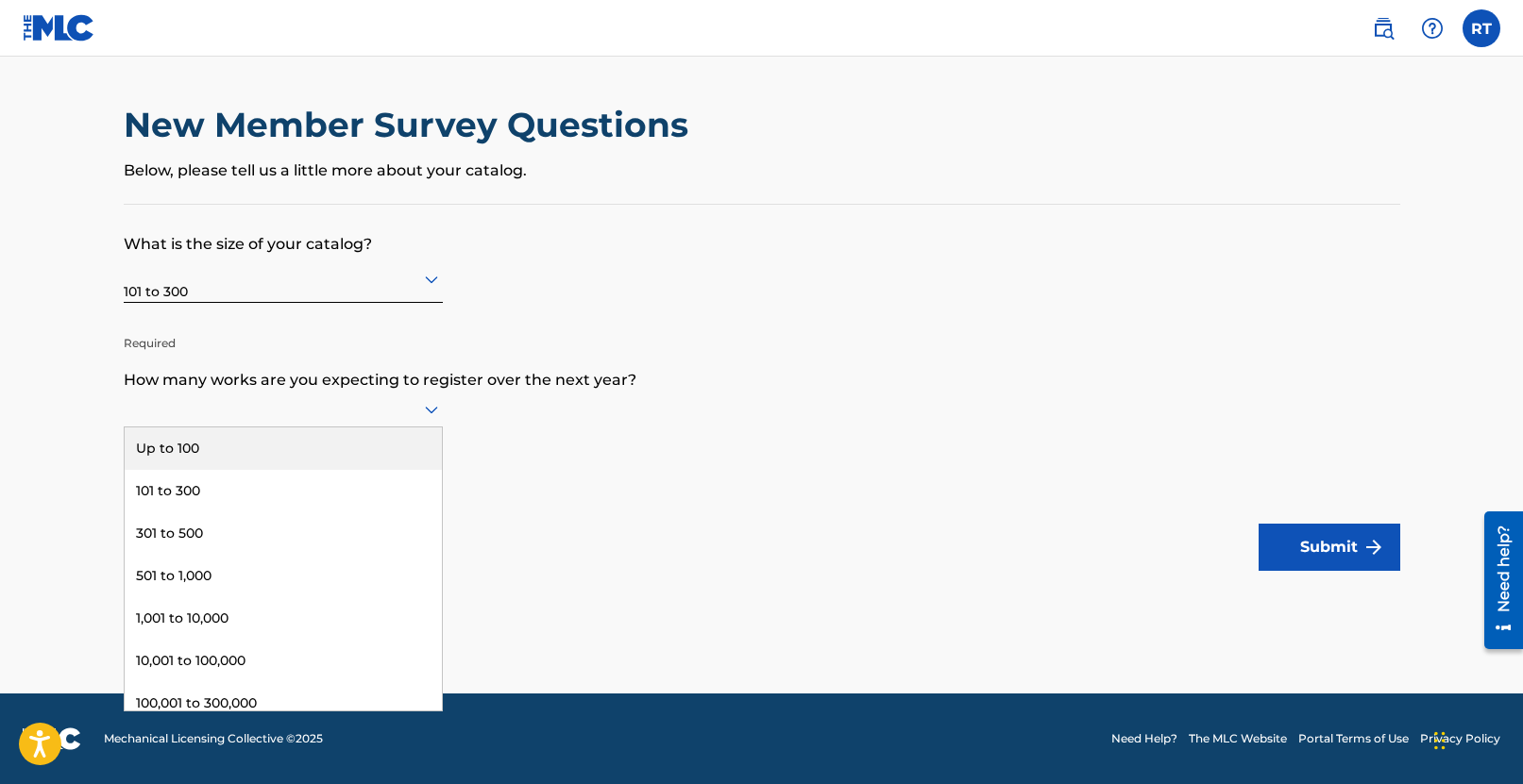
click at [205, 470] on div "Up to 100" at bounding box center [283, 448] width 317 height 43
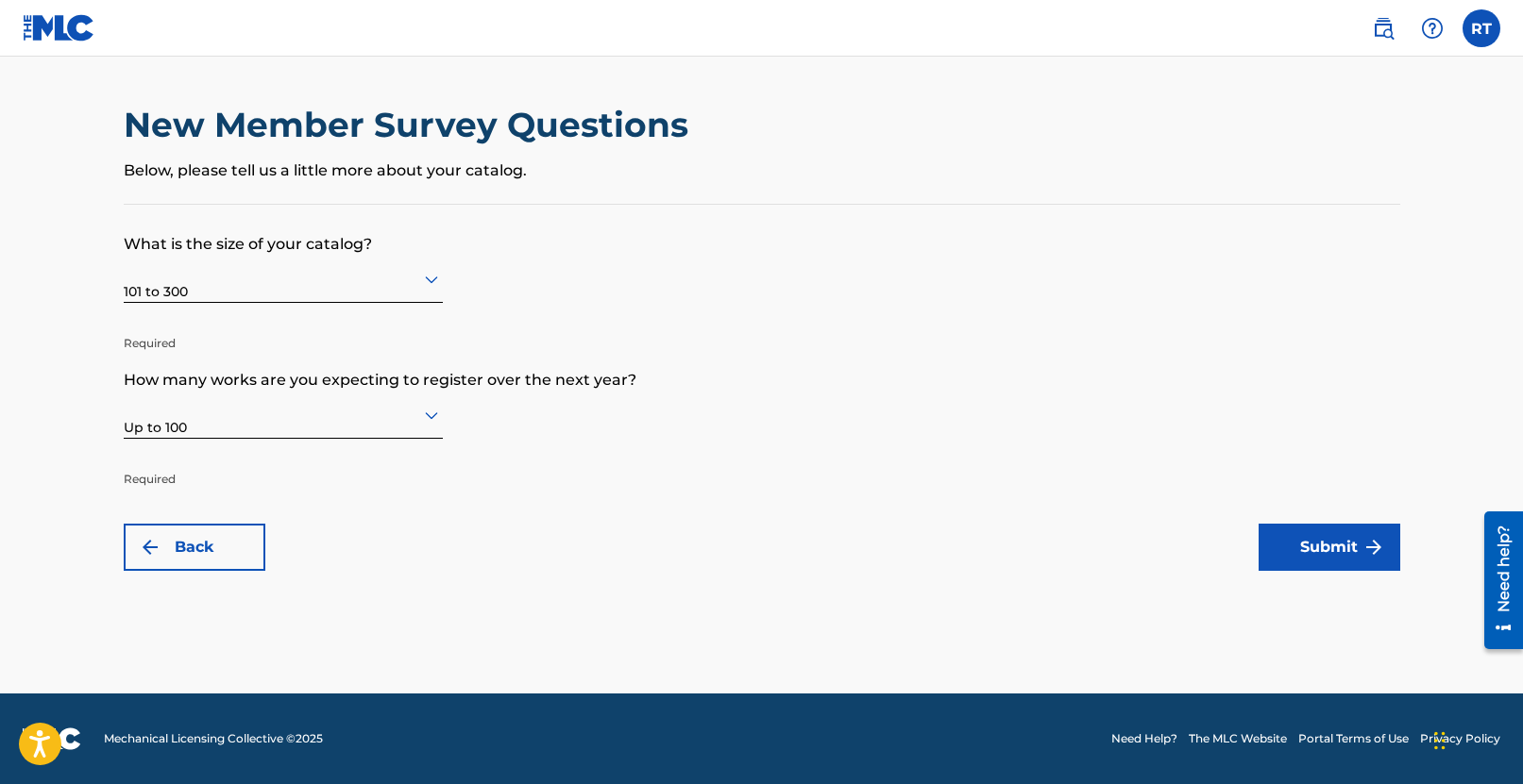
click at [278, 289] on div at bounding box center [283, 279] width 319 height 24
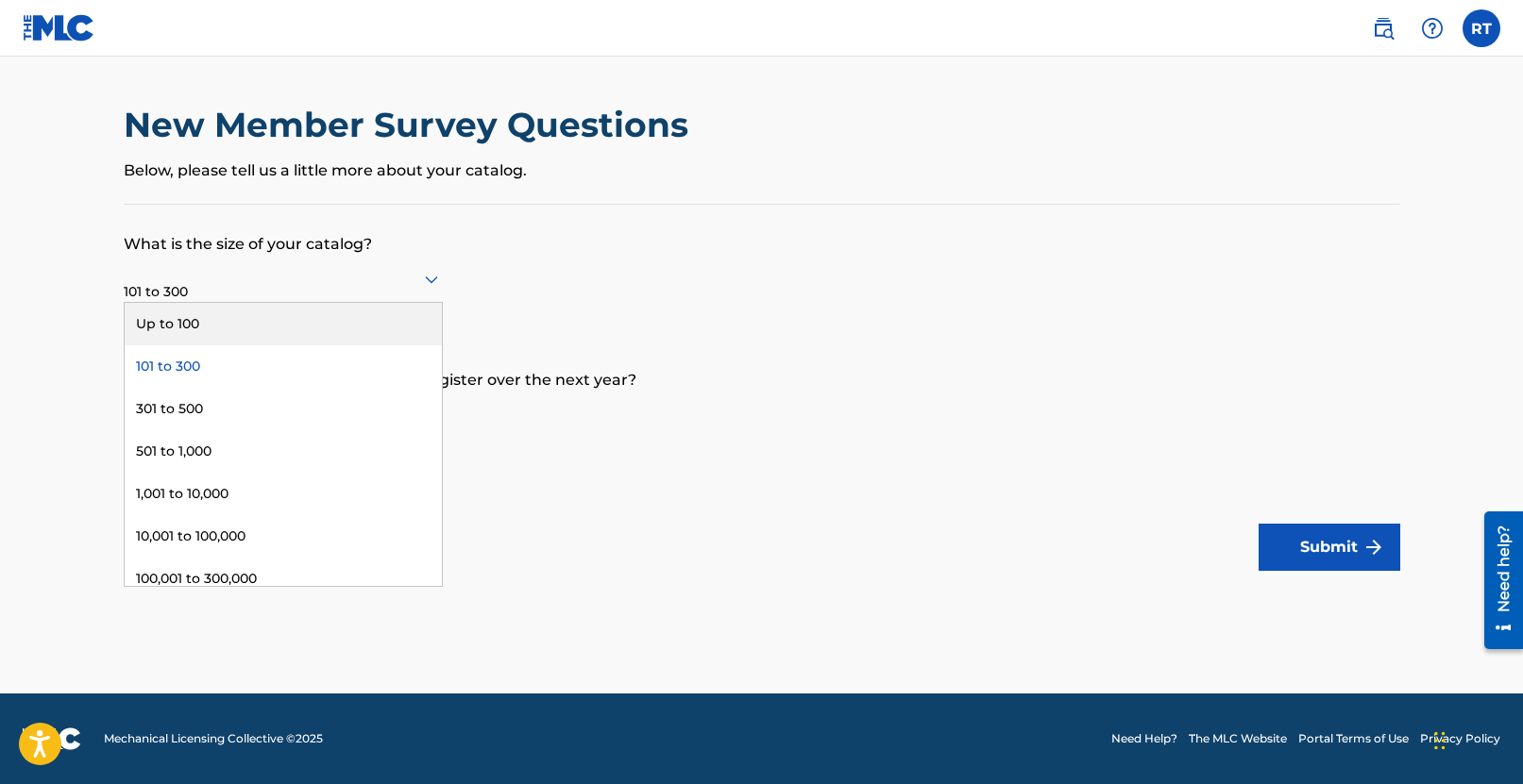
click at [266, 325] on div "Up to 100" at bounding box center [283, 324] width 317 height 43
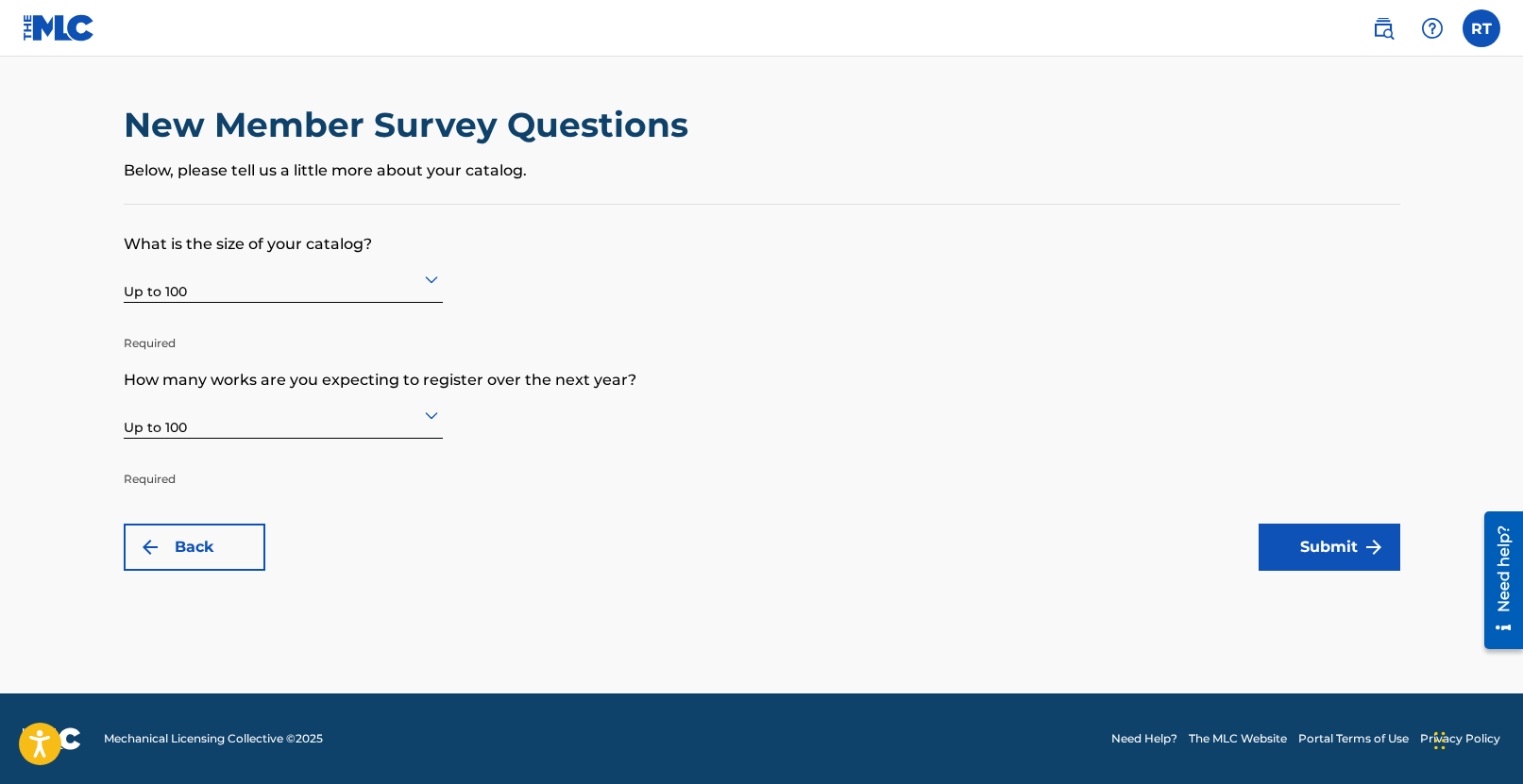
click at [581, 266] on form "What is the size of your catalog? Up to 100 Required How many works are you exp…" at bounding box center [762, 389] width 1277 height 367
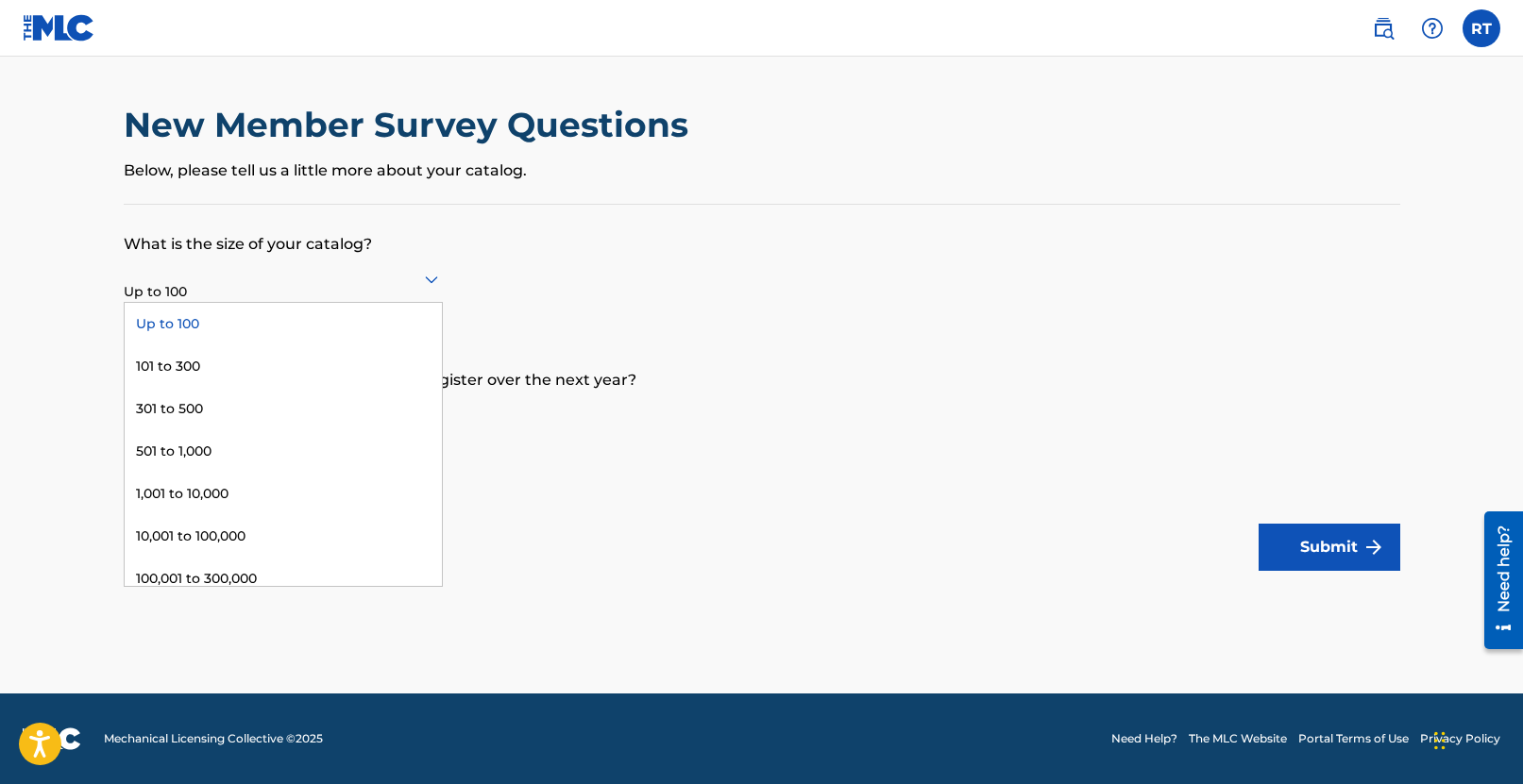
click at [388, 288] on div at bounding box center [283, 279] width 319 height 24
click at [303, 377] on div "101 to 300" at bounding box center [283, 367] width 317 height 43
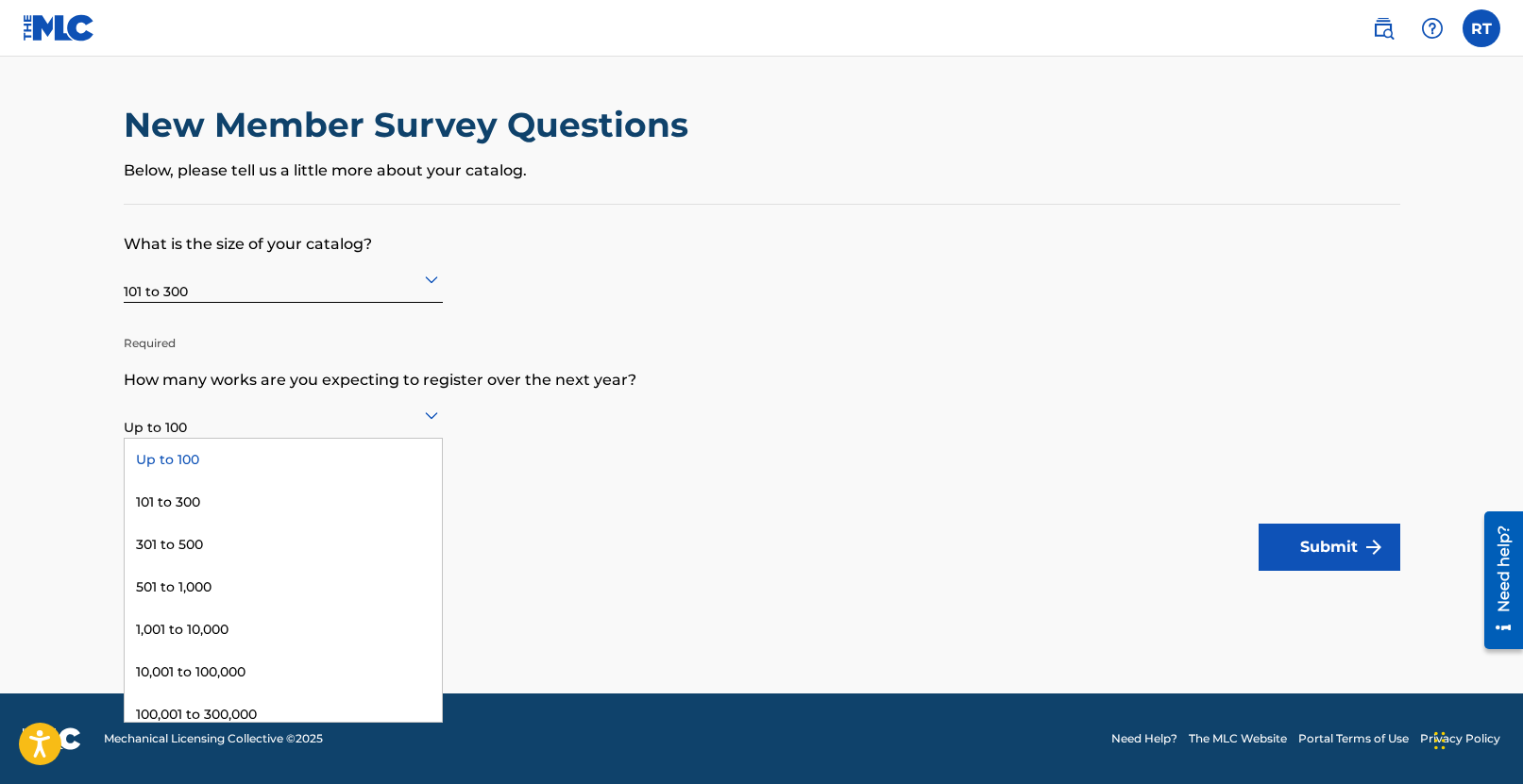
click at [290, 419] on div at bounding box center [283, 415] width 319 height 24
click at [246, 520] on div "101 to 300" at bounding box center [283, 502] width 317 height 43
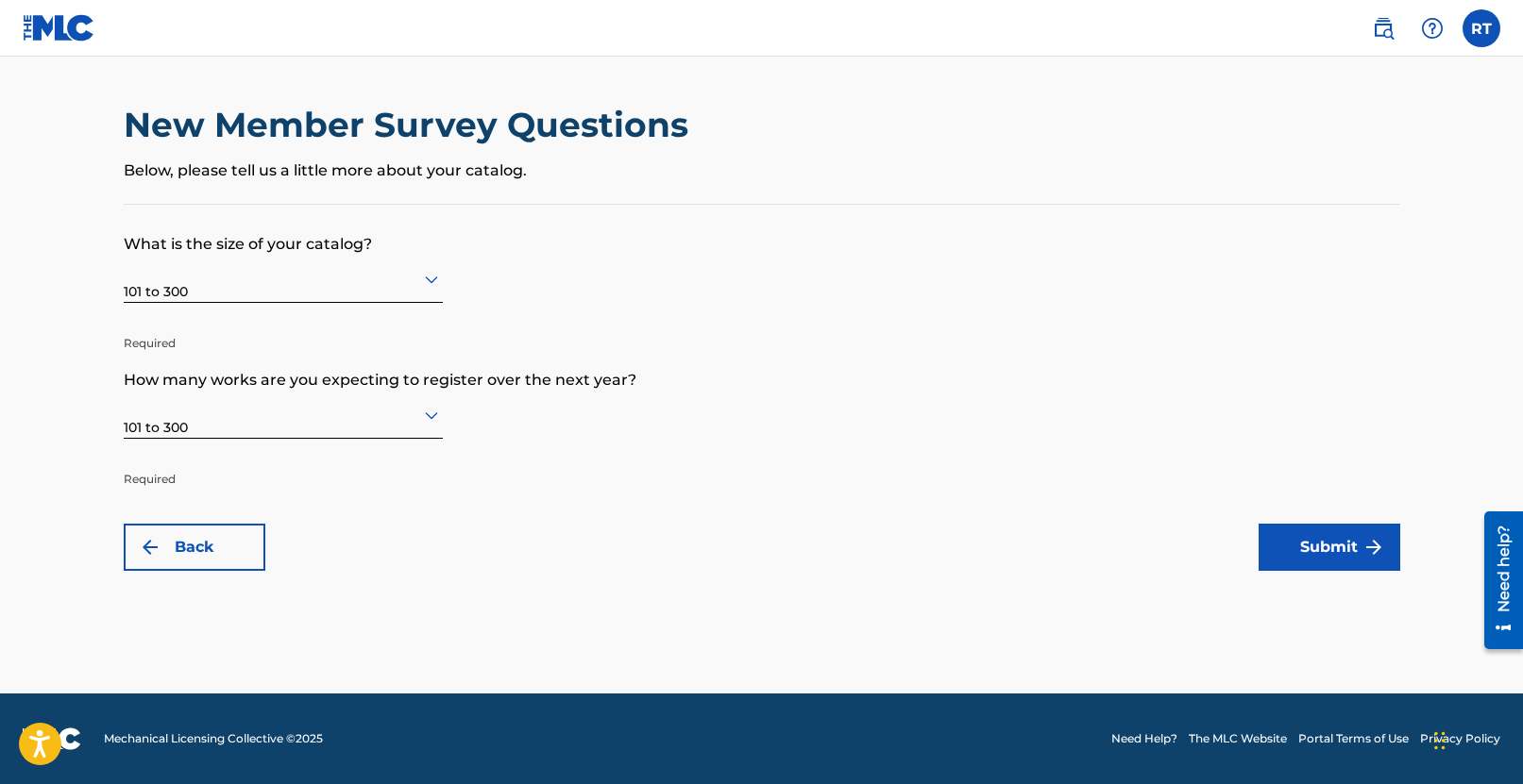
click at [1387, 527] on button "Submit" at bounding box center [1330, 547] width 142 height 47
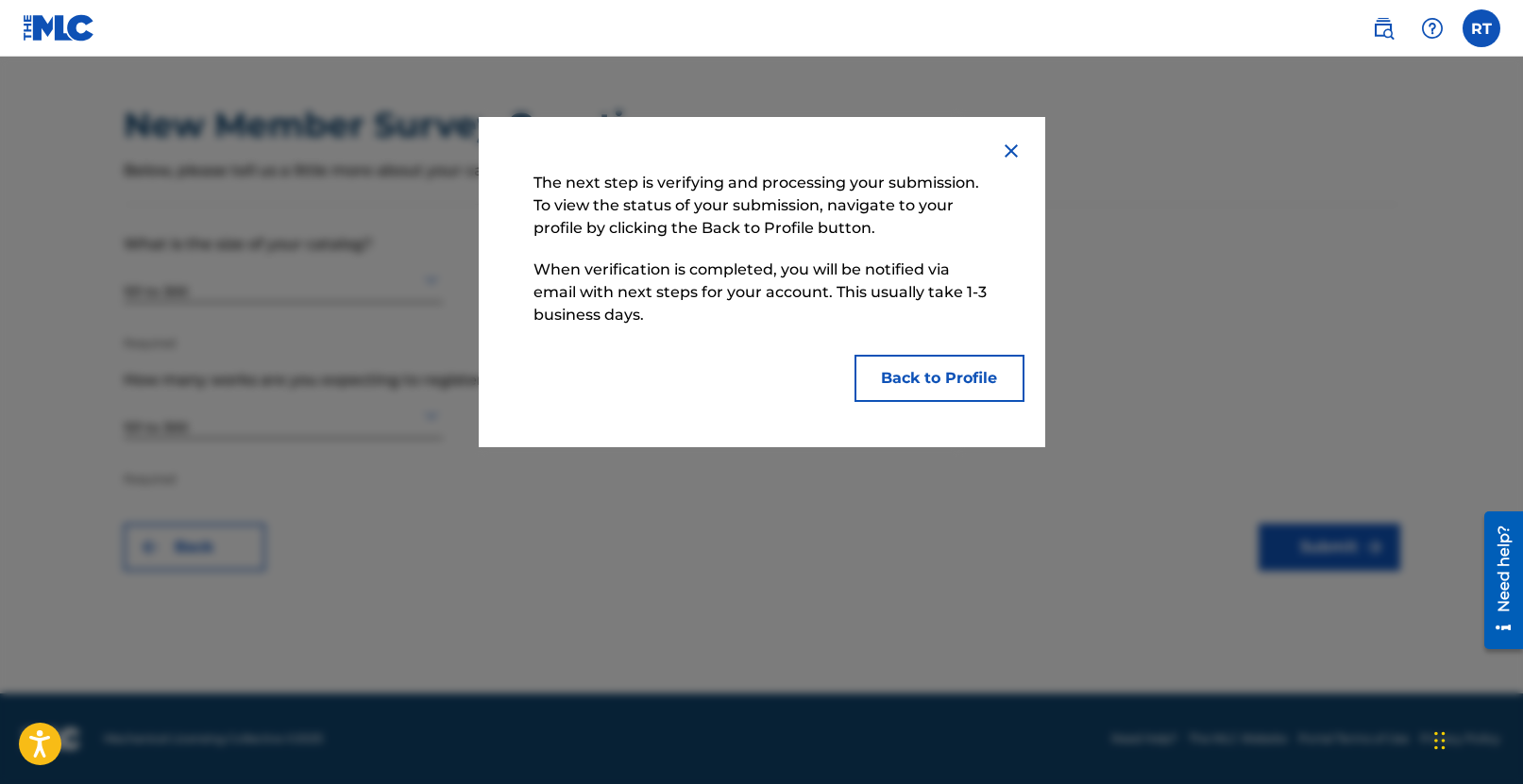
click at [933, 379] on button "Back to Profile" at bounding box center [939, 378] width 170 height 47
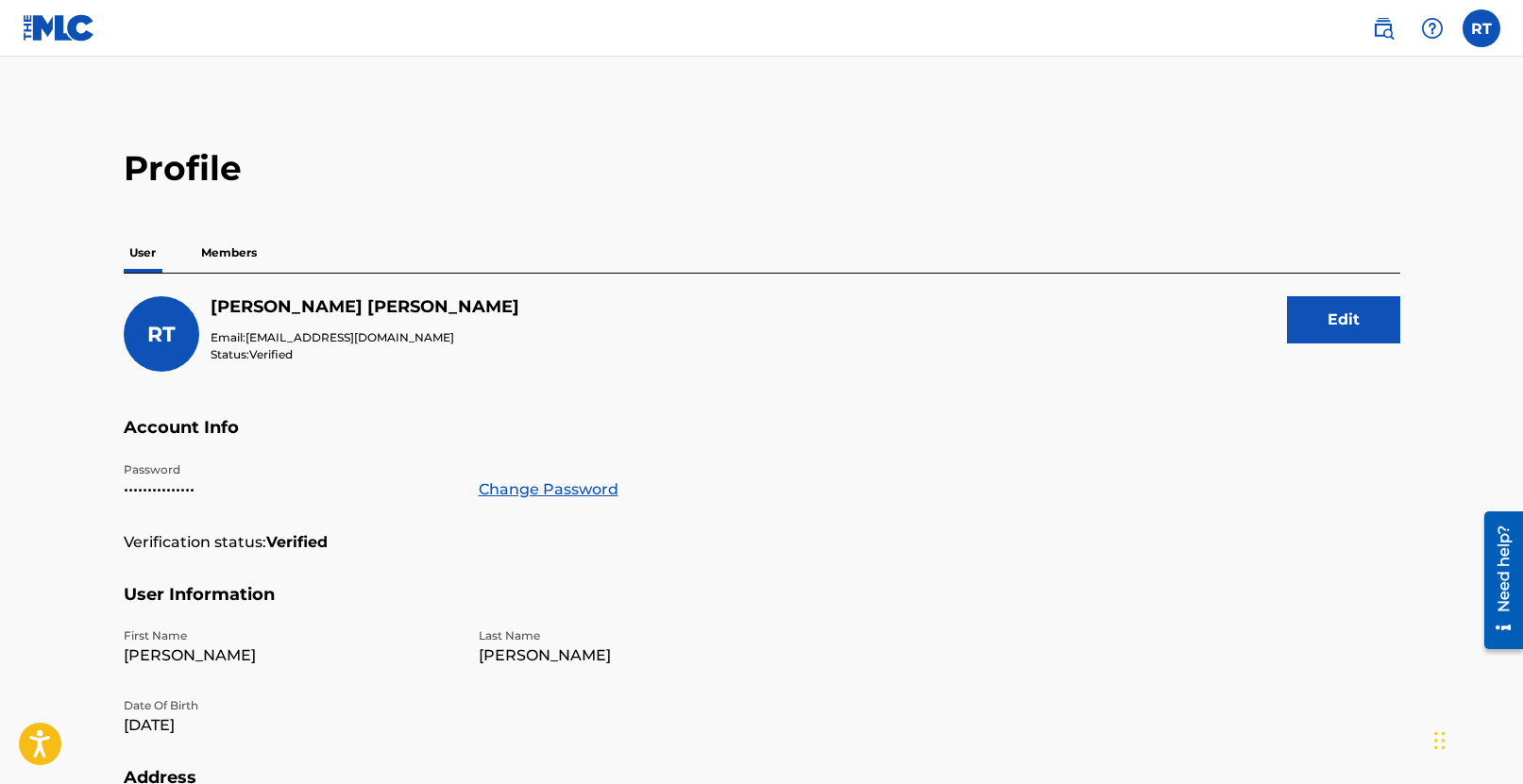
click at [245, 258] on p "Members" at bounding box center [228, 253] width 67 height 40
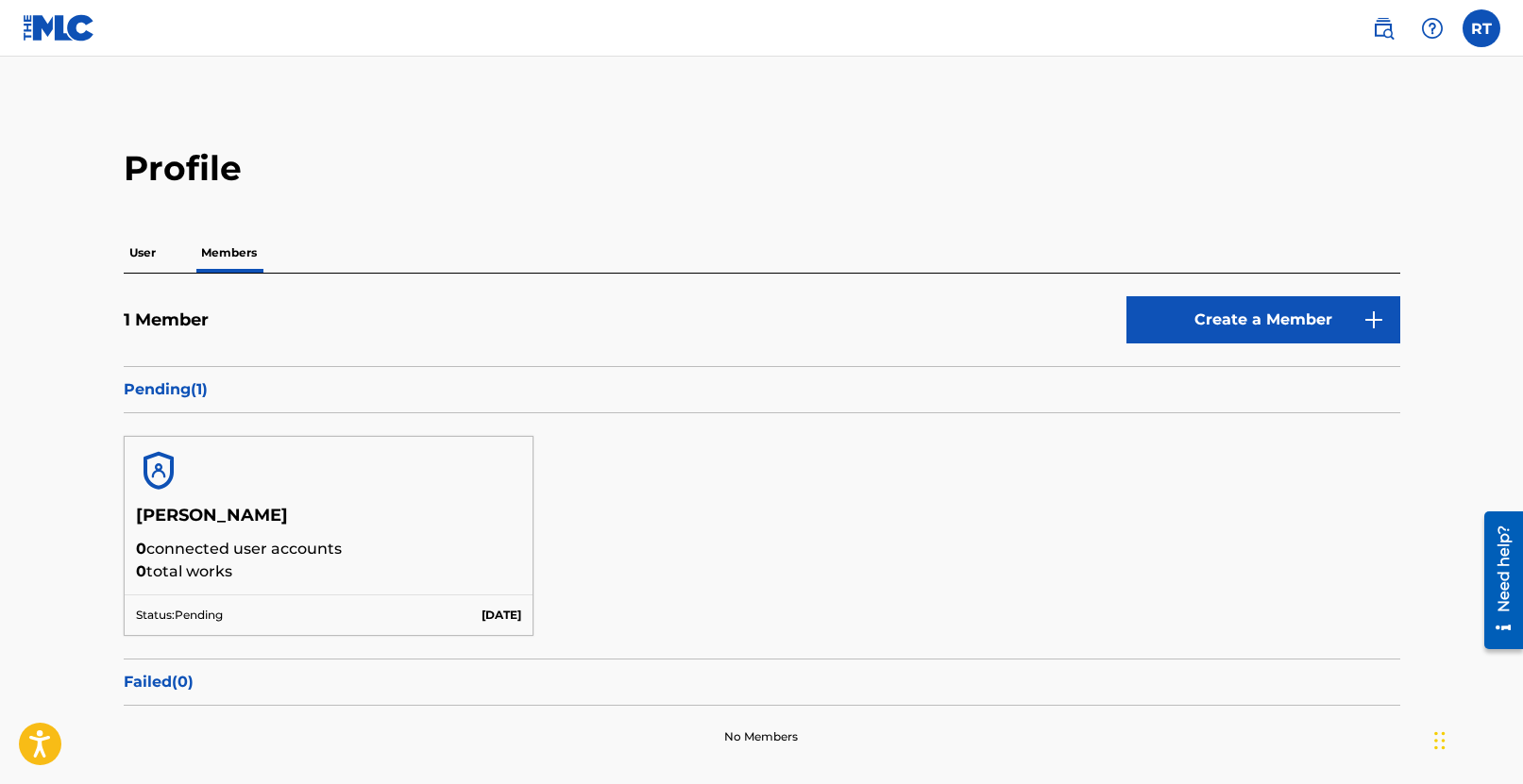
click at [719, 523] on div "[PERSON_NAME] 0 connected user accounts 0 total works Status: Pending [DATE]" at bounding box center [762, 536] width 1277 height 245
drag, startPoint x: 204, startPoint y: 579, endPoint x: 192, endPoint y: 498, distance: 81.9
click at [192, 499] on div "[PERSON_NAME] 0 connected user accounts 0 total works Status: Pending [DATE]" at bounding box center [329, 536] width 411 height 200
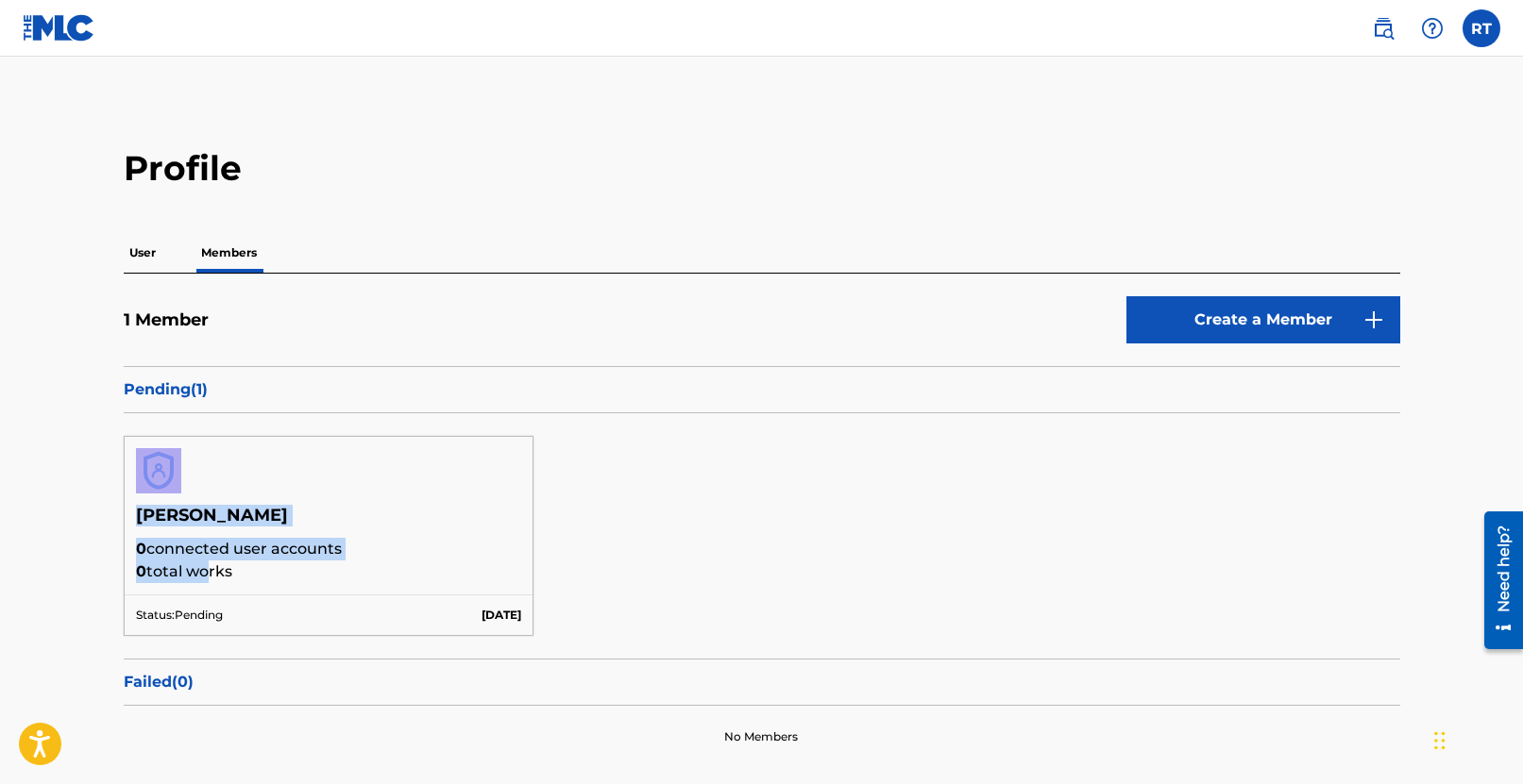
click at [192, 498] on div at bounding box center [329, 471] width 409 height 68
